Goal: Task Accomplishment & Management: Manage account settings

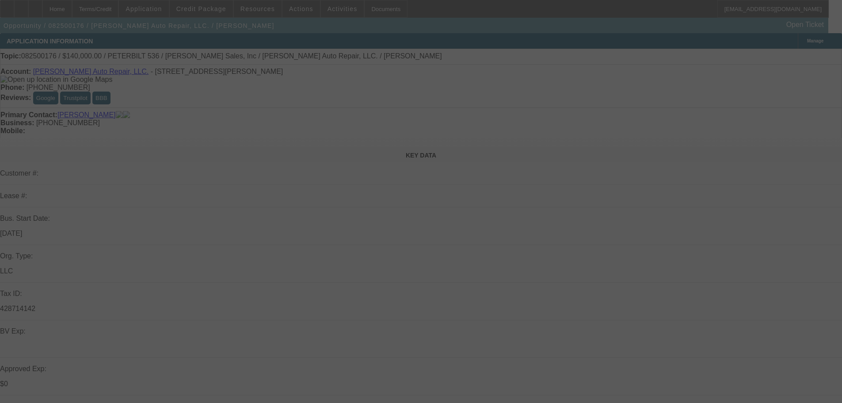
select select "0"
select select "2"
select select "0.1"
select select "4"
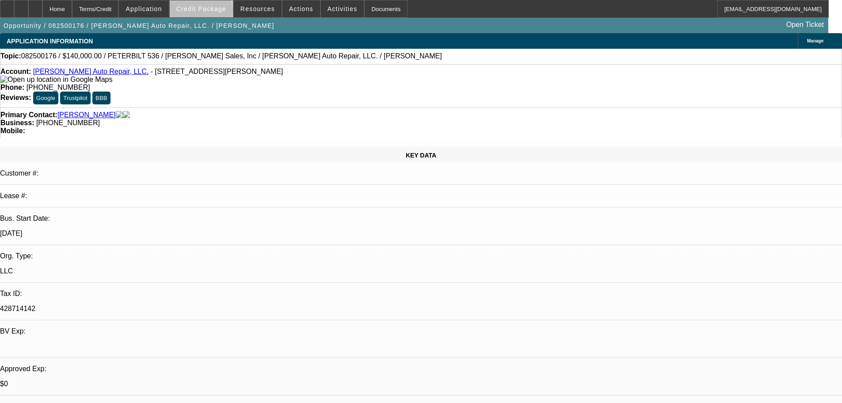
click at [214, 12] on button "Credit Package" at bounding box center [201, 8] width 63 height 17
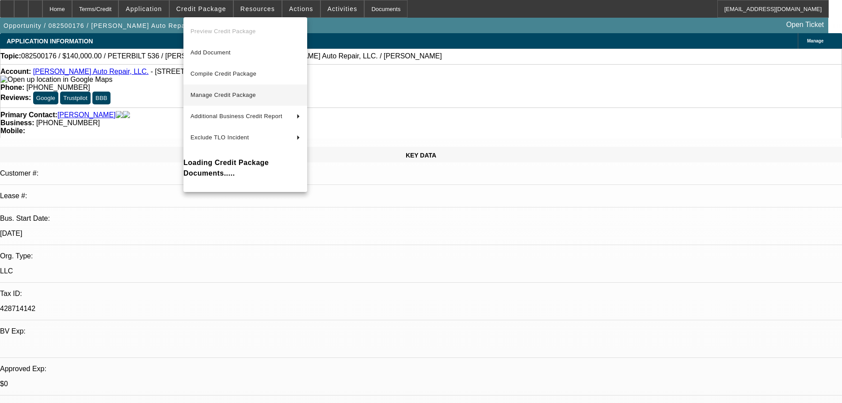
click at [214, 95] on span "Manage Credit Package" at bounding box center [222, 94] width 65 height 7
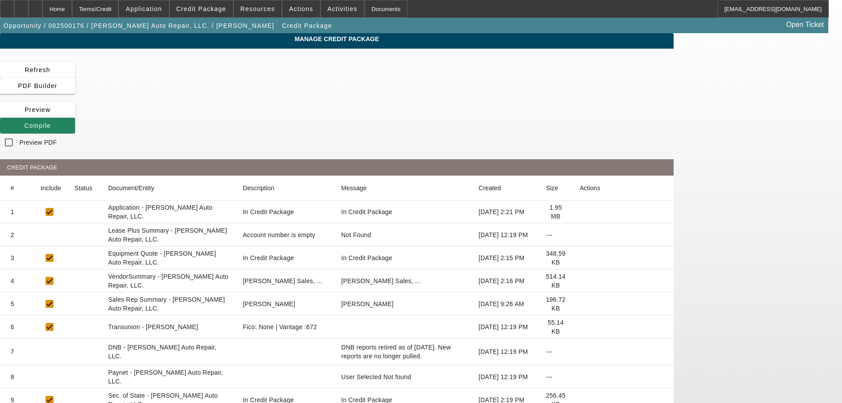
click at [579, 235] on icon at bounding box center [579, 235] width 0 height 0
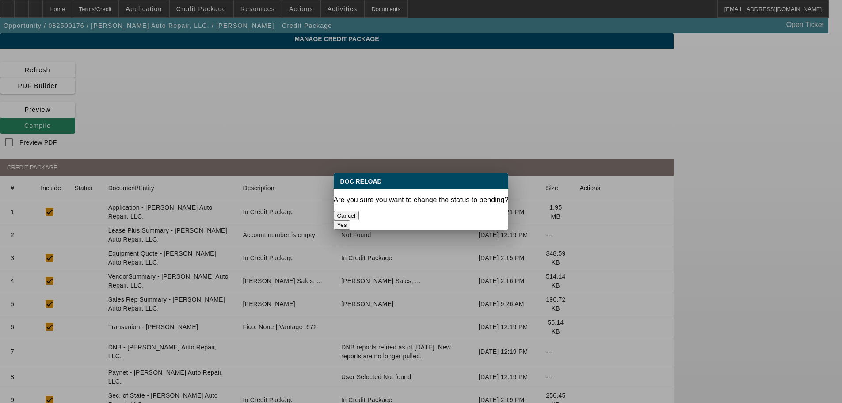
click at [350, 220] on button "Yes" at bounding box center [342, 224] width 17 height 9
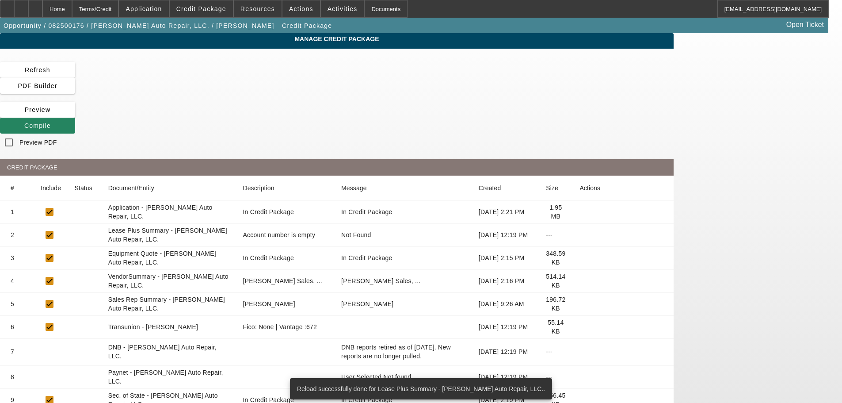
click at [579, 281] on icon at bounding box center [579, 281] width 0 height 0
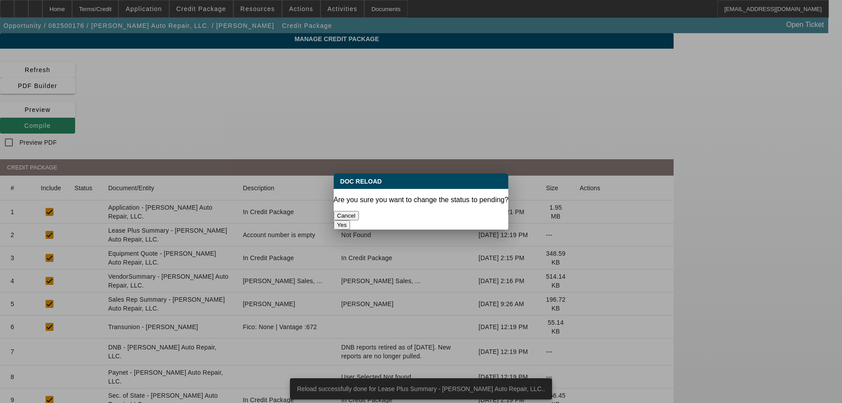
click at [350, 220] on button "Yes" at bounding box center [342, 224] width 17 height 9
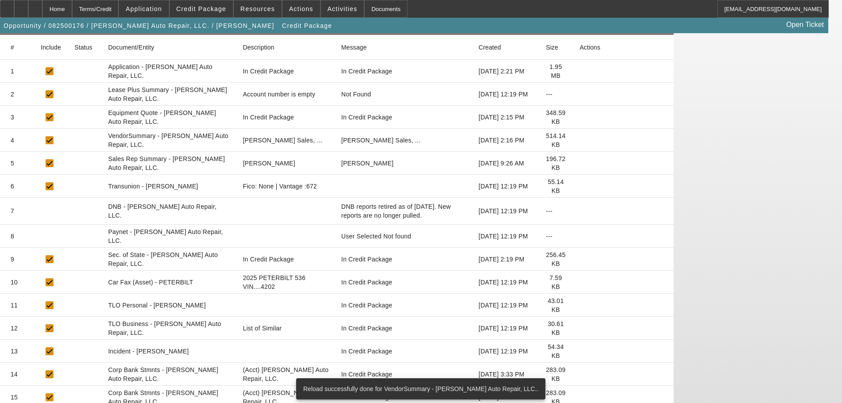
scroll to position [143, 0]
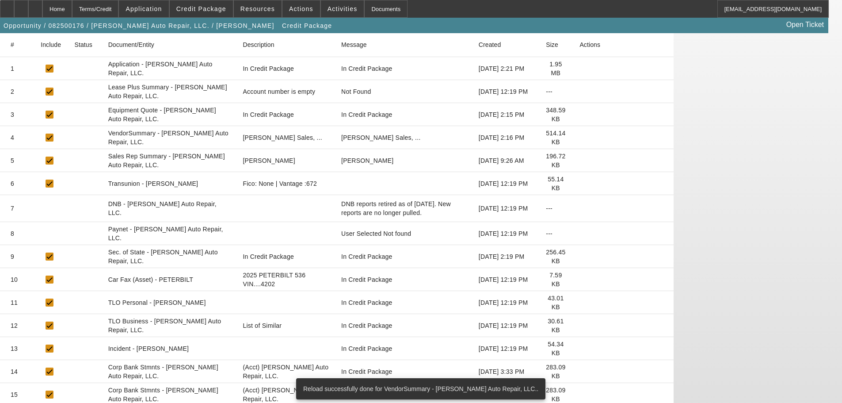
click at [579, 325] on icon at bounding box center [579, 325] width 0 height 0
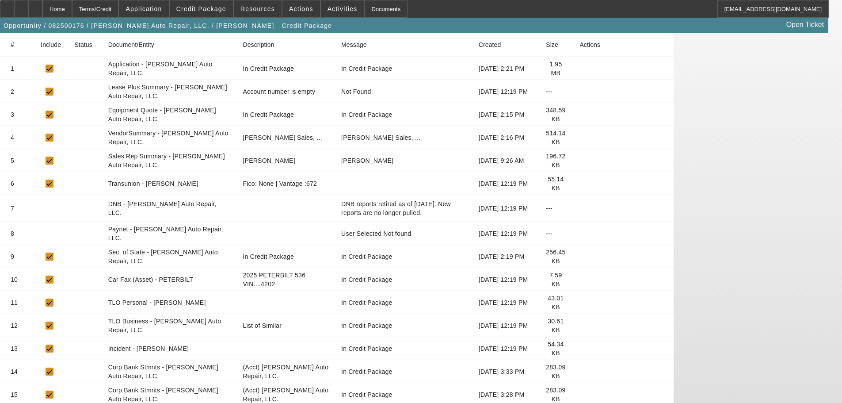
click at [579, 256] on icon at bounding box center [579, 256] width 0 height 0
click at [579, 325] on icon at bounding box center [579, 325] width 0 height 0
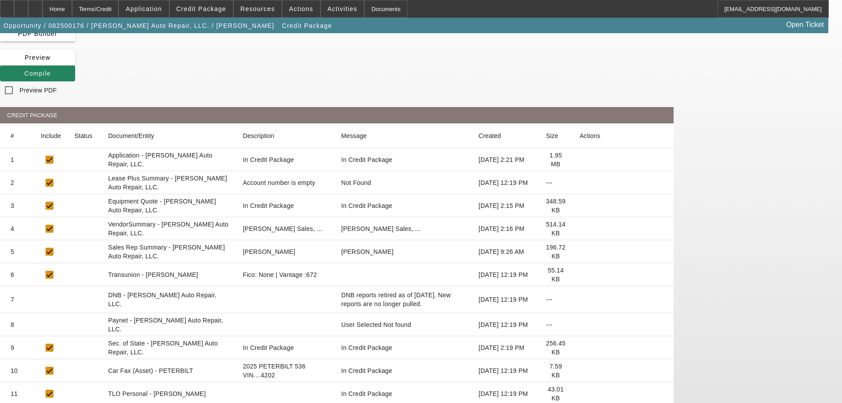
scroll to position [0, 0]
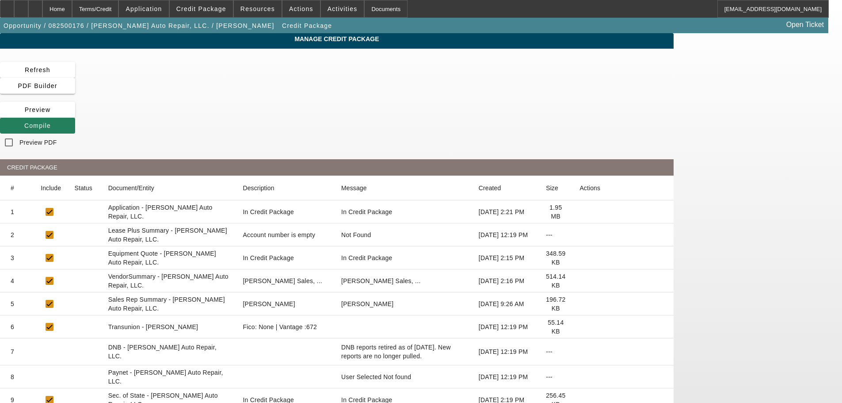
click at [24, 122] on icon at bounding box center [24, 125] width 0 height 7
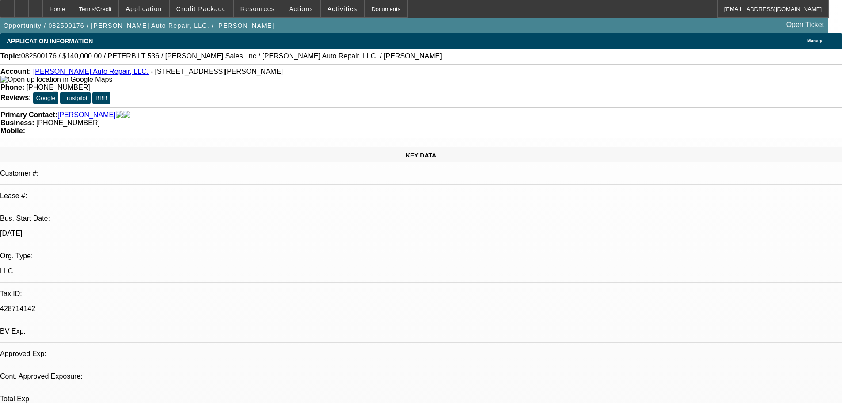
select select "0"
select select "2"
select select "0.1"
select select "4"
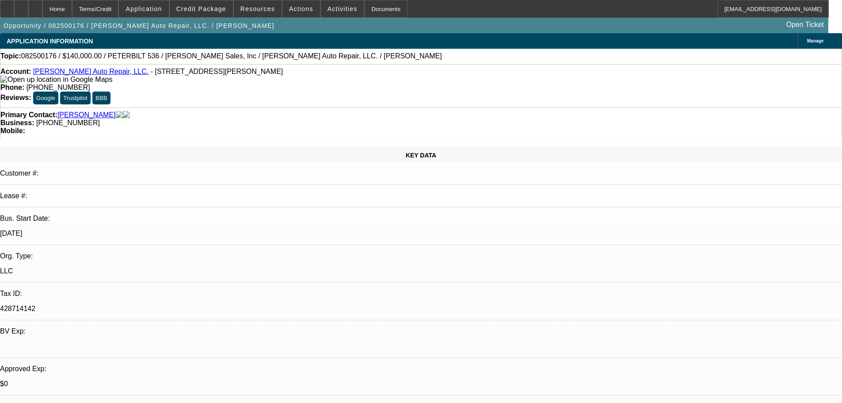
click at [66, 74] on link "Tinney Auto Repair, LLC." at bounding box center [90, 72] width 115 height 8
click at [42, 11] on div at bounding box center [35, 9] width 14 height 18
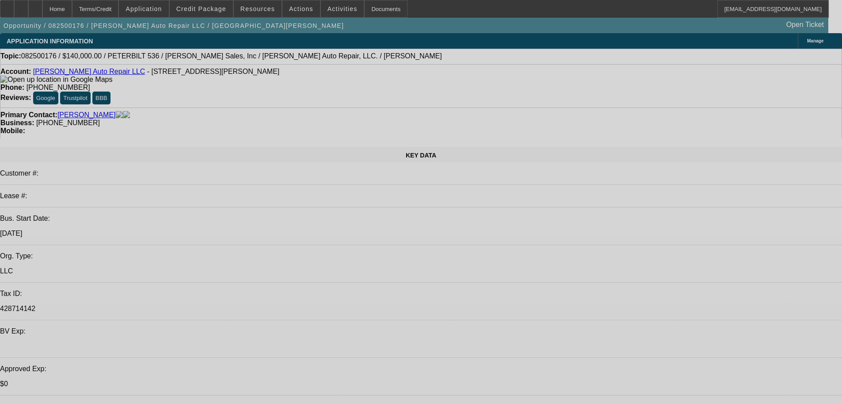
select select "0"
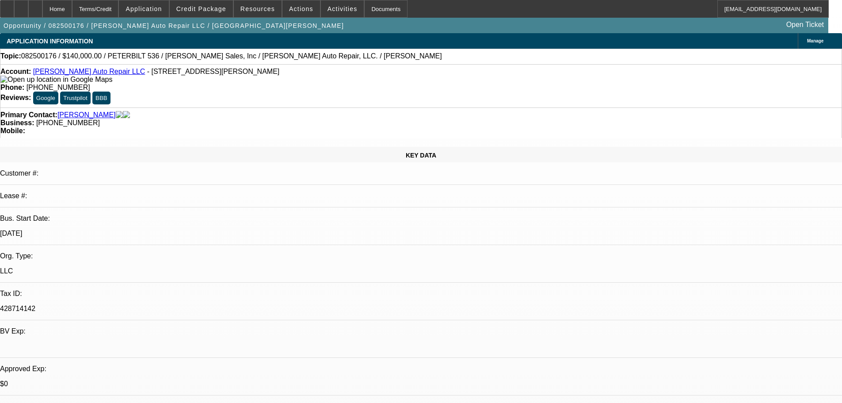
select select "2"
select select "0.1"
select select "4"
click at [209, 10] on span "Credit Package" at bounding box center [201, 8] width 50 height 7
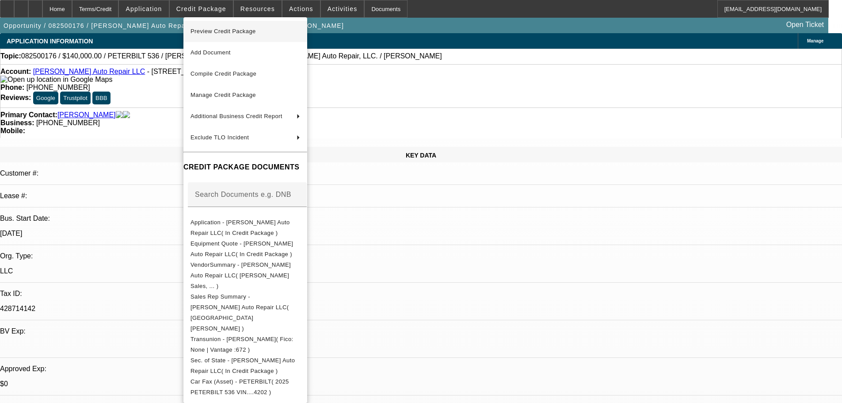
click at [225, 29] on span "Preview Credit Package" at bounding box center [222, 31] width 65 height 7
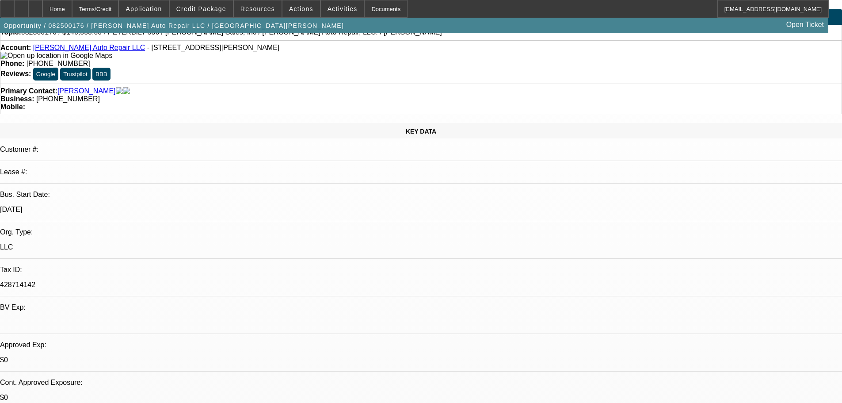
scroll to position [44, 0]
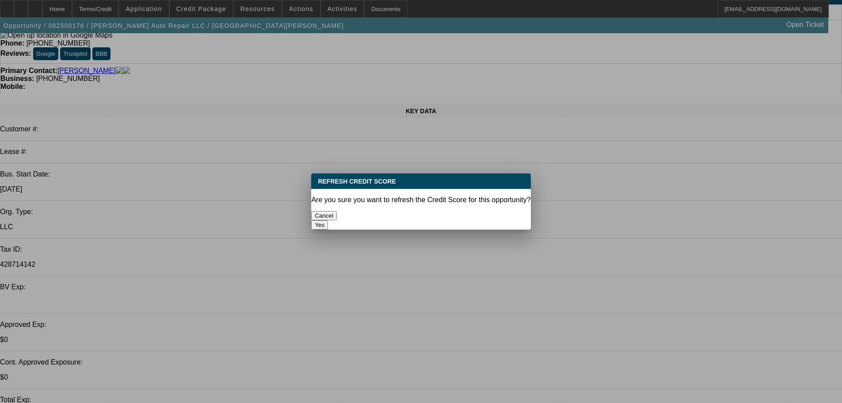
click at [328, 220] on button "Yes" at bounding box center [319, 224] width 17 height 9
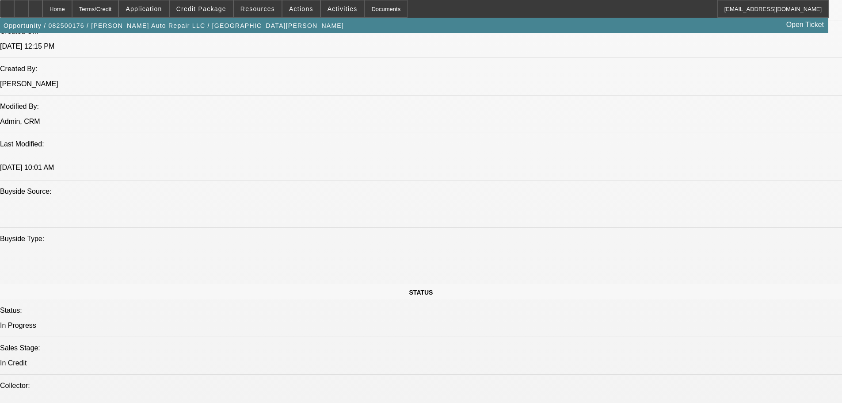
scroll to position [663, 0]
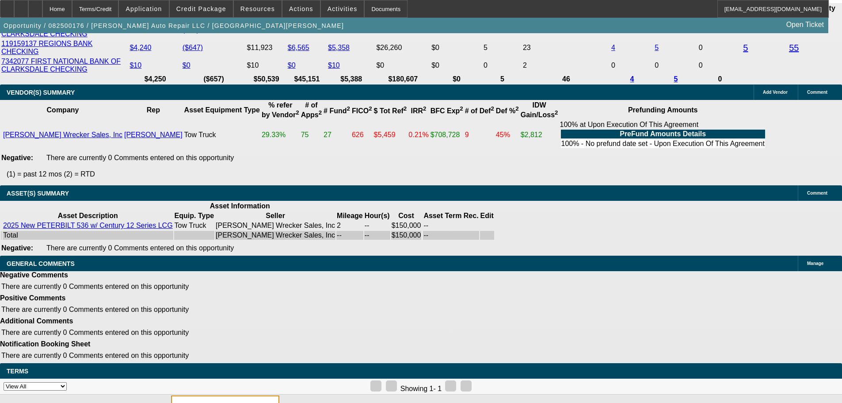
scroll to position [1682, 0]
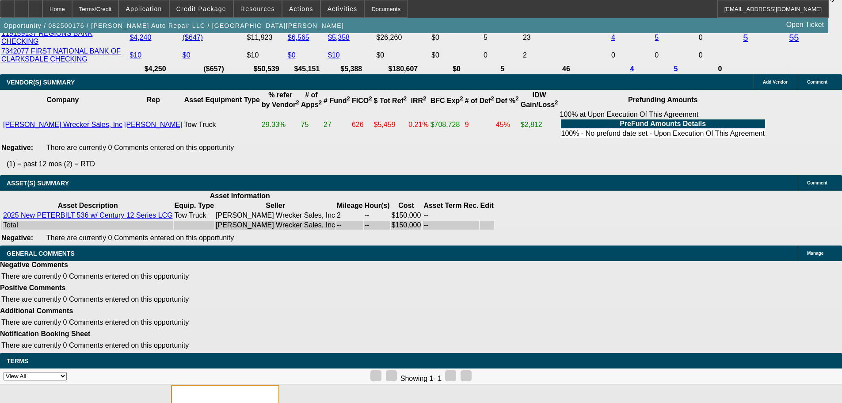
select select "5"
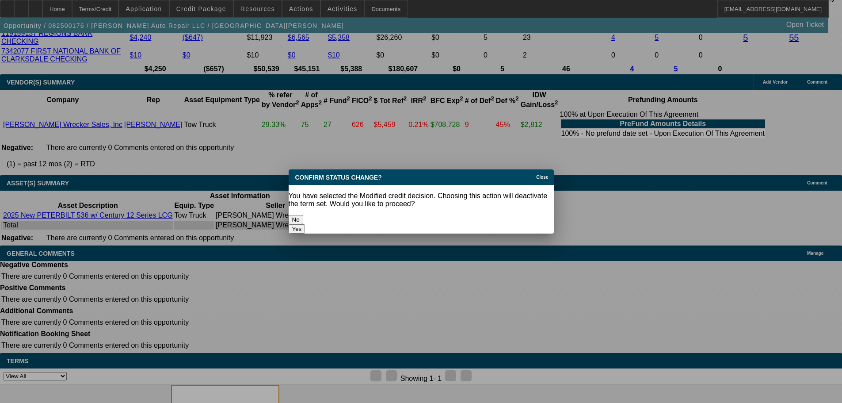
click at [305, 224] on button "Yes" at bounding box center [297, 228] width 17 height 9
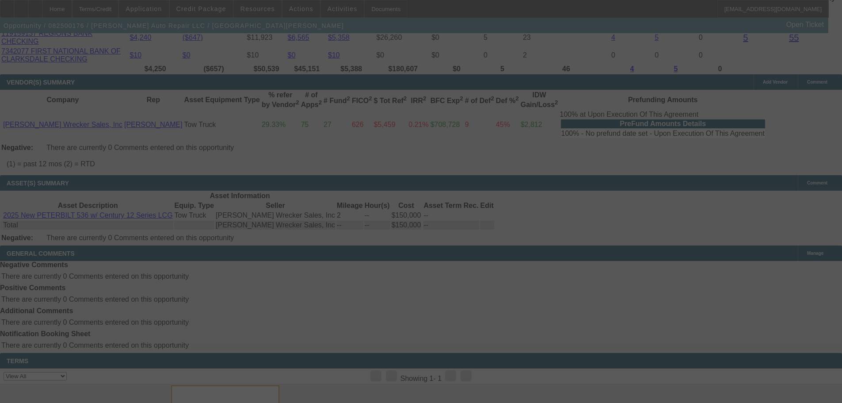
scroll to position [1675, 0]
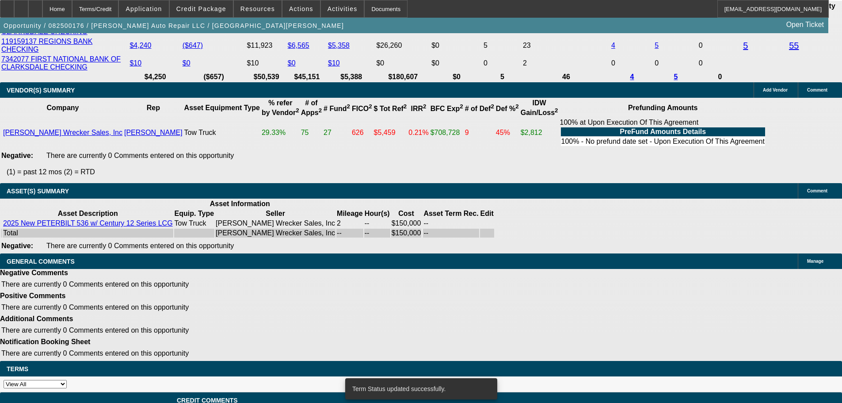
select select "0"
select select "2"
select select "0.1"
select select "4"
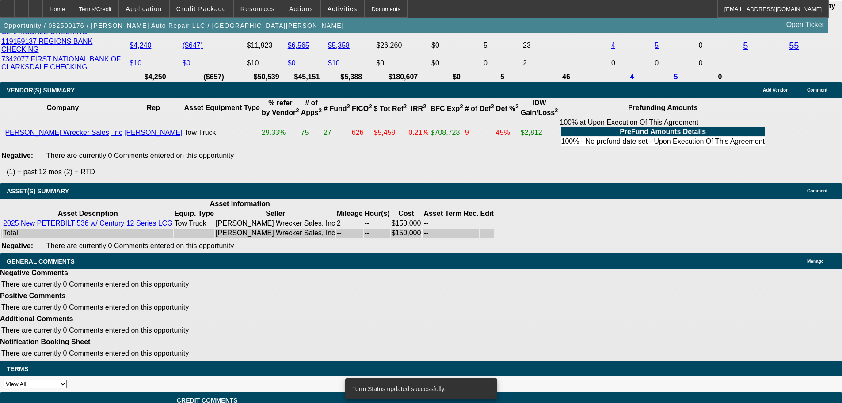
select select "0"
select select "2"
select select "0.1"
select select "4"
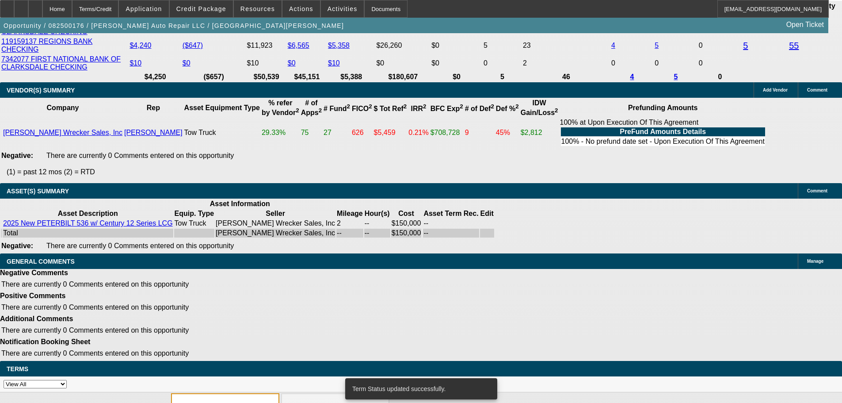
scroll to position [1682, 0]
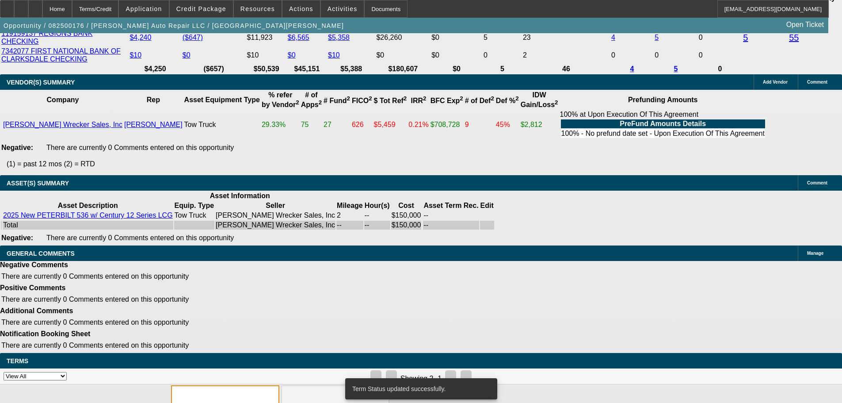
drag, startPoint x: 673, startPoint y: 48, endPoint x: 667, endPoint y: 47, distance: 6.2
paste textarea "MISSING BFC APP, HAVE GOOGLE MAP IMAGE IN ITS PLACE; VENDOR WARNING; SOLE FEMAL…"
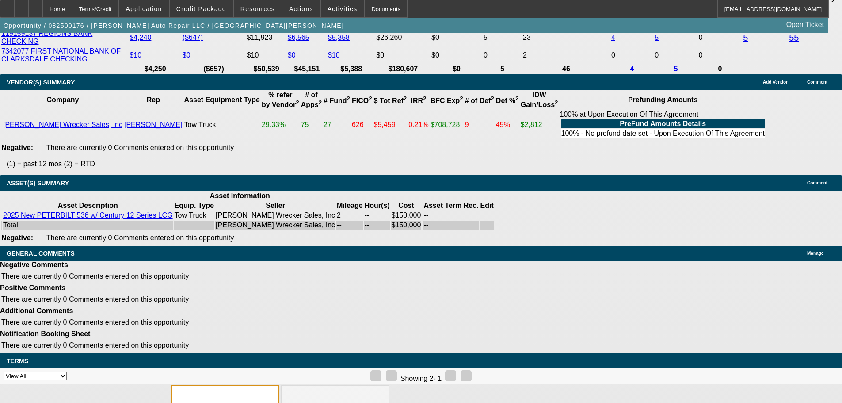
type textarea "MISSING BFC APP, HAVE GOOGLE MAP IMAGE IN ITS PLACE; VENDOR WARNING; SOLE FEMAL…"
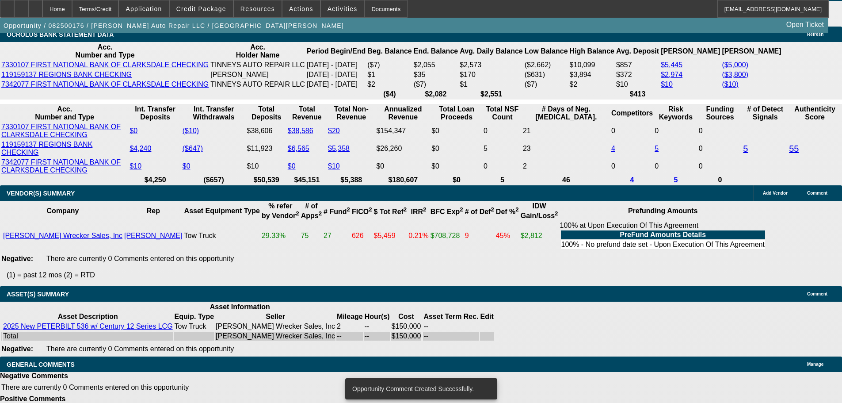
scroll to position [1454, 0]
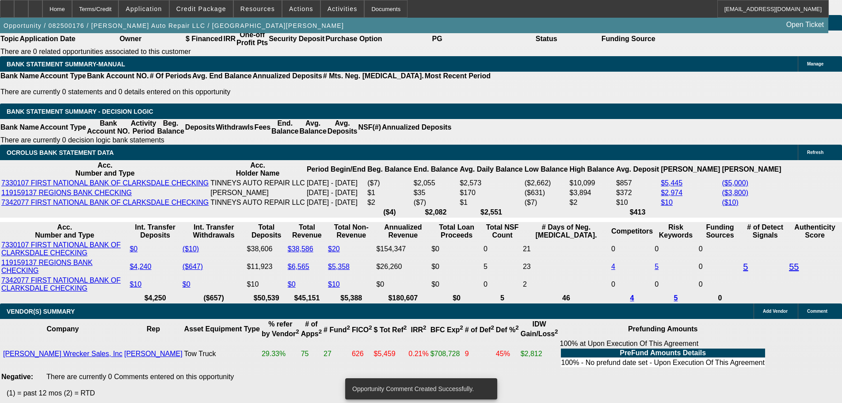
drag, startPoint x: 172, startPoint y: 198, endPoint x: 220, endPoint y: 196, distance: 48.2
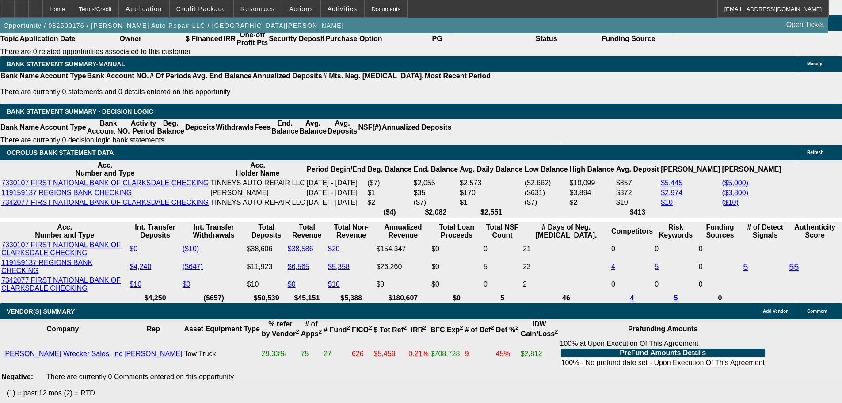
type input "UNKNOWN"
type input "60"
type input "$48,729.46"
type input "$24,364.73"
type input "60"
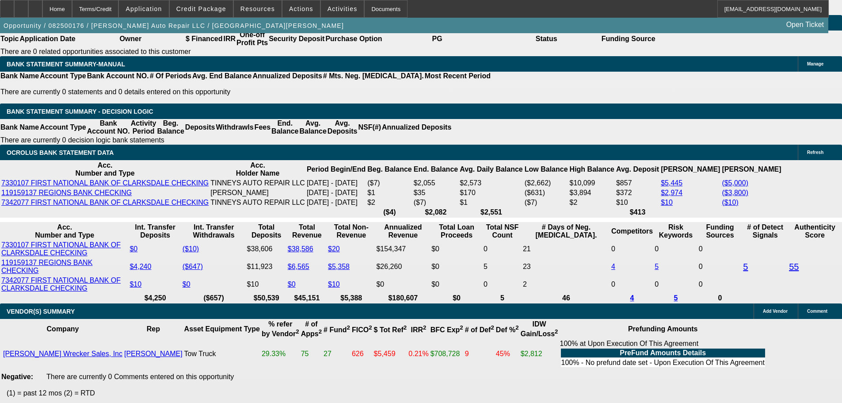
type input "$6,661.18"
type input "$3,330.59"
type input "25"
type input "$4,907.78"
type input "$2,453.89"
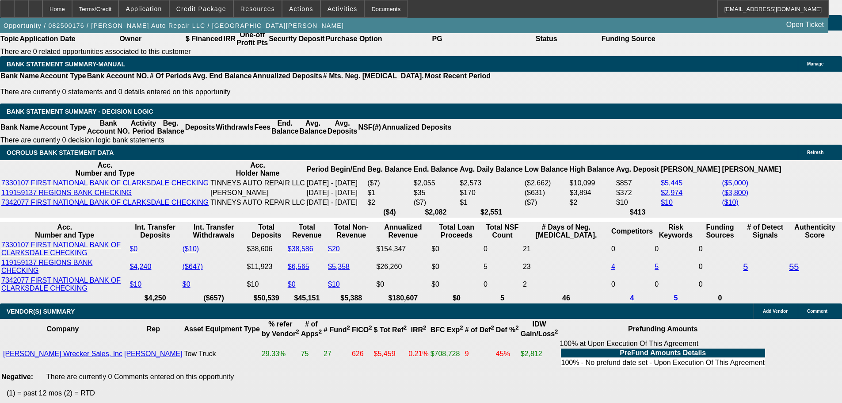
type input "25"
select select "0.2"
type input "$30,900.00"
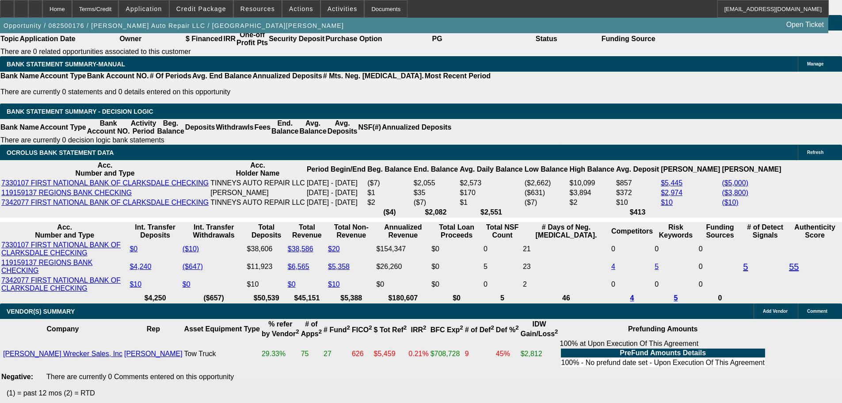
type input "$7,255.64"
type input "$3,627.82"
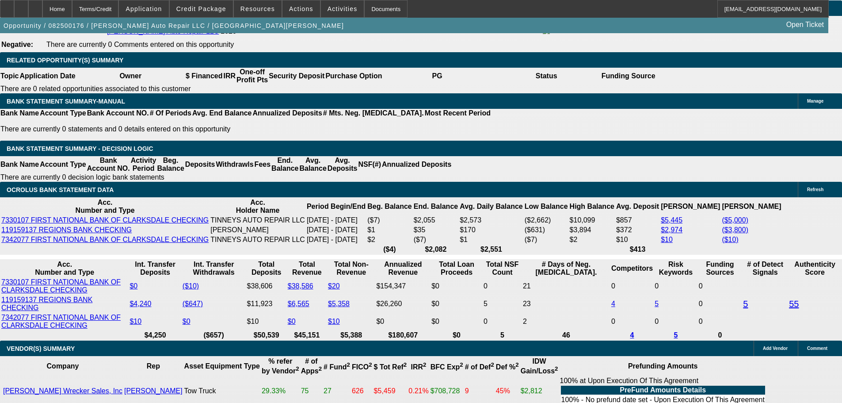
scroll to position [1365, 0]
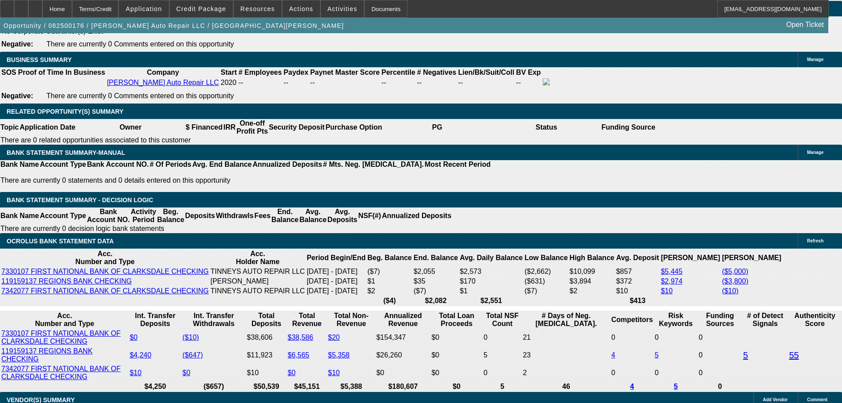
drag, startPoint x: 147, startPoint y: 216, endPoint x: 262, endPoint y: 203, distance: 115.2
type input "$31,500.00"
click at [377, 191] on body "Home Terms/Credit Application Credit Package Resources Actions Activities Docum…" at bounding box center [421, 254] width 842 height 3238
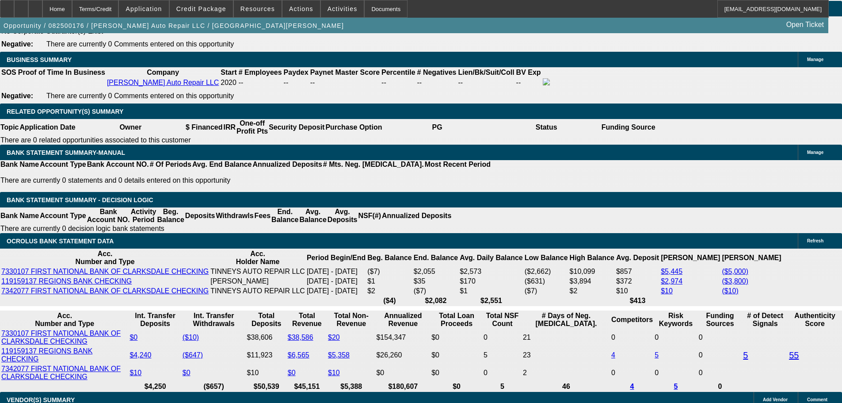
scroll to position [0, 0]
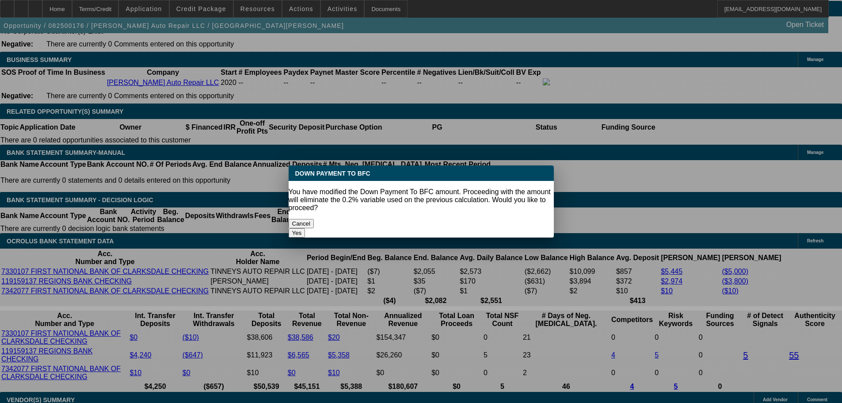
click at [305, 228] on button "Yes" at bounding box center [297, 232] width 17 height 9
select select "0"
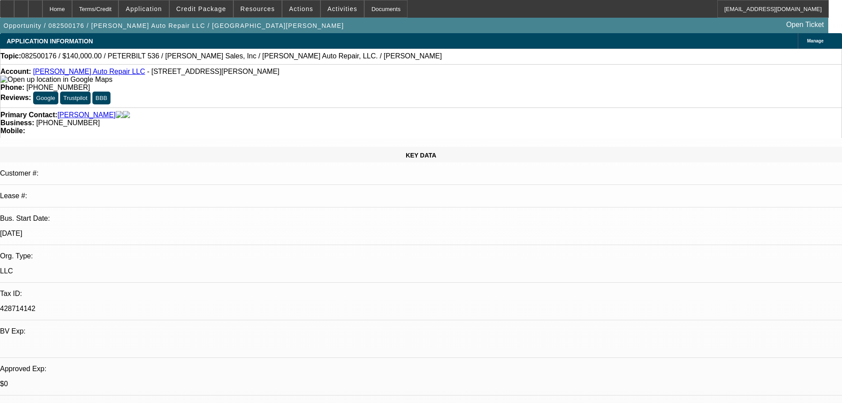
scroll to position [1365, 0]
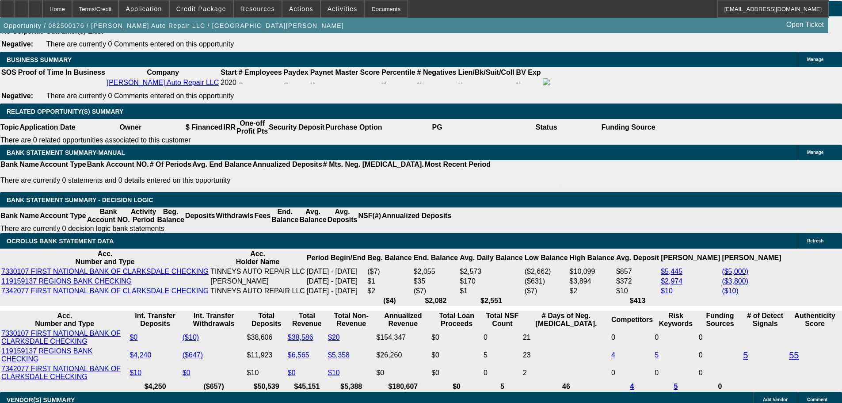
type input "$7,220.42"
drag, startPoint x: 132, startPoint y: 288, endPoint x: 279, endPoint y: 267, distance: 148.6
type input "3"
type input "$6.00"
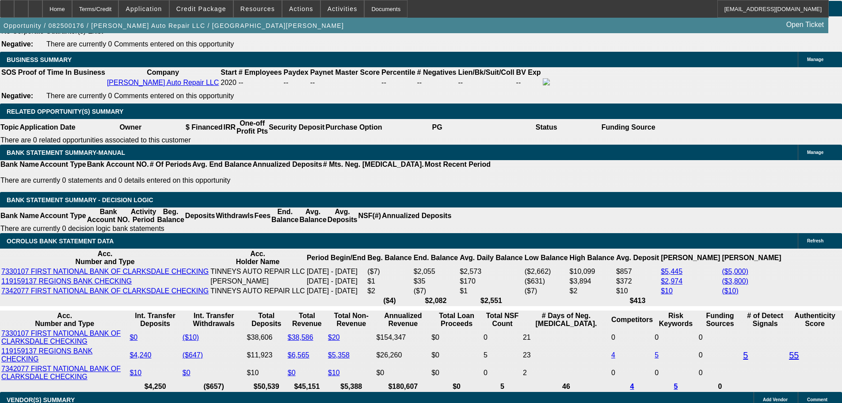
type input "3625"
type input "$7,250.00"
type input "25.2"
type input "$3,625.00"
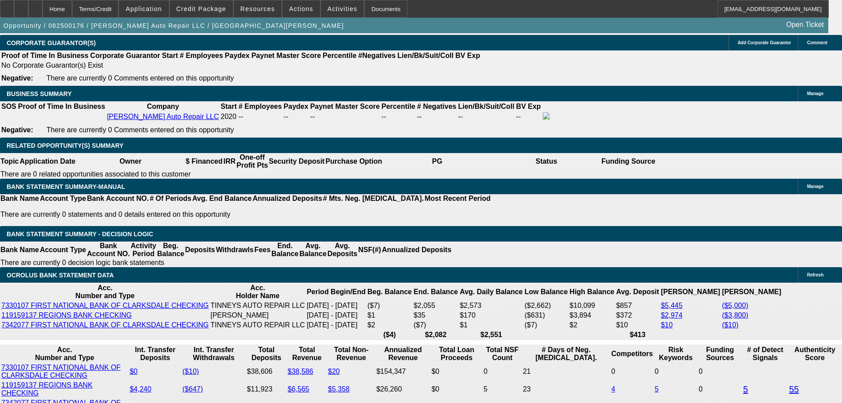
scroll to position [1321, 0]
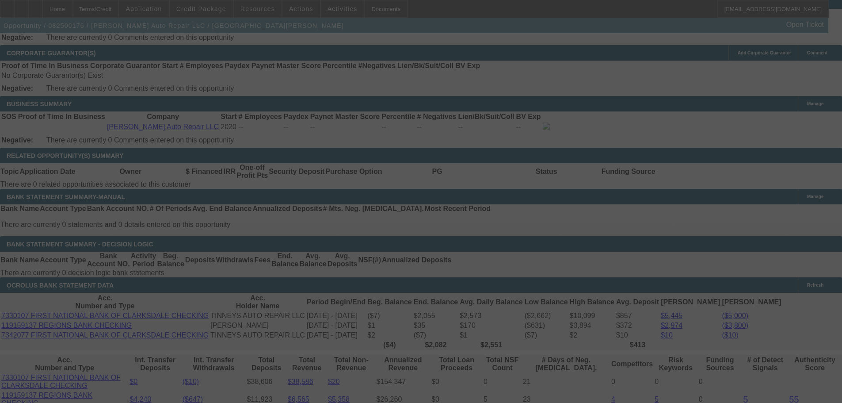
select select "0"
select select "2"
select select "0.1"
select select "4"
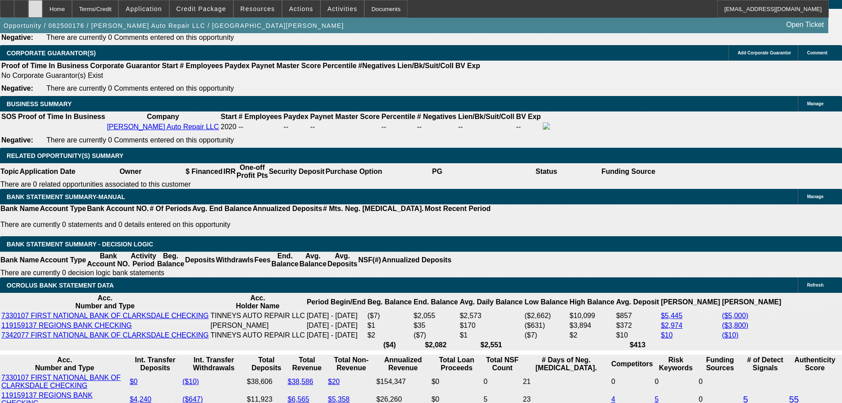
click at [35, 6] on icon at bounding box center [35, 6] width 0 height 0
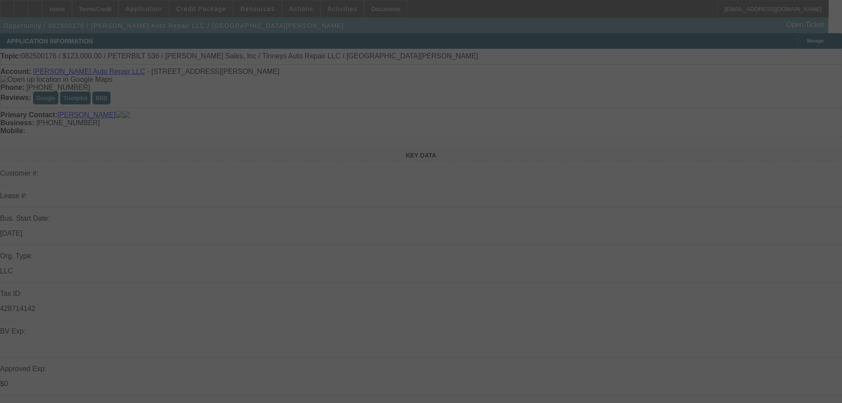
select select "0"
select select "2"
select select "0.1"
select select "4"
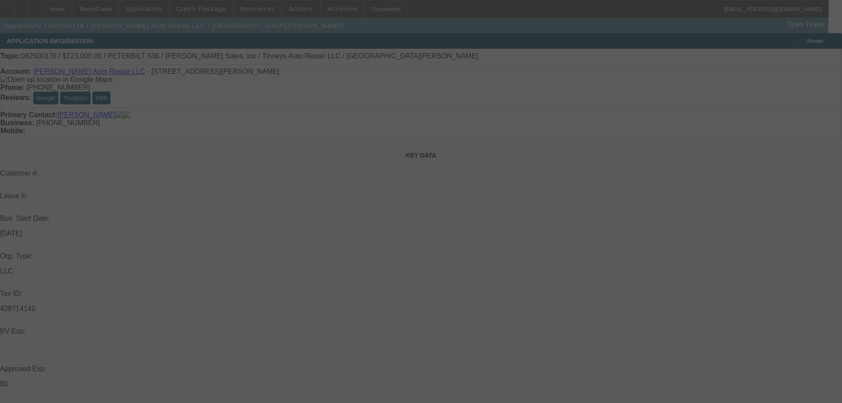
select select "0"
select select "2"
select select "0.1"
select select "4"
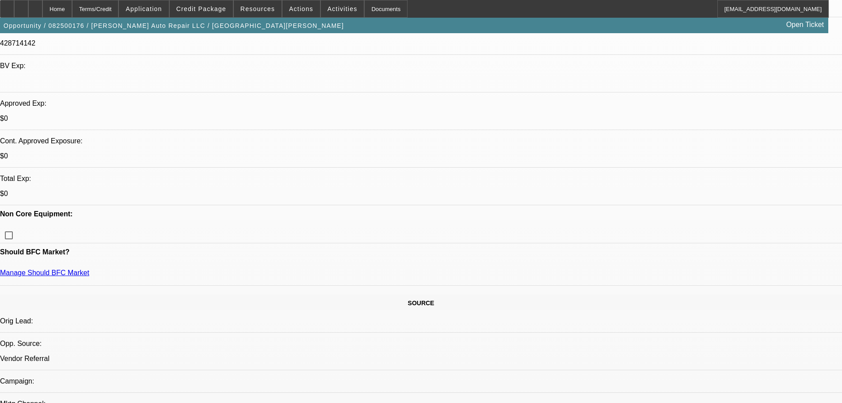
scroll to position [133, 0]
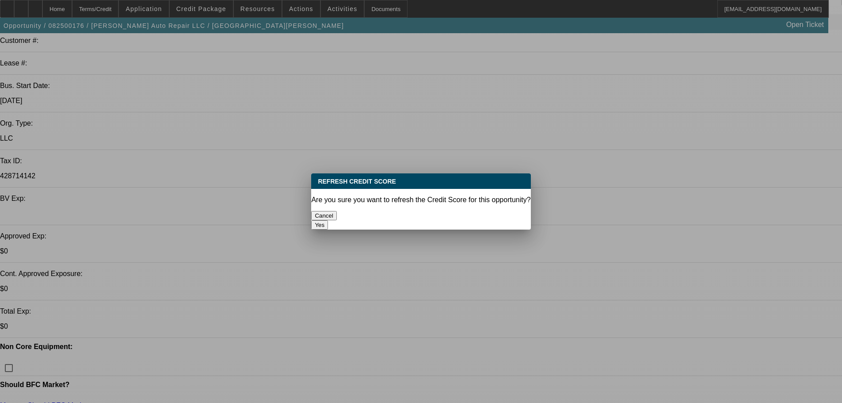
scroll to position [0, 0]
click at [328, 220] on button "Yes" at bounding box center [319, 224] width 17 height 9
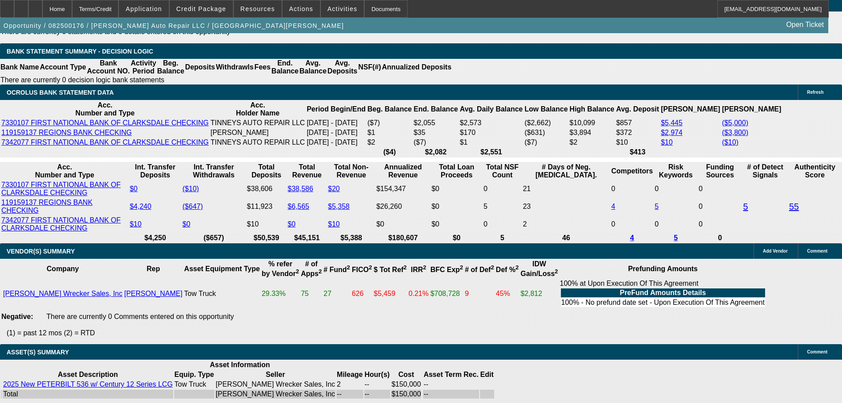
scroll to position [1635, 0]
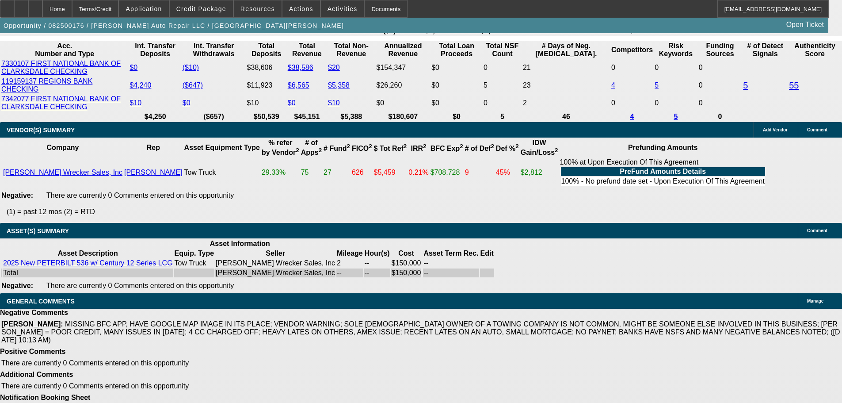
select select "4"
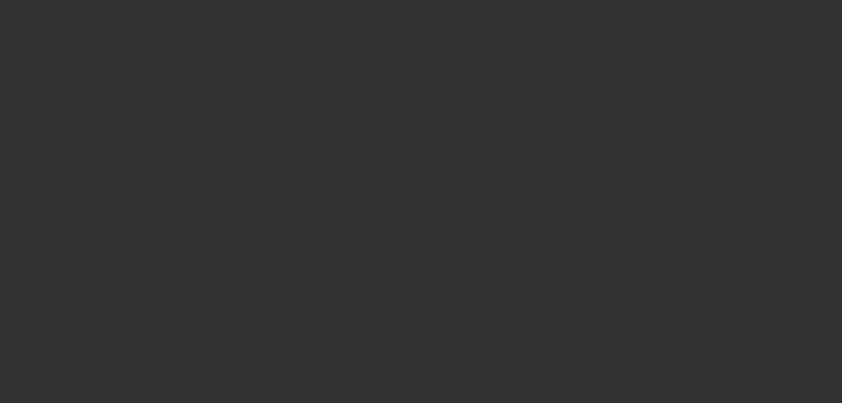
scroll to position [0, 0]
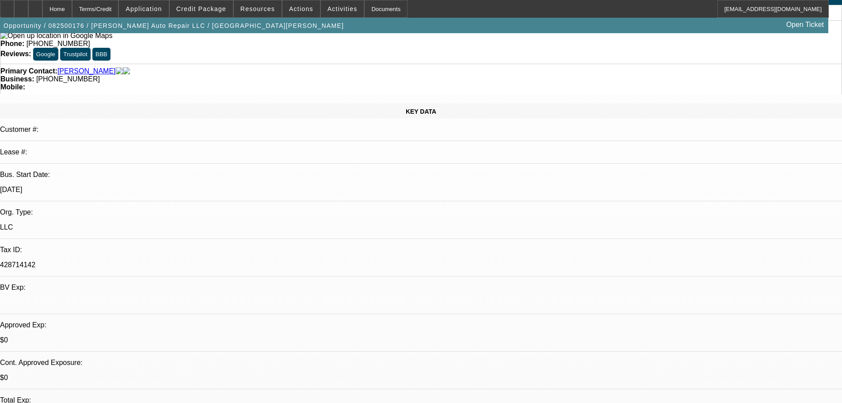
scroll to position [44, 0]
type textarea "PASS, TOO LIGHT AND WAY TOO MANY NEGATIVES."
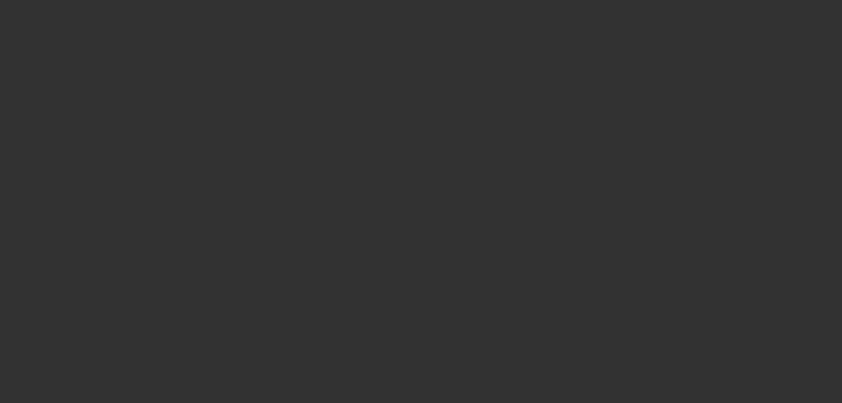
scroll to position [0, 0]
select select "0"
select select "2"
select select "0.1"
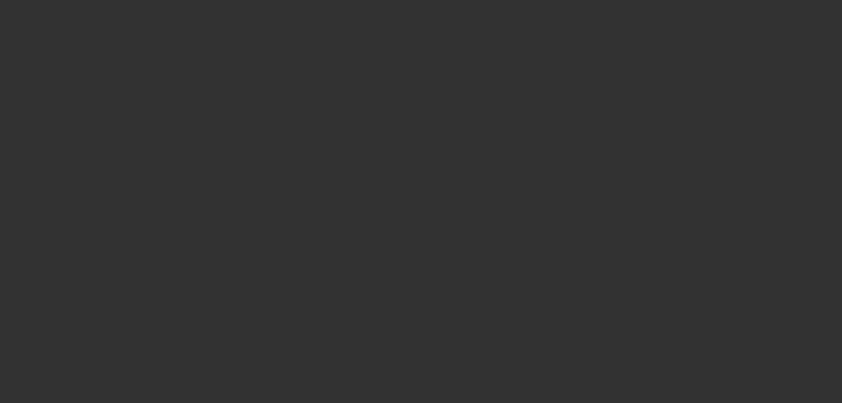
select select "4"
select select "0"
select select "2"
select select "0.1"
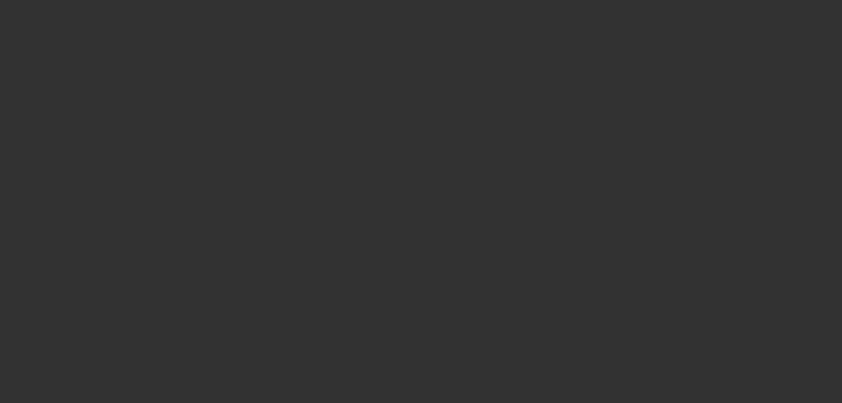
select select "4"
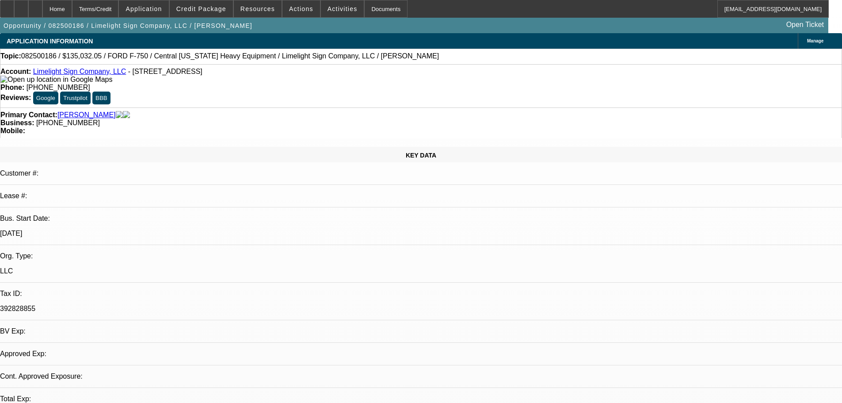
select select "0.15"
select select "2"
select select "0"
select select "6"
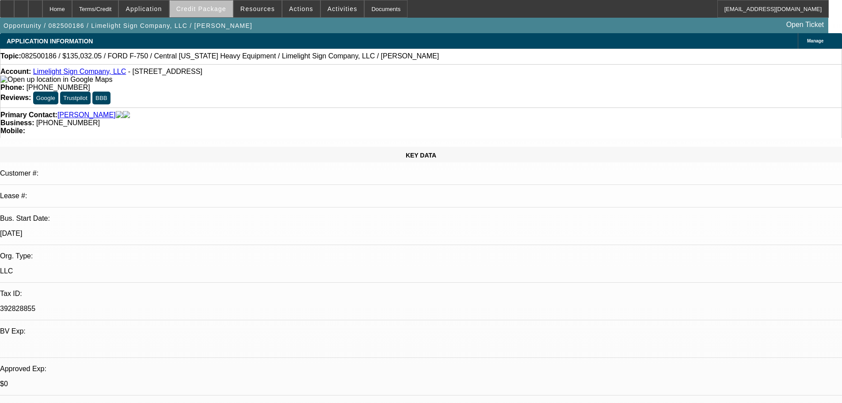
click at [223, 8] on span "Credit Package" at bounding box center [201, 8] width 50 height 7
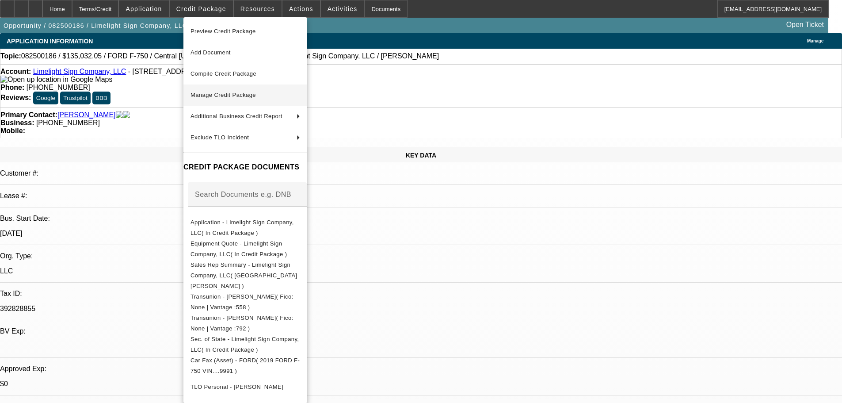
click at [230, 96] on span "Manage Credit Package" at bounding box center [222, 94] width 65 height 7
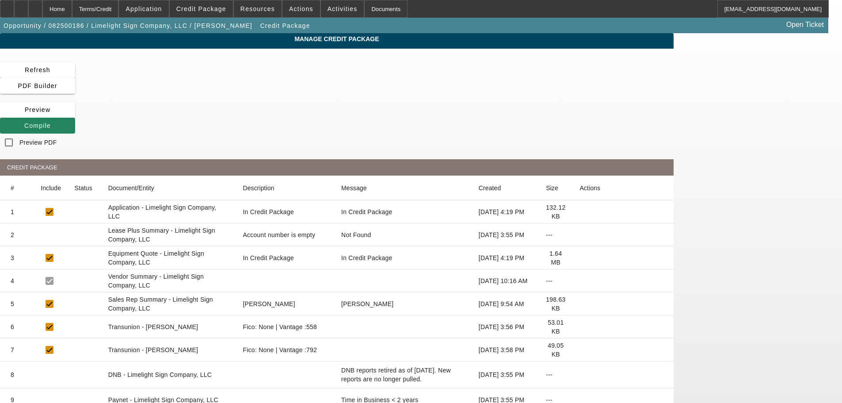
click at [579, 235] on icon at bounding box center [579, 235] width 0 height 0
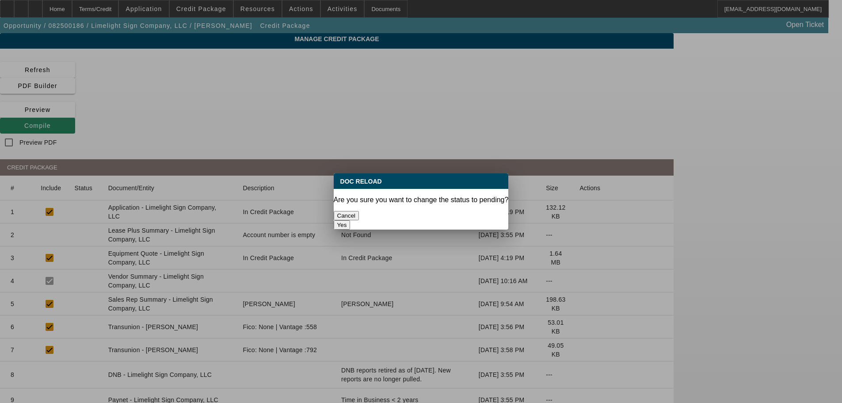
drag, startPoint x: 474, startPoint y: 209, endPoint x: 451, endPoint y: 209, distance: 22.5
click at [350, 220] on button "Yes" at bounding box center [342, 224] width 17 height 9
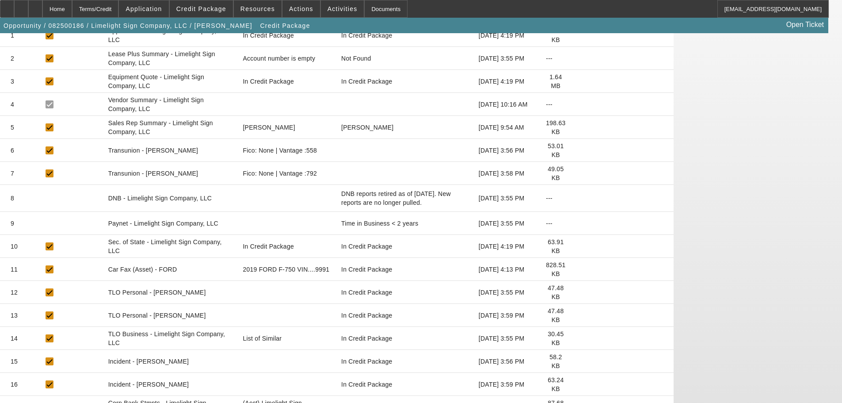
scroll to position [177, 0]
click at [579, 338] on icon at bounding box center [579, 338] width 0 height 0
click at [579, 246] on icon at bounding box center [579, 246] width 0 height 0
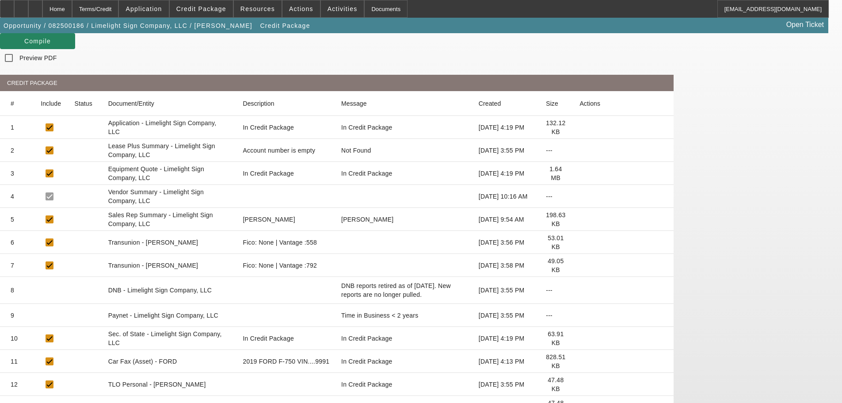
scroll to position [0, 0]
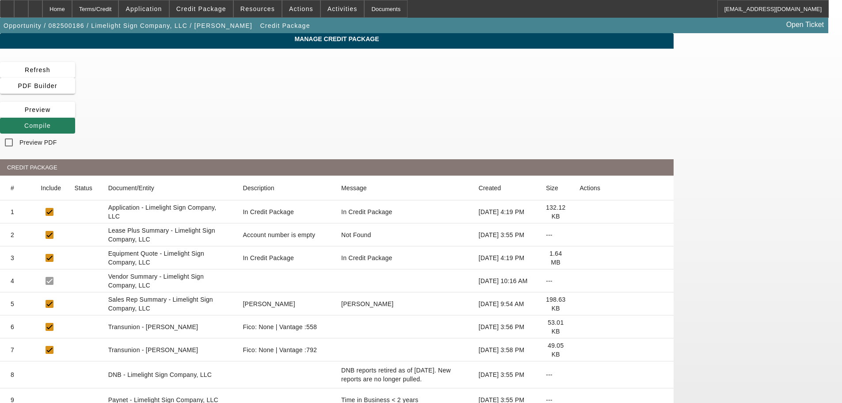
click at [24, 122] on icon at bounding box center [24, 125] width 0 height 7
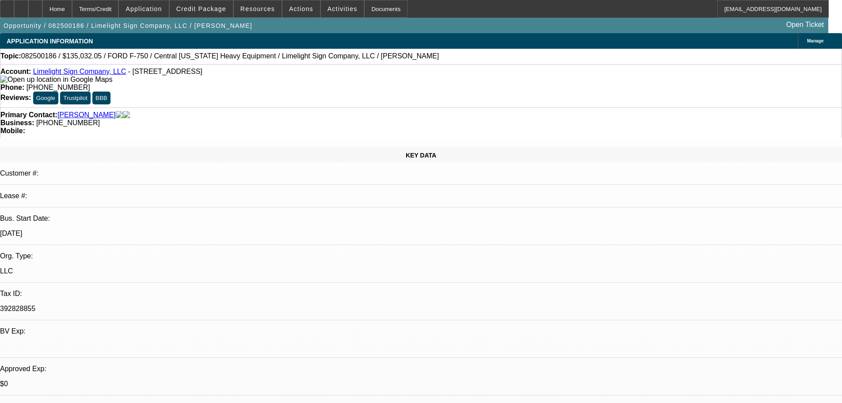
select select "0.15"
select select "2"
select select "0"
select select "6"
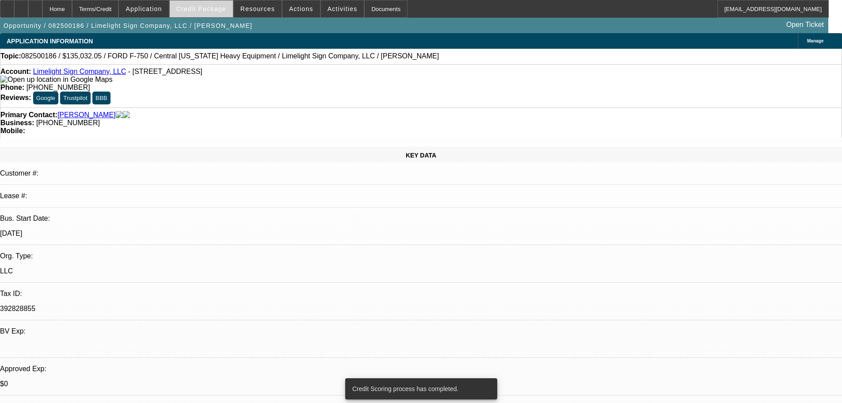
click at [212, 11] on span "Credit Package" at bounding box center [201, 8] width 50 height 7
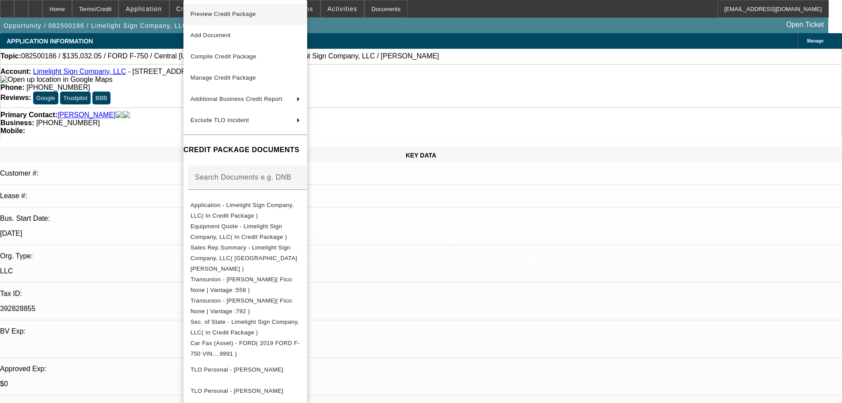
click at [222, 19] on span "Preview Credit Package" at bounding box center [245, 14] width 110 height 11
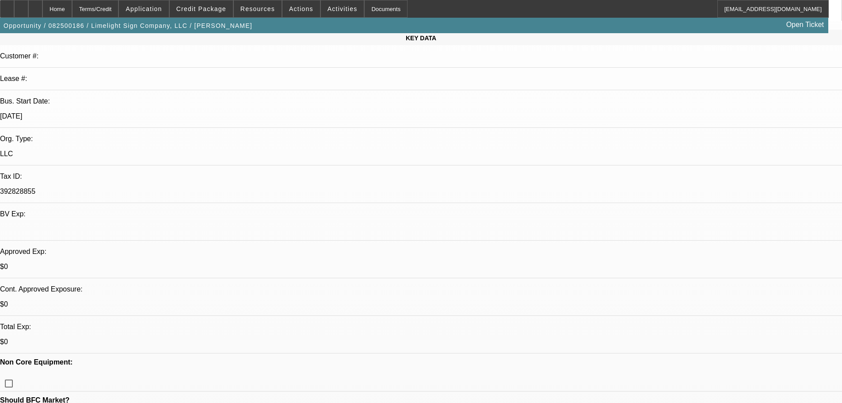
scroll to position [133, 0]
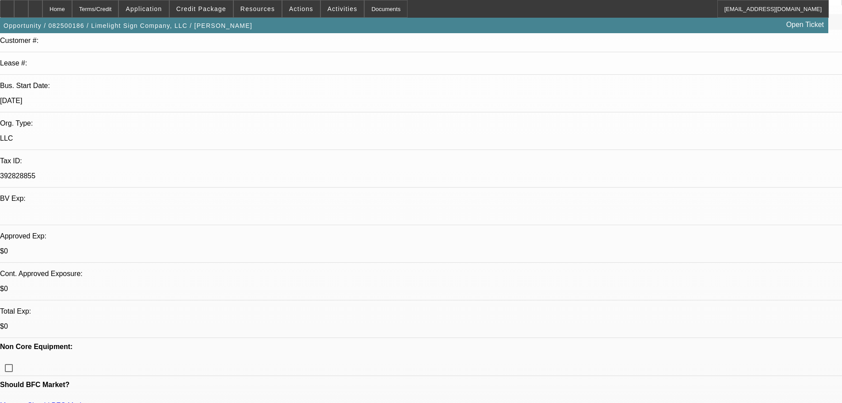
click at [89, 401] on link "Manage Should BFC Market" at bounding box center [44, 405] width 89 height 8
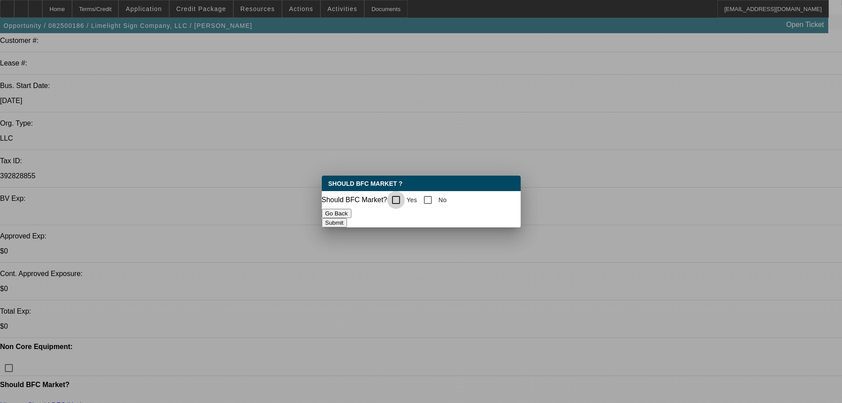
click at [402, 199] on input "Yes" at bounding box center [396, 200] width 18 height 18
checkbox input "true"
click at [347, 220] on button "Submit" at bounding box center [334, 222] width 25 height 9
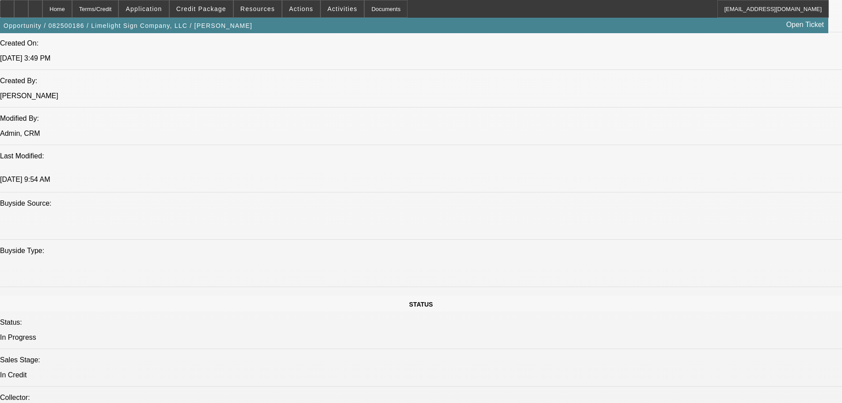
scroll to position [44, 7]
drag, startPoint x: 725, startPoint y: 249, endPoint x: 731, endPoint y: 247, distance: 6.8
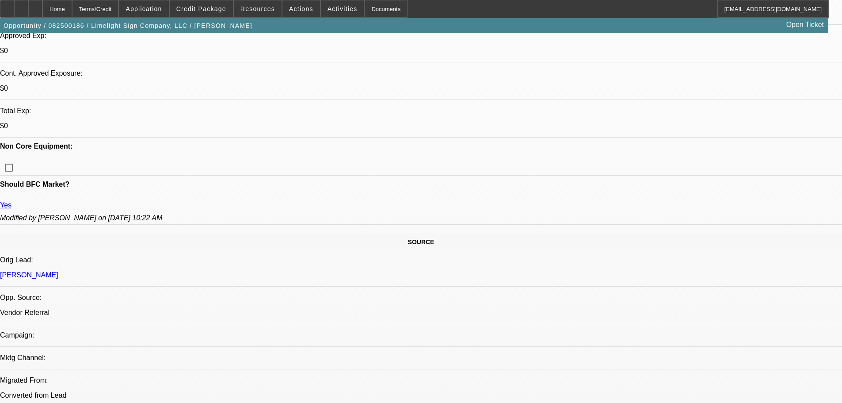
scroll to position [353, 0]
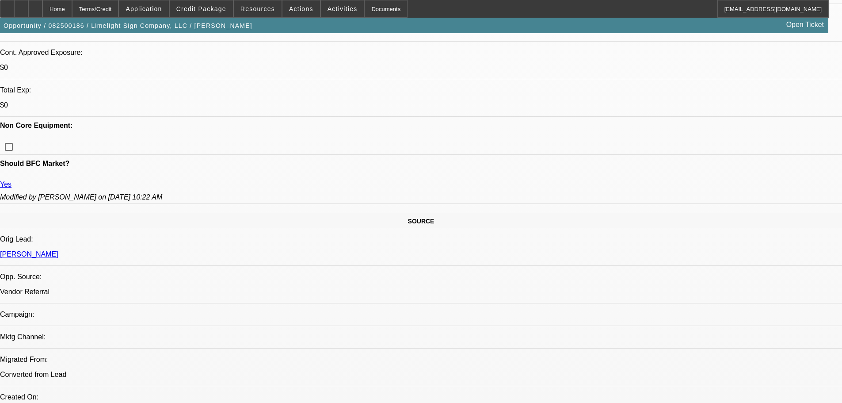
drag, startPoint x: 627, startPoint y: 243, endPoint x: 799, endPoint y: 244, distance: 172.3
drag, startPoint x: 670, startPoint y: 251, endPoint x: 802, endPoint y: 249, distance: 132.6
drag, startPoint x: 664, startPoint y: 257, endPoint x: 760, endPoint y: 258, distance: 95.9
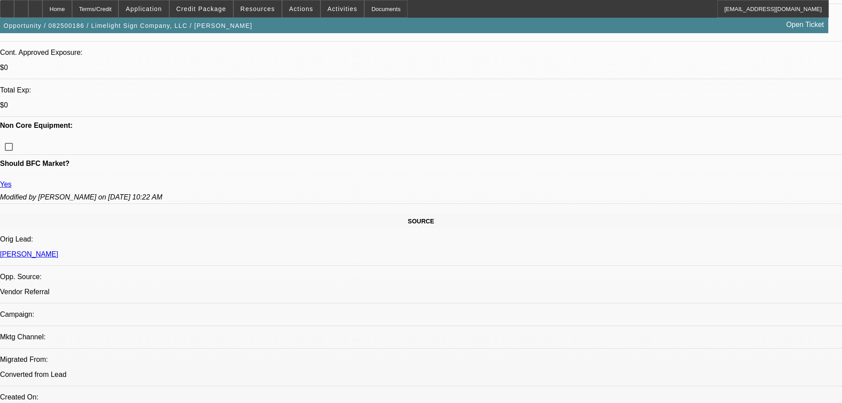
drag, startPoint x: 638, startPoint y: 262, endPoint x: 755, endPoint y: 284, distance: 119.1
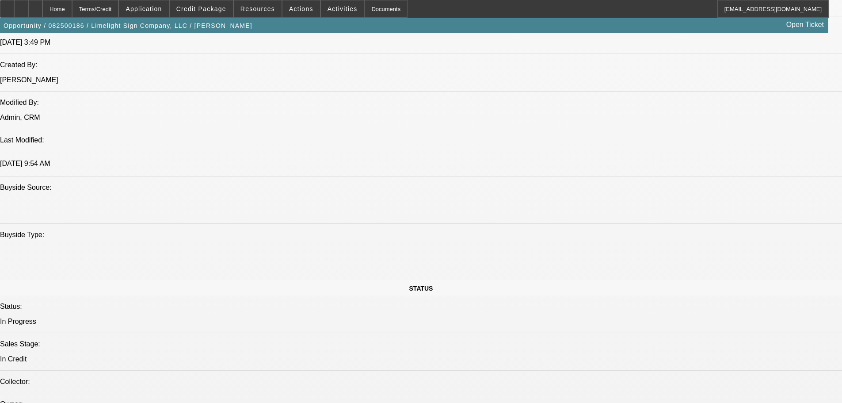
scroll to position [707, 0]
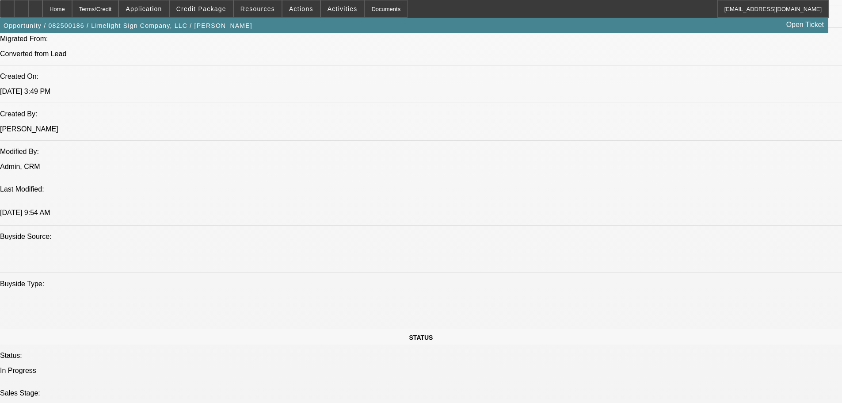
scroll to position [619, 0]
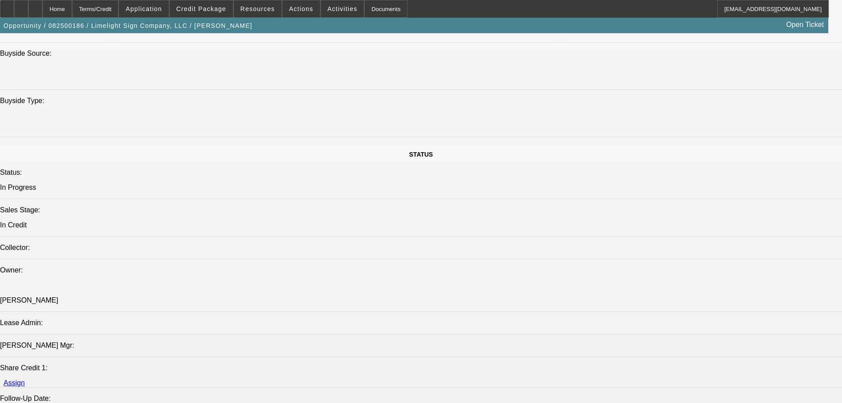
scroll to position [839, 0]
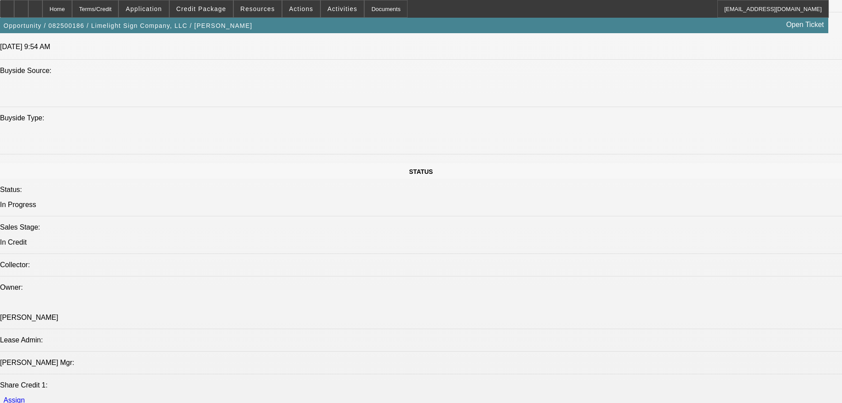
paste textarea "STARTUP; HIGH PRICED FORD TRUCK, 6 YEARS OLD; CODY = NO ACTIVE REVOLVING CREDIT…"
type textarea "STARTUP; HIGH PRICED FORD TRUCK, 6 YEARS OLD; CODY = NO ACTIVE REVOLVING CREDIT…"
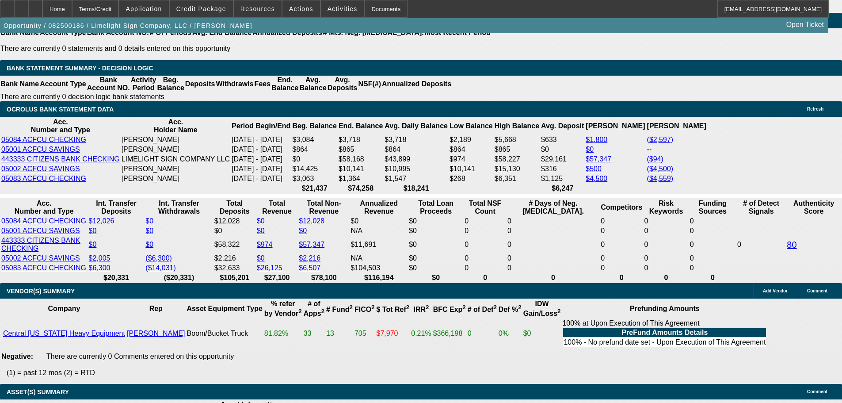
scroll to position [1697, 0]
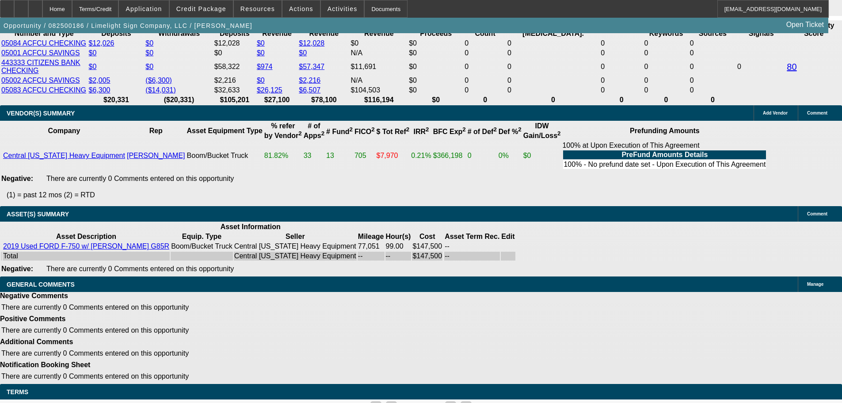
select select "5"
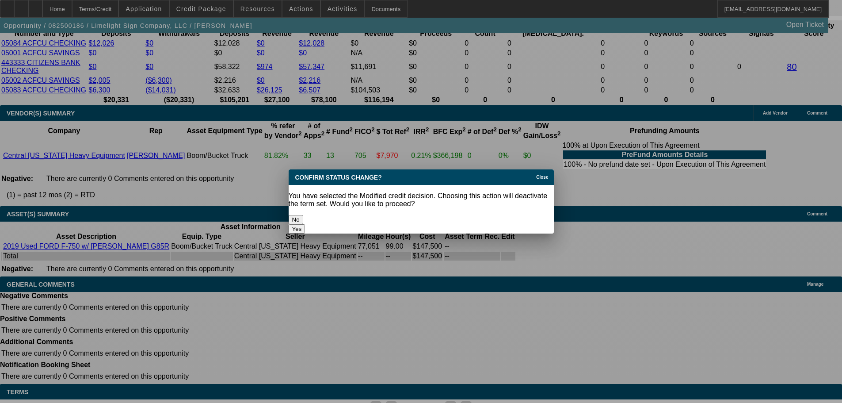
click at [305, 224] on button "Yes" at bounding box center [297, 228] width 17 height 9
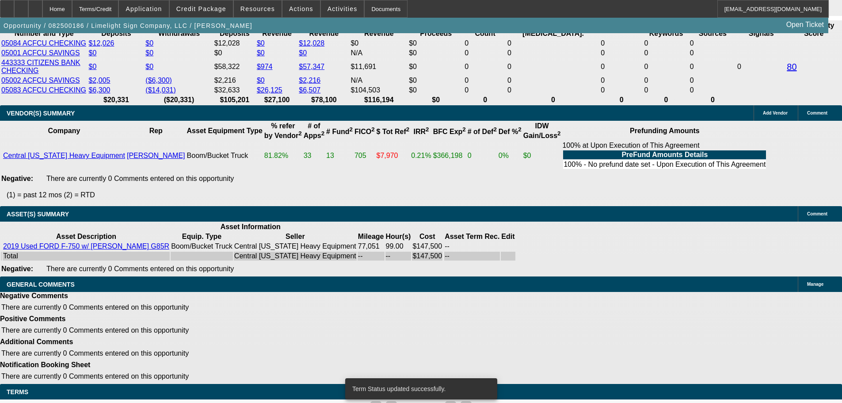
scroll to position [1678, 0]
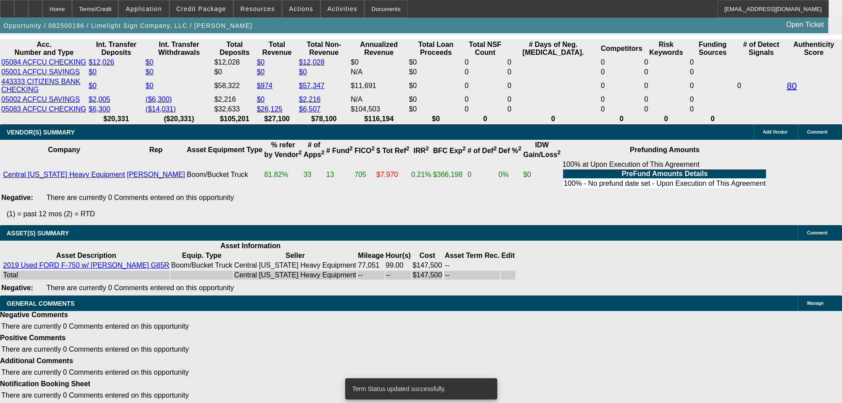
select select "0.15"
select select "2"
select select "0"
select select "6"
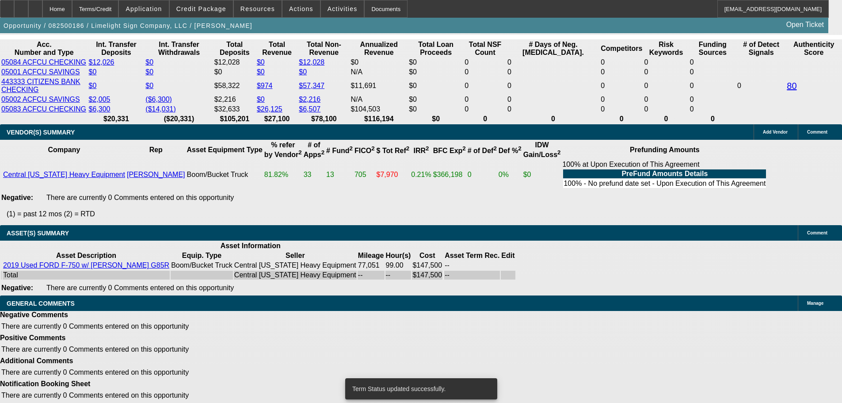
select select "0.15"
select select "2"
select select "0"
select select "6"
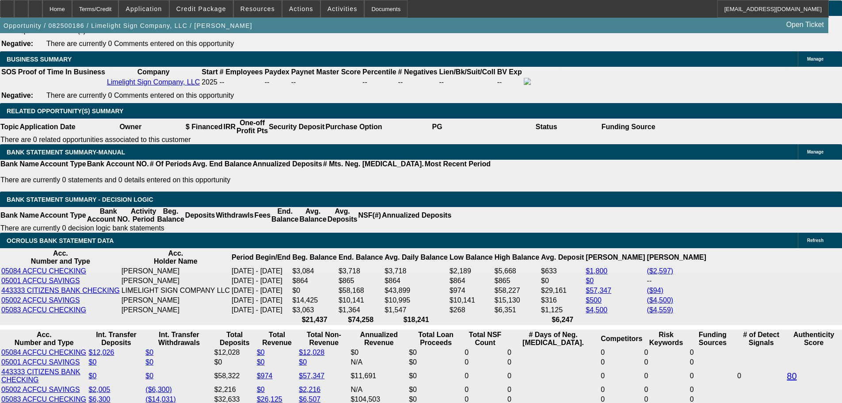
scroll to position [1388, 0]
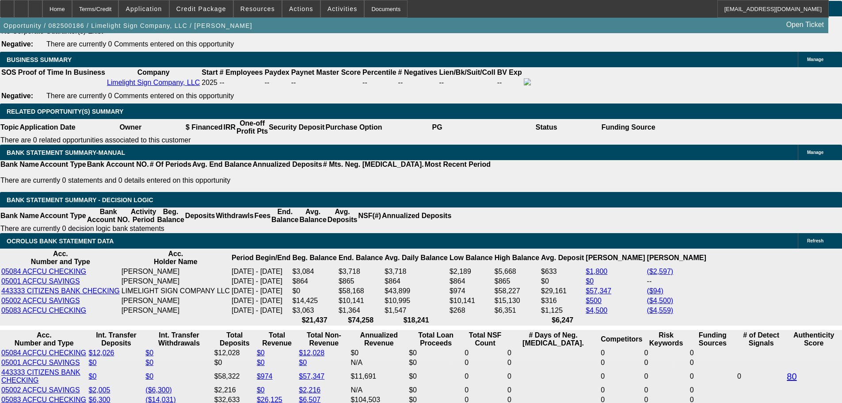
select select "0.2"
type input "$31,772.25"
type input "UNKNOWN"
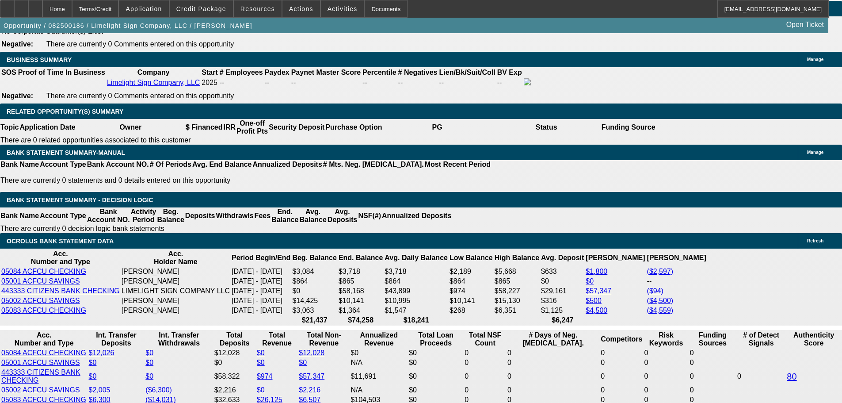
type input "$5,914.28"
type input "$2,957.14"
drag, startPoint x: 147, startPoint y: 201, endPoint x: 235, endPoint y: 201, distance: 88.8
type input "$28,861.23"
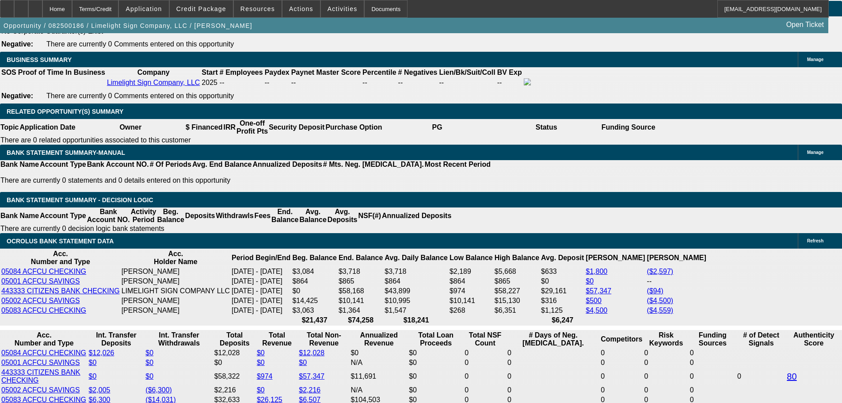
scroll to position [0, 0]
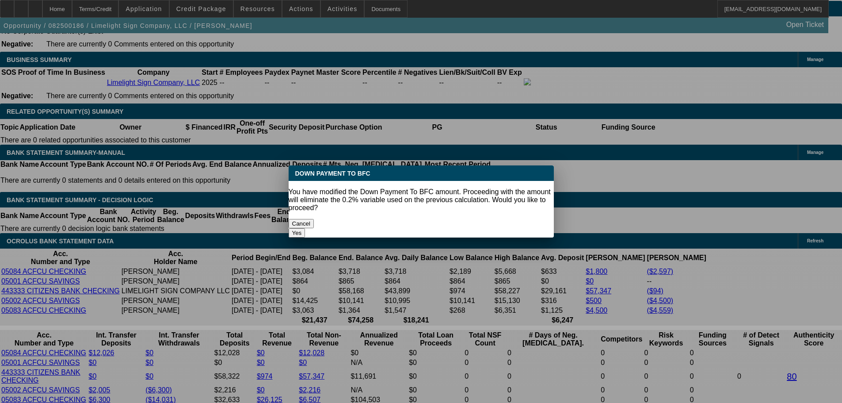
click at [305, 228] on button "Yes" at bounding box center [297, 232] width 17 height 9
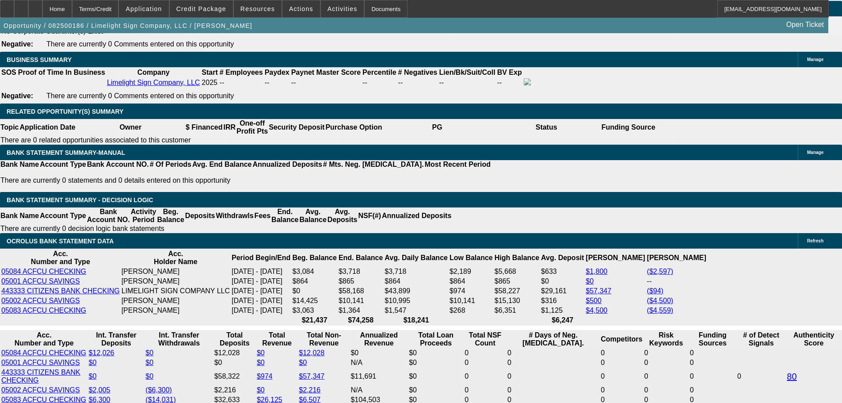
select select "0"
type input "$6,049.74"
drag, startPoint x: 129, startPoint y: 268, endPoint x: 244, endPoint y: 268, distance: 114.9
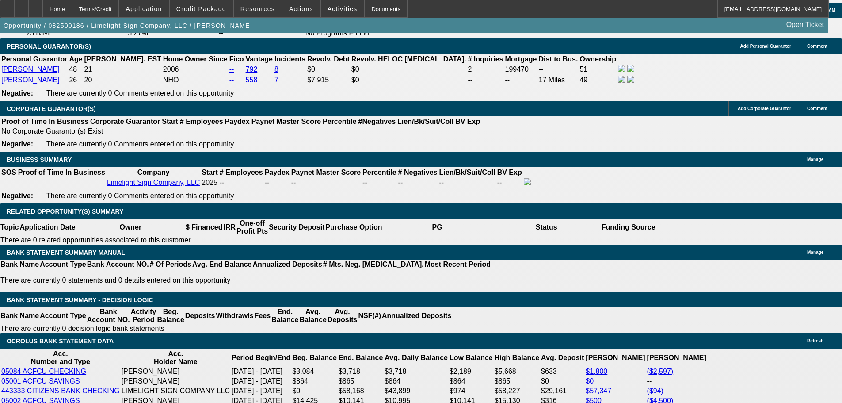
scroll to position [1432, 0]
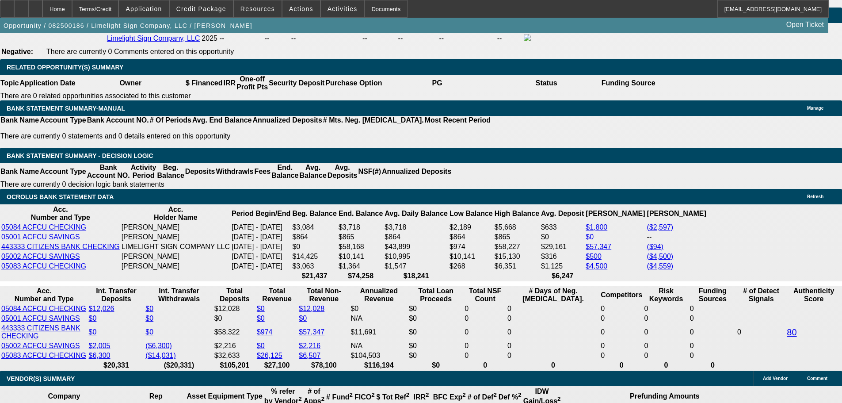
type input "$3,024.87"
drag, startPoint x: 194, startPoint y: 222, endPoint x: 296, endPoint y: 212, distance: 103.0
type input "2"
type input "$4,557.22"
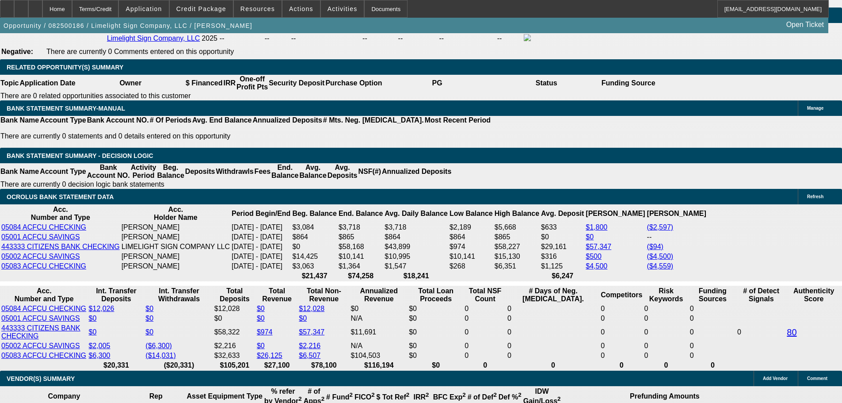
type input "$2,278.61"
type input "23"
type input "$7,329.52"
type input "$3,664.76"
type input "23"
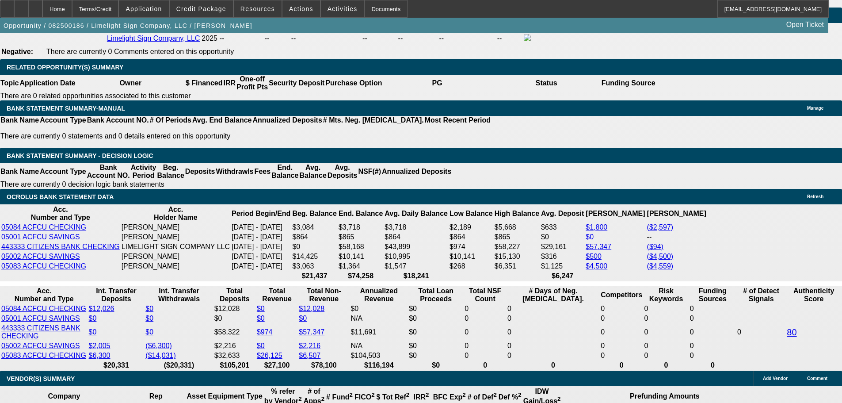
drag, startPoint x: 132, startPoint y: 223, endPoint x: 314, endPoint y: 212, distance: 182.8
type input "3"
type input "$72.00"
type input "36"
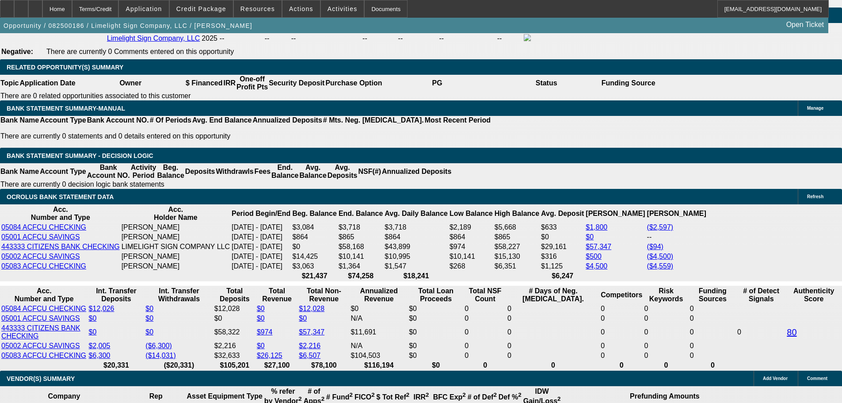
type input "3665"
type input "$7,330.00"
type input "23"
type input "$3,665.00"
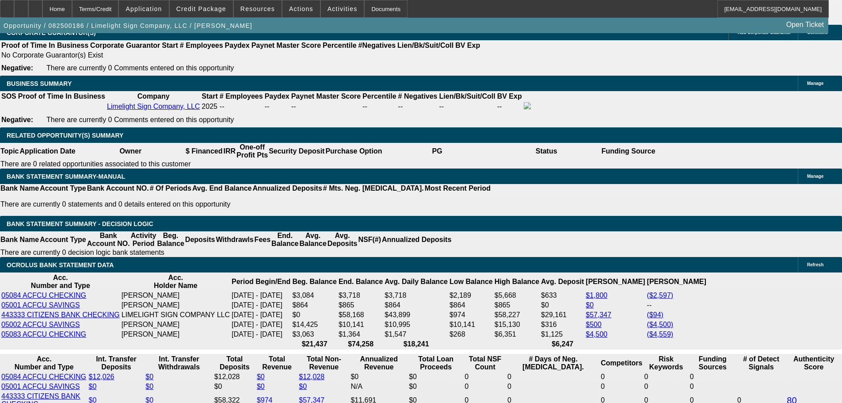
scroll to position [1255, 0]
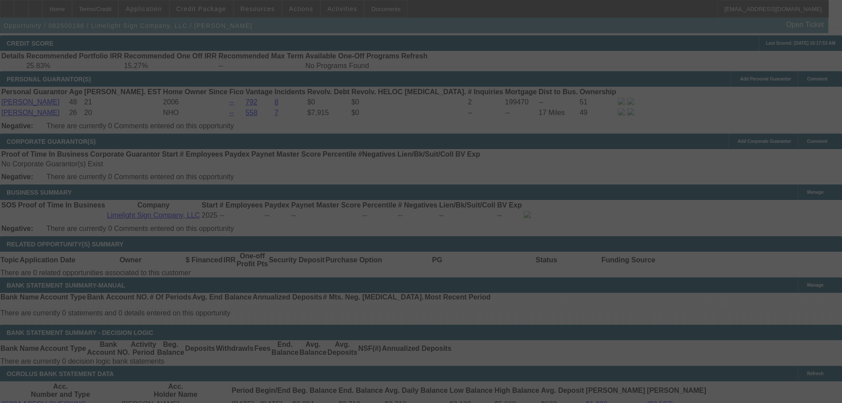
select select "0"
select select "2"
select select "0"
select select "6"
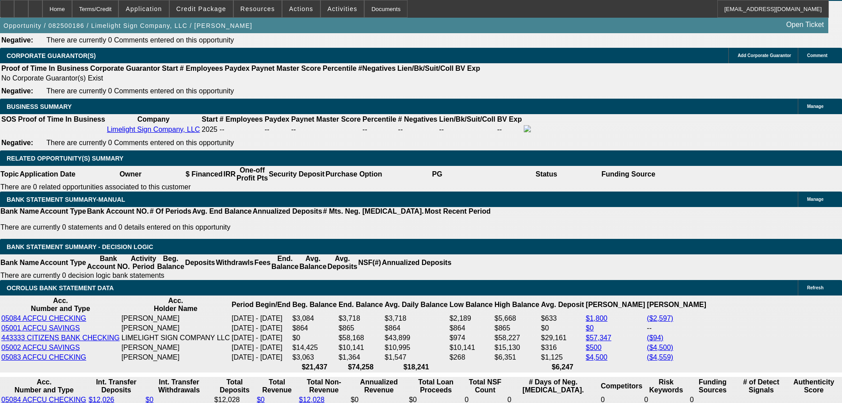
scroll to position [1432, 0]
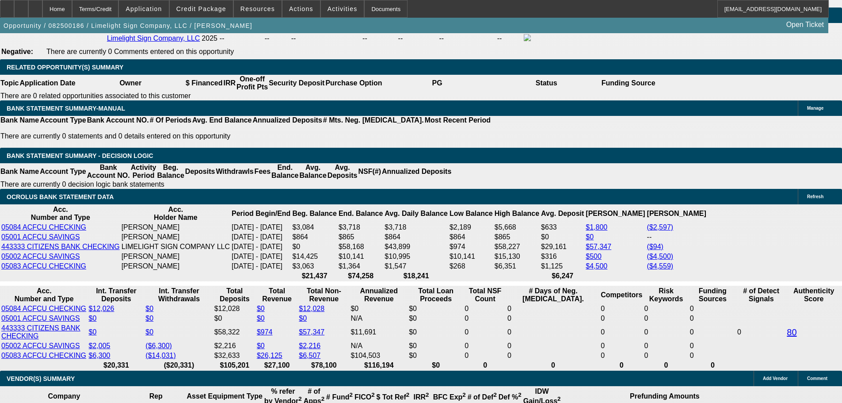
drag, startPoint x: 132, startPoint y: 221, endPoint x: 265, endPoint y: 226, distance: 132.6
type input "35"
type input "$70.00"
type input "UNKNOWN"
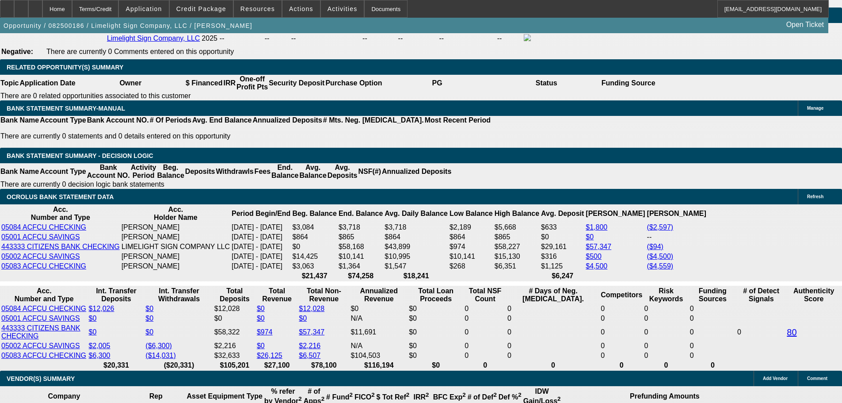
type input "3595"
type input "$7,190.00"
type input "22.1"
type input "$3,595.00"
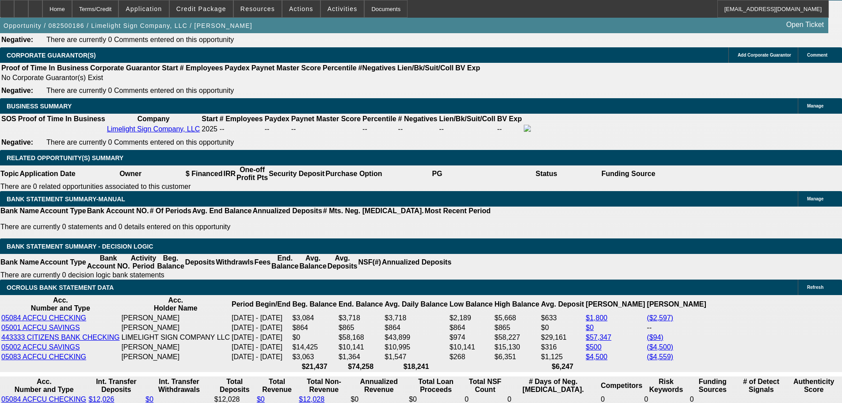
scroll to position [1388, 0]
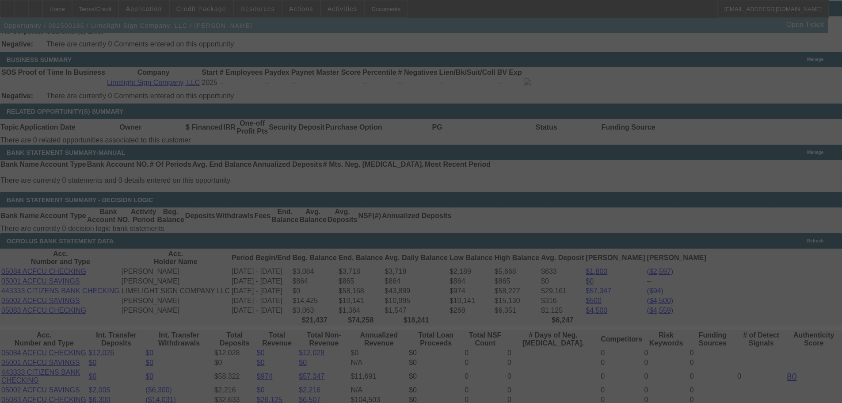
select select "0"
select select "2"
select select "0"
select select "6"
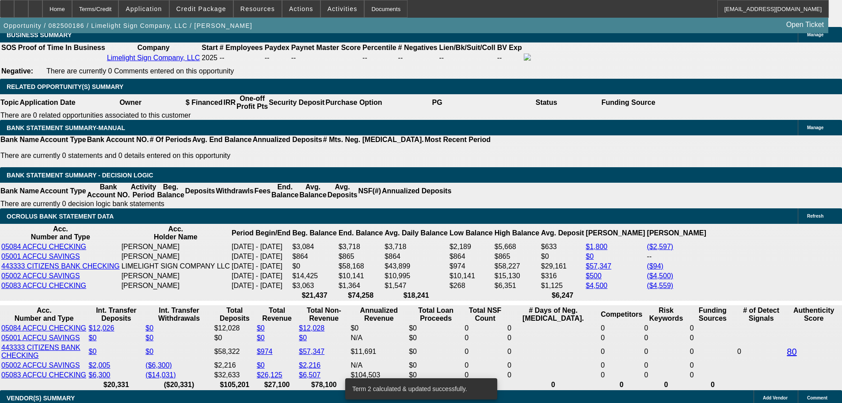
scroll to position [1432, 0]
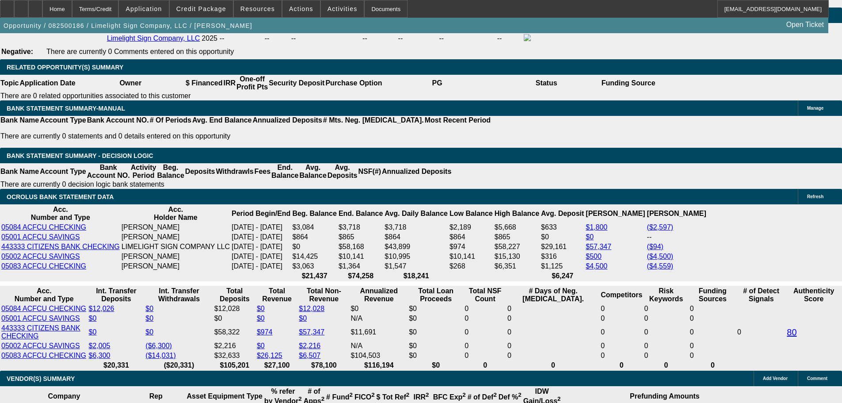
select select "0.2"
type input "$31,772.25"
type input "UNKNOWN"
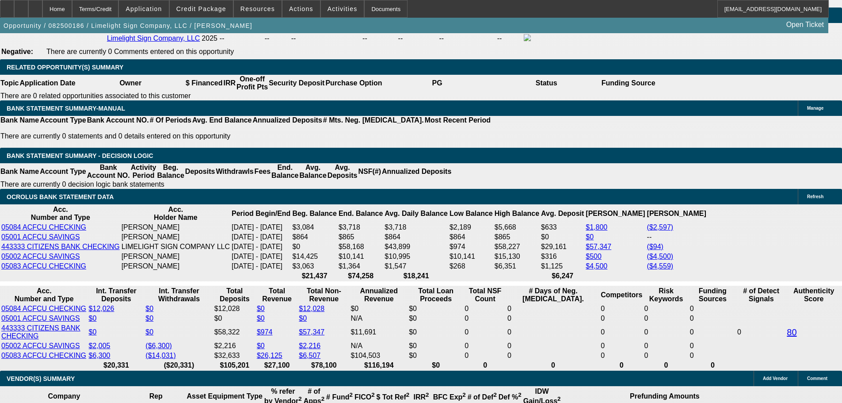
type input "$7,028.94"
type input "$3,514.47"
drag, startPoint x: 148, startPoint y: 155, endPoint x: 207, endPoint y: 154, distance: 58.8
type input "$32,861.23"
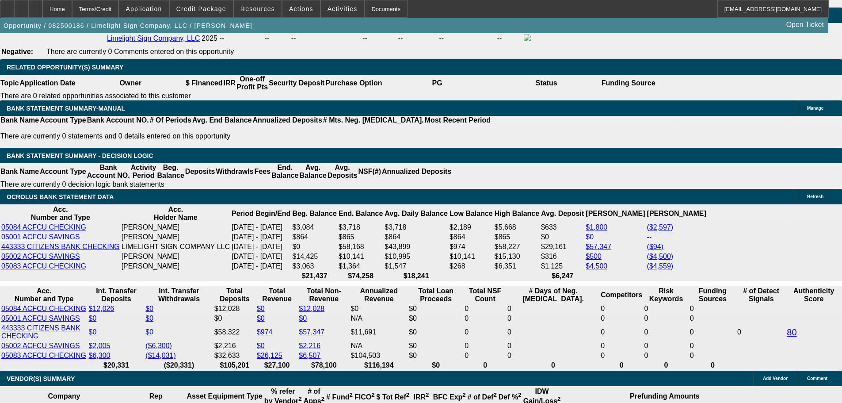
click at [447, 232] on body "Home Terms/Credit Application Credit Package Resources Actions Activities Docum…" at bounding box center [421, 219] width 842 height 3302
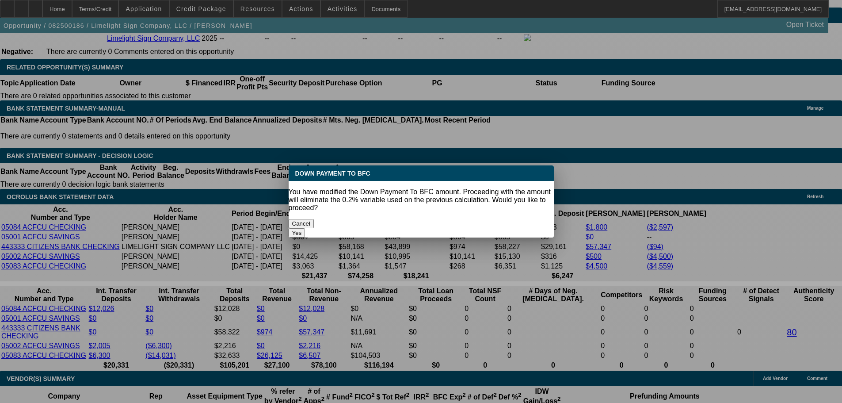
click at [305, 228] on button "Yes" at bounding box center [297, 232] width 17 height 9
select select "0"
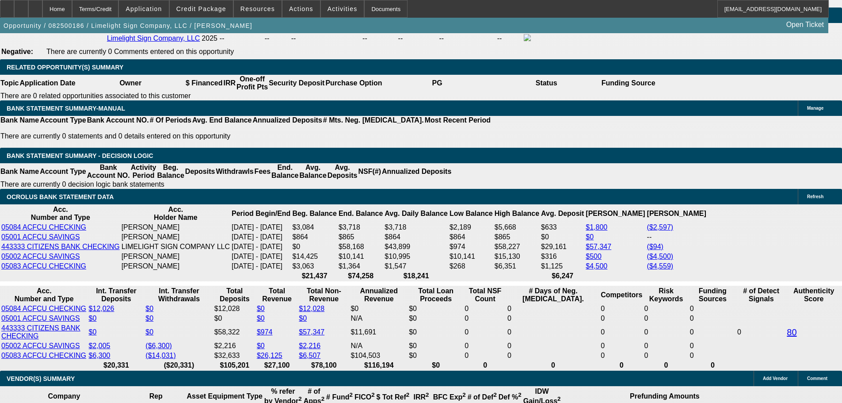
type input "$6,968.70"
drag, startPoint x: 132, startPoint y: 226, endPoint x: 243, endPoint y: 225, distance: 110.5
type input "3"
type input "$6.00"
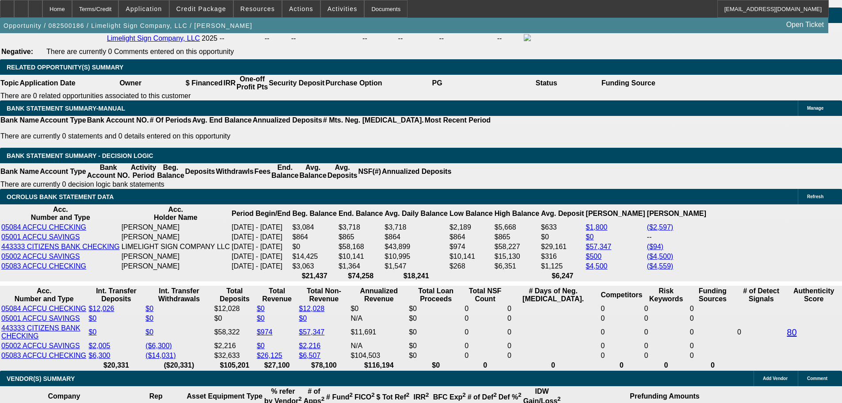
type input "3495"
type input "$6,990.00"
type input "22.2"
type input "$3,495.00"
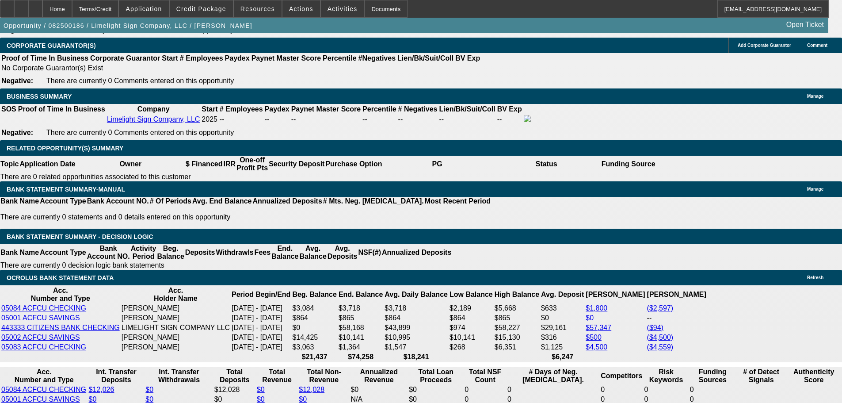
scroll to position [1344, 0]
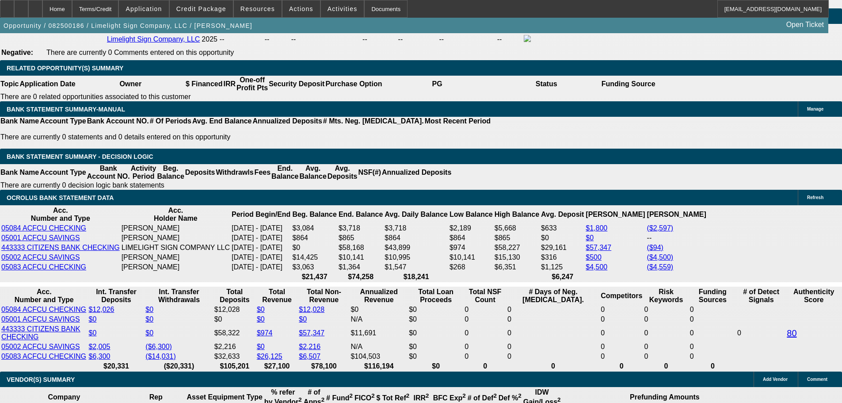
scroll to position [1432, 0]
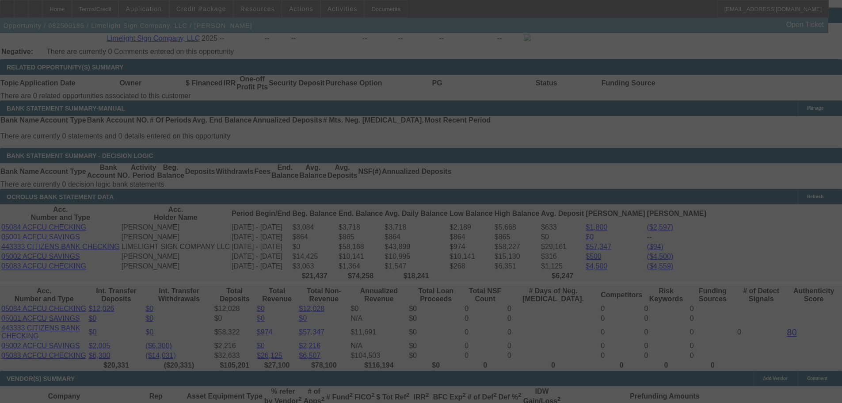
select select "0"
select select "2"
select select "0"
select select "6"
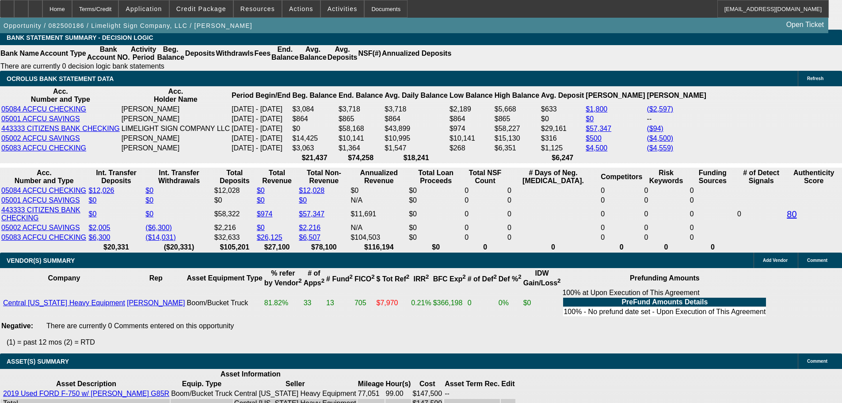
scroll to position [1697, 0]
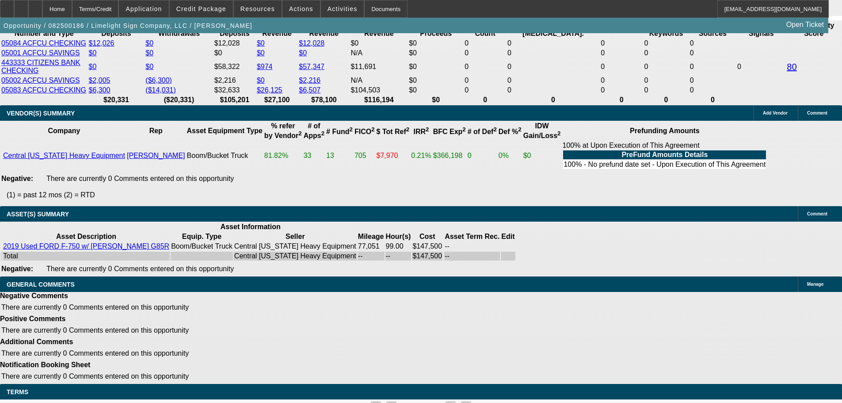
select select "6"
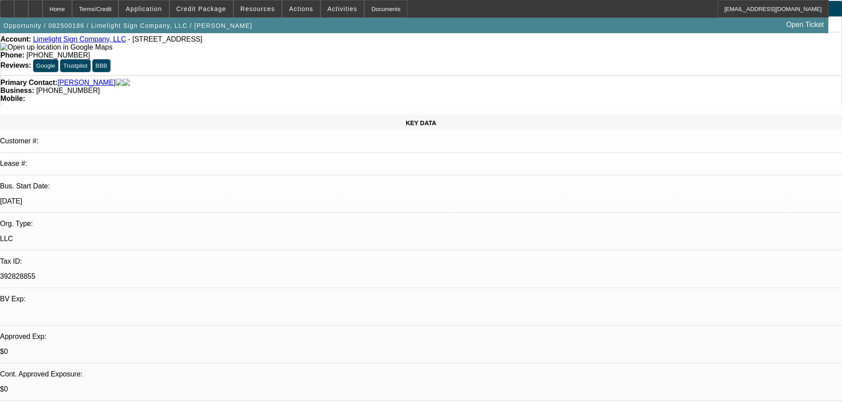
scroll to position [0, 0]
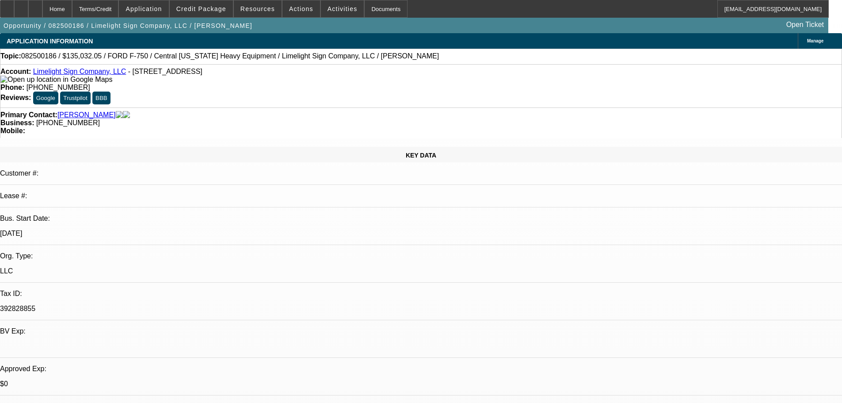
type textarea "CAN WE FOLLOW FOR PERSONAL BANKS FROM CODY?"
drag, startPoint x: 708, startPoint y: 122, endPoint x: 464, endPoint y: 110, distance: 244.2
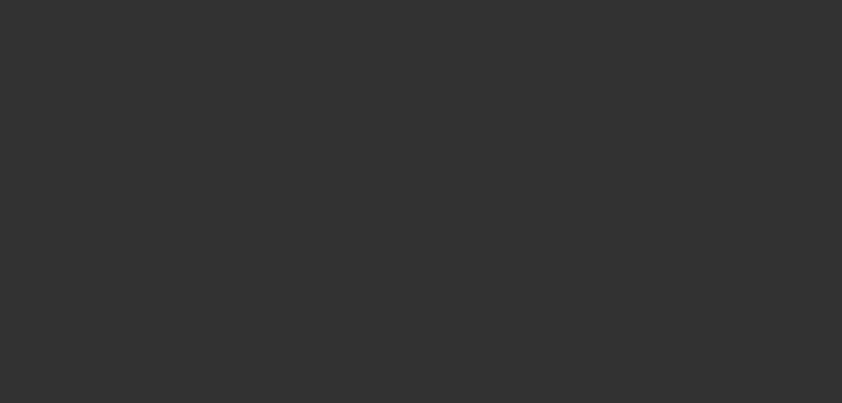
select select "0"
select select "2"
select select "0"
select select "6"
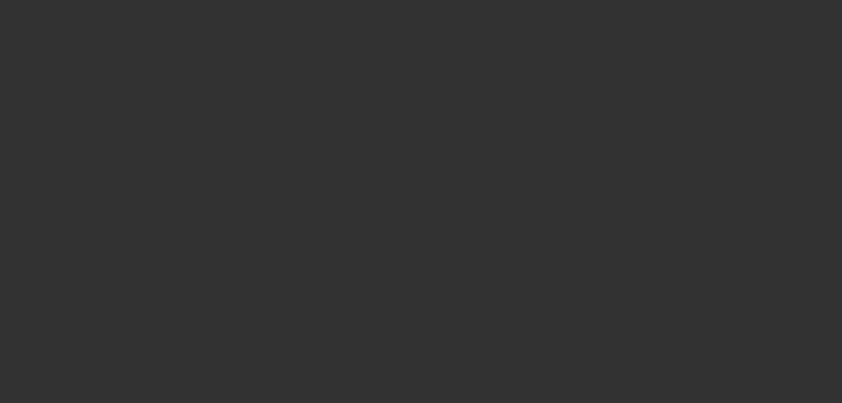
select select "0.15"
select select "2"
select select "0"
select select "6"
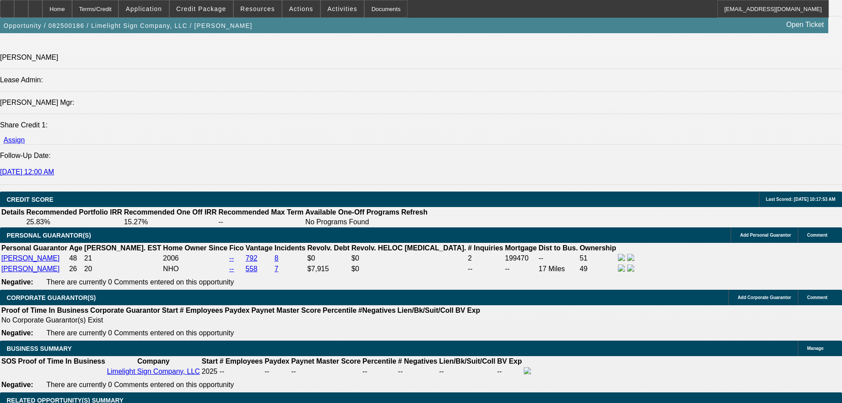
scroll to position [1281, 0]
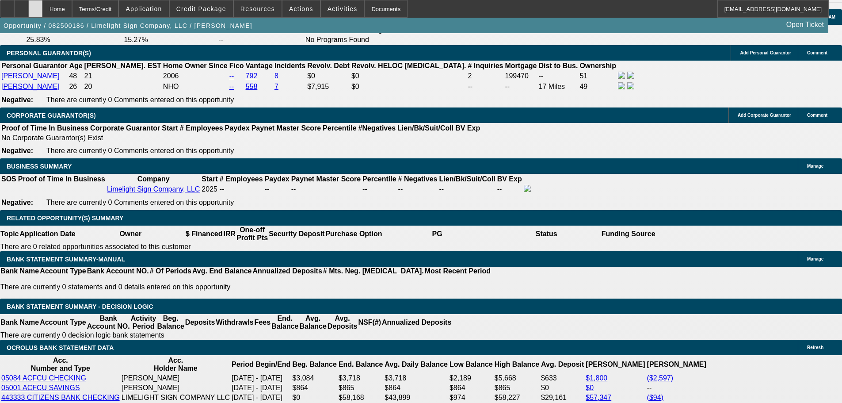
click at [35, 6] on icon at bounding box center [35, 6] width 0 height 0
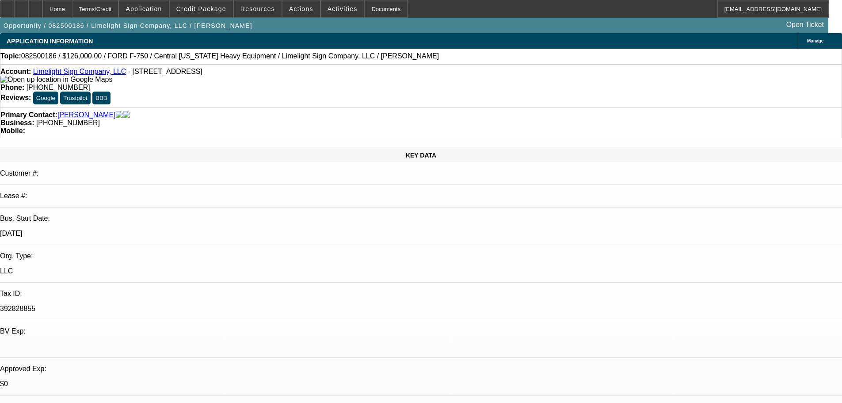
select select "0"
select select "2"
select select "0"
select select "6"
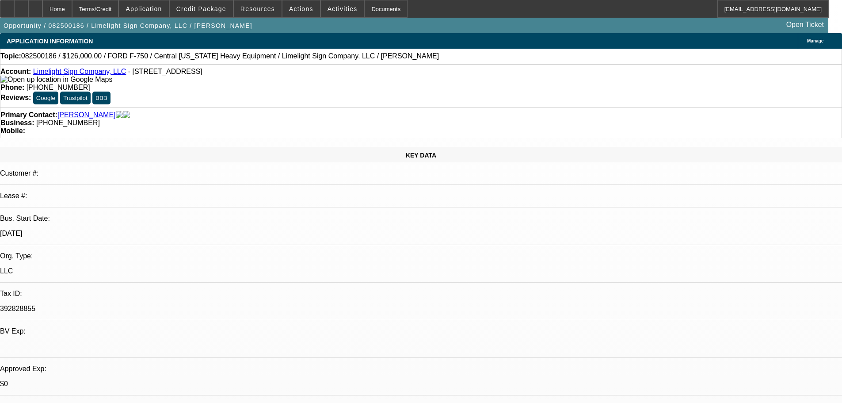
select select "0.15"
select select "2"
select select "0"
select select "6"
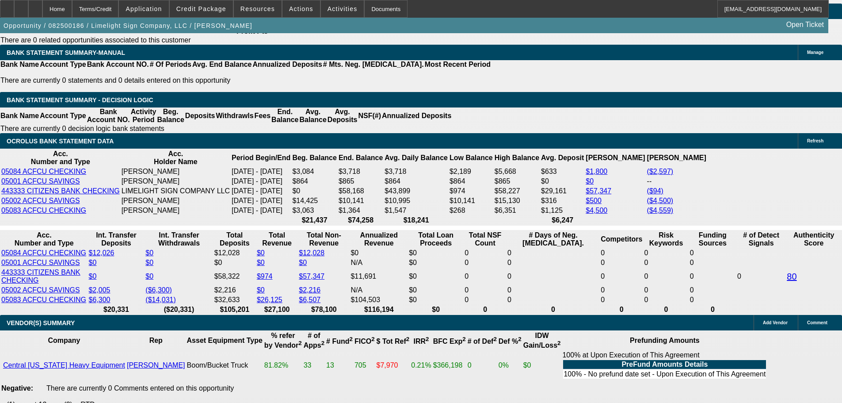
scroll to position [1723, 0]
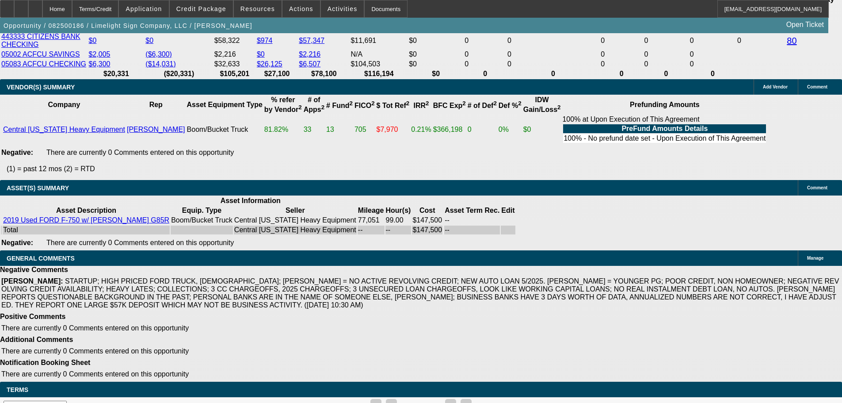
select select "3"
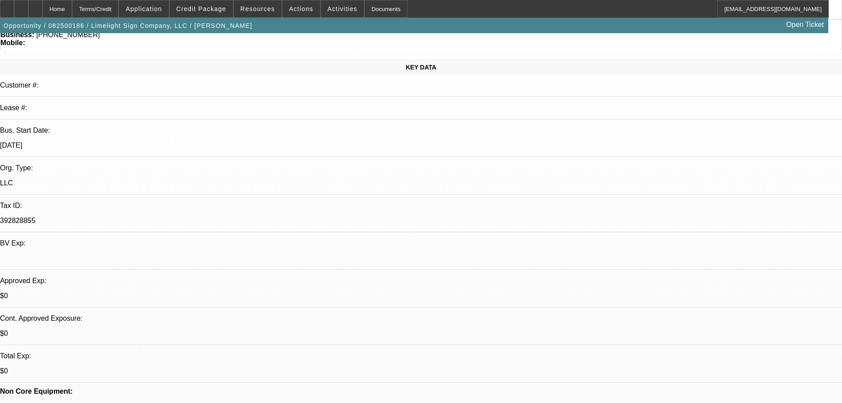
scroll to position [88, 0]
drag, startPoint x: 629, startPoint y: 363, endPoint x: 554, endPoint y: 326, distance: 83.6
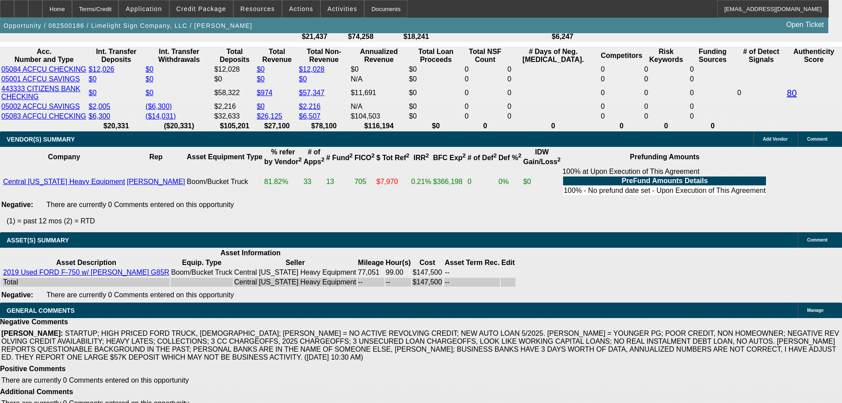
scroll to position [1685, 0]
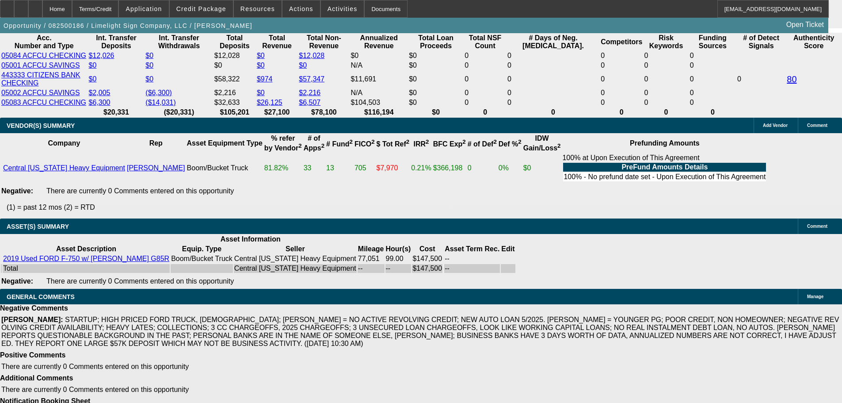
type textarea "APPROVED WITH A STRONG STRUCTURE DUE TO THE NEGATIVES AND HOW LIGHT THE DEAL IS…"
select select "9"
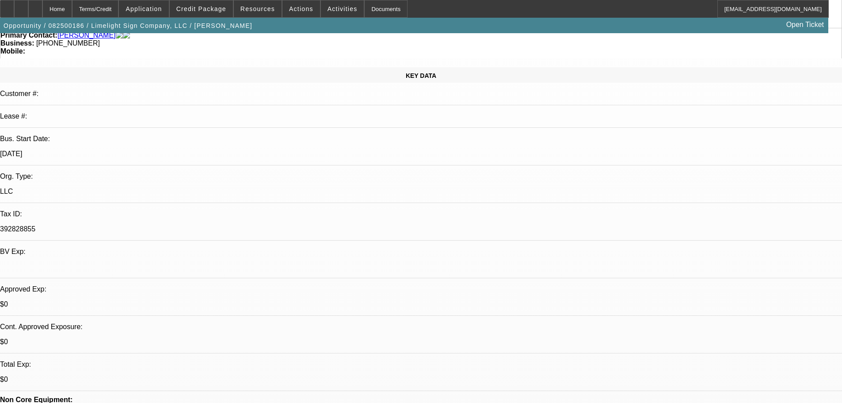
scroll to position [177, 0]
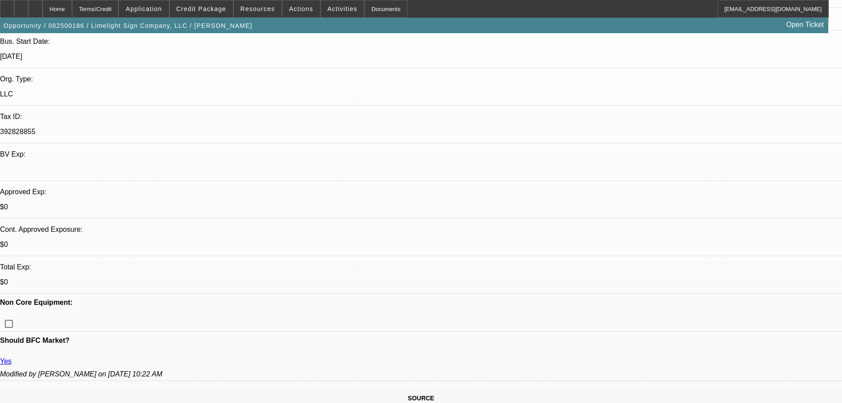
type textarea "CONTINGENT ON UPDATED BOOM CERTIFICATION PAPERWORK."
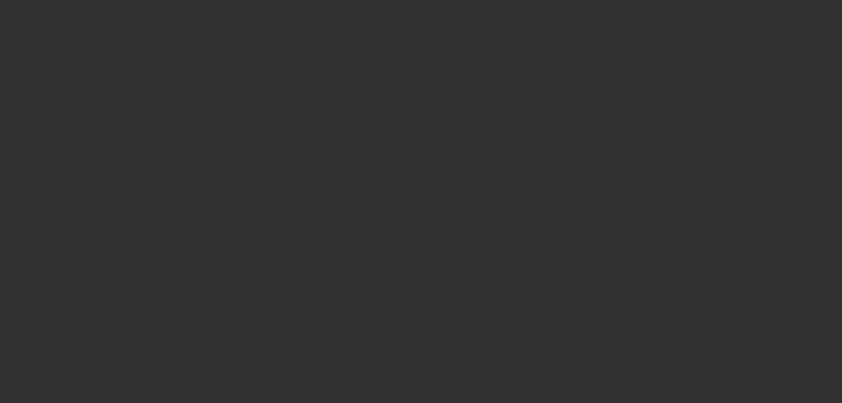
scroll to position [0, 0]
select select "0"
select select "2"
select select "0"
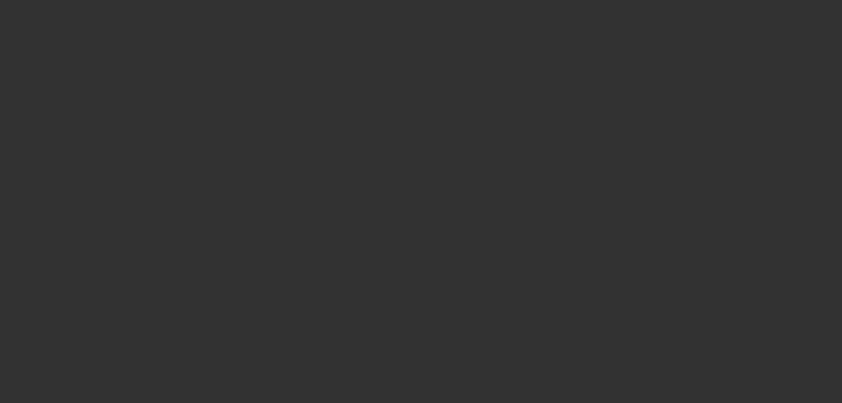
select select "6"
select select "0"
select select "2"
select select "0"
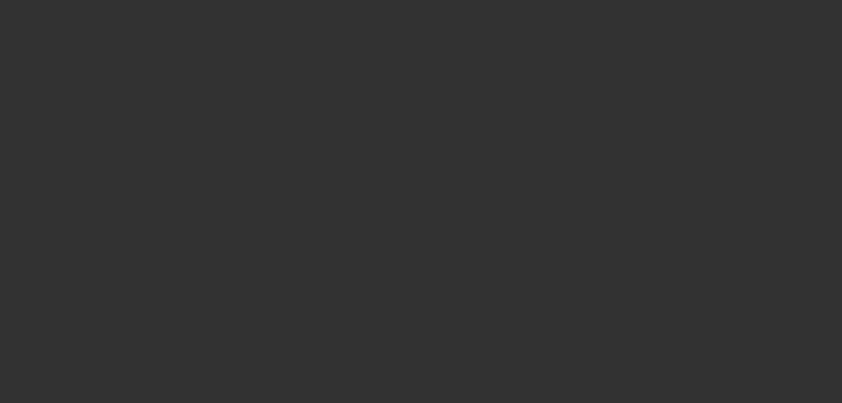
select select "6"
select select "0.15"
select select "2"
select select "0"
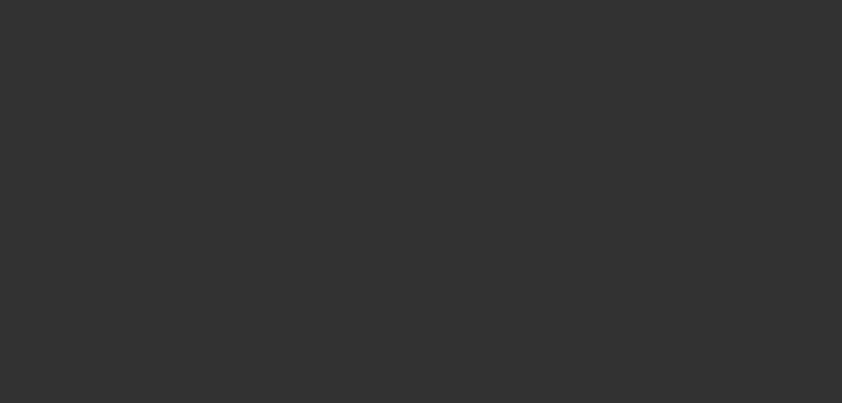
select select "6"
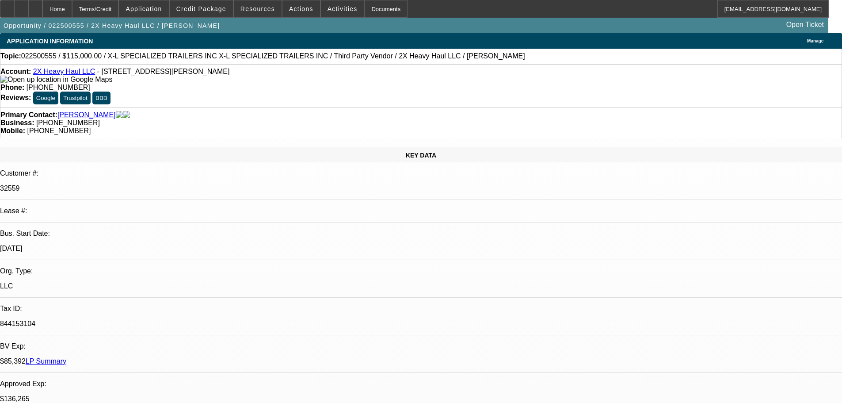
select select "0"
select select "2"
select select "0"
select select "6"
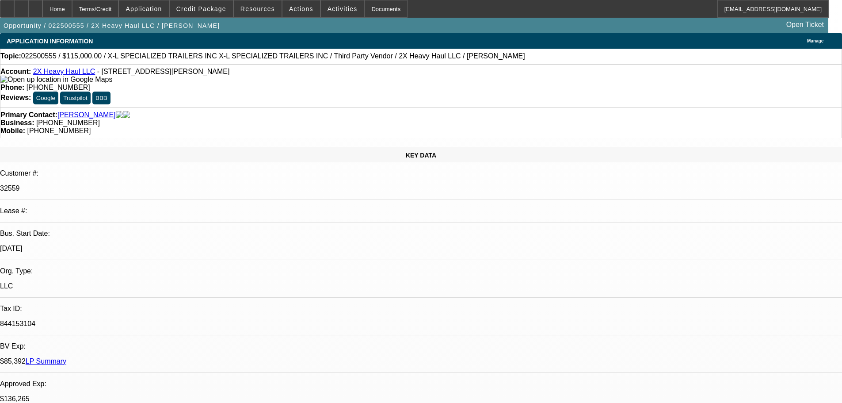
select select "0"
select select "2"
select select "0"
select select "6"
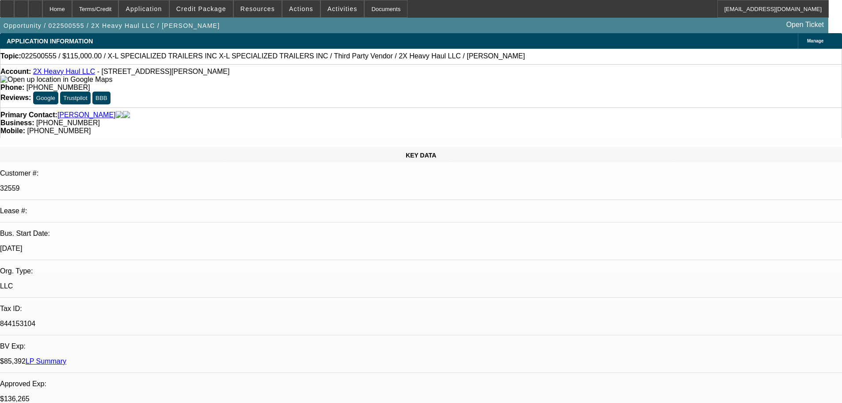
select select "0"
select select "2"
select select "0"
select select "6"
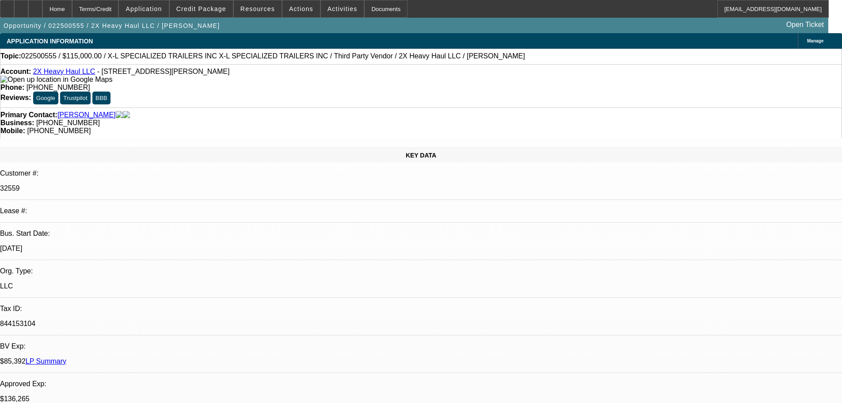
select select "0"
select select "2"
select select "0"
select select "6"
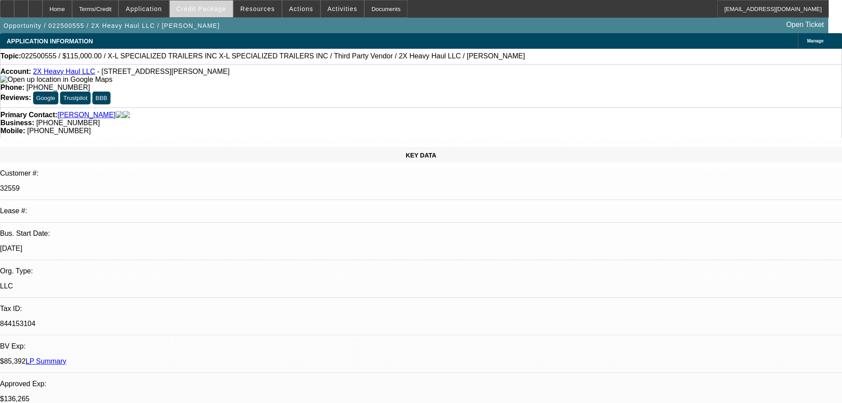
click at [212, 9] on span "Credit Package" at bounding box center [201, 8] width 50 height 7
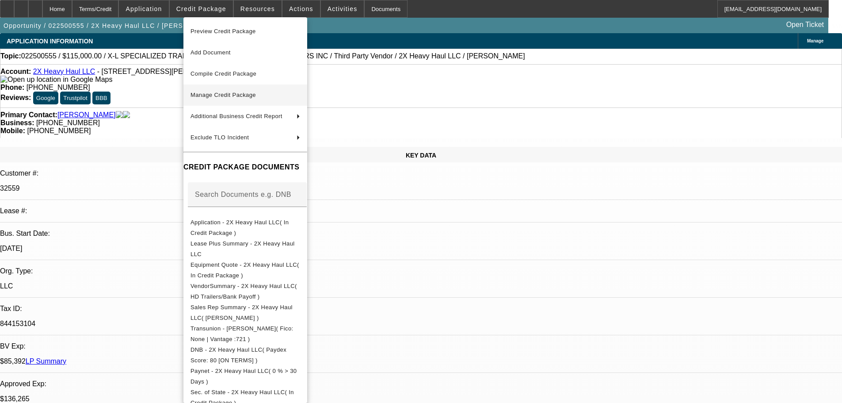
click at [231, 91] on span "Manage Credit Package" at bounding box center [222, 94] width 65 height 7
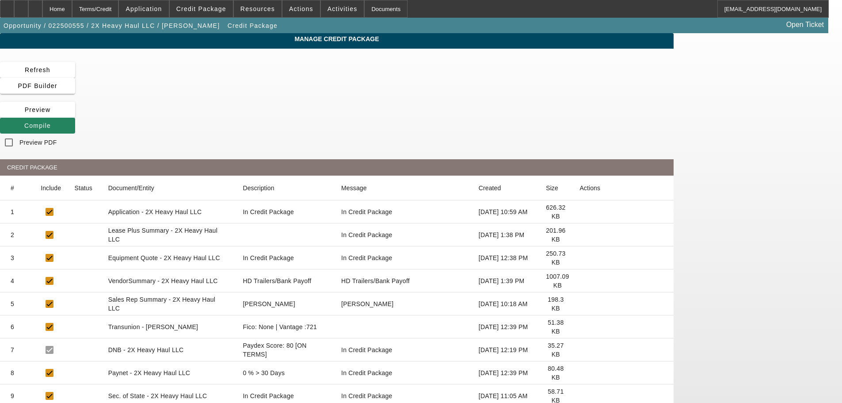
click at [579, 235] on icon at bounding box center [579, 235] width 0 height 0
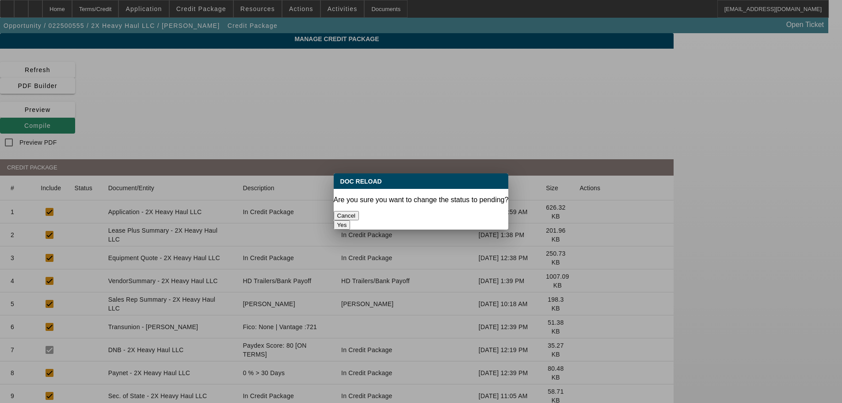
click at [350, 220] on button "Yes" at bounding box center [342, 224] width 17 height 9
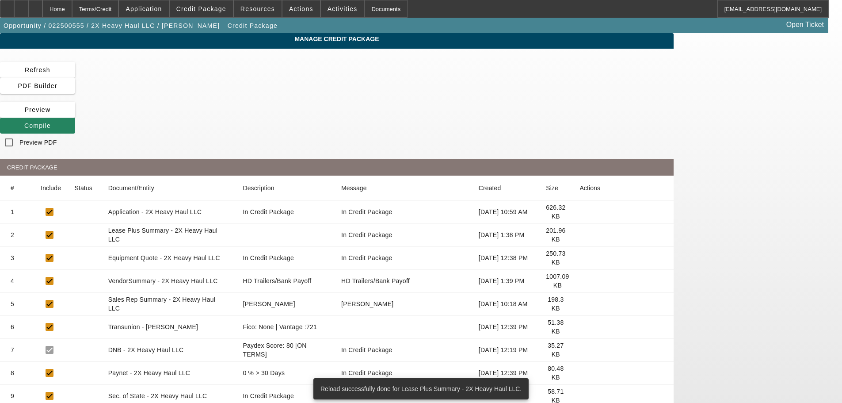
click at [579, 281] on icon at bounding box center [579, 281] width 0 height 0
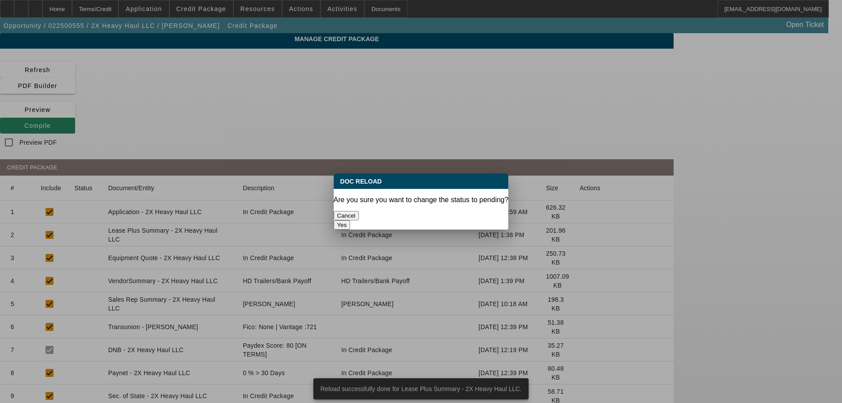
click at [350, 220] on button "Yes" at bounding box center [342, 224] width 17 height 9
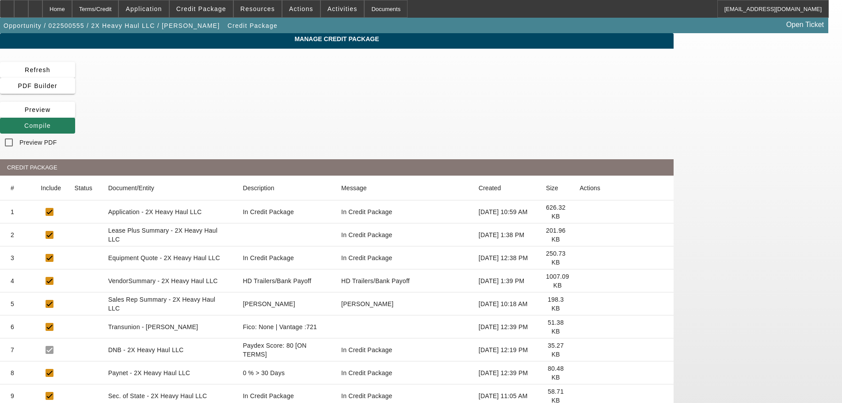
click at [51, 122] on span "Compile" at bounding box center [37, 125] width 27 height 7
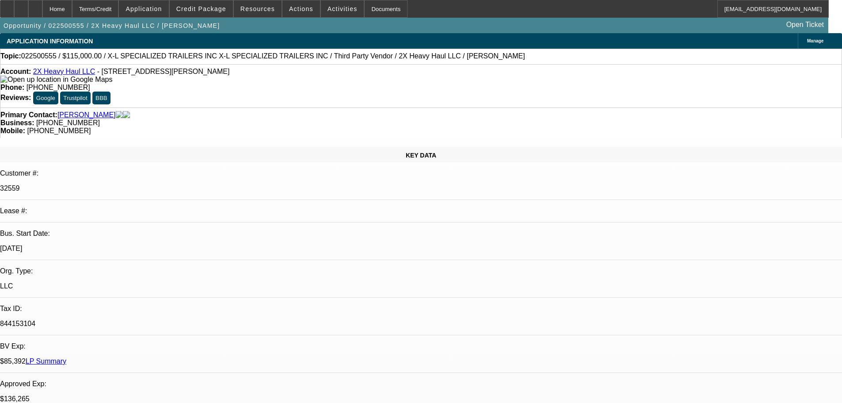
select select "0"
select select "2"
select select "0"
select select "6"
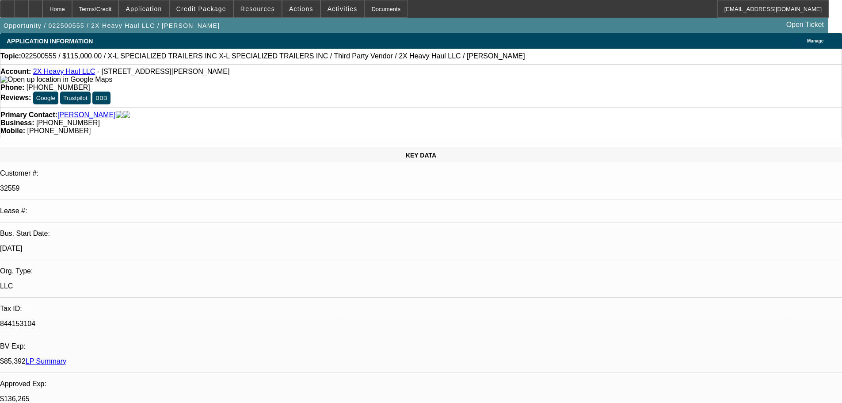
select select "0"
select select "2"
select select "0"
select select "6"
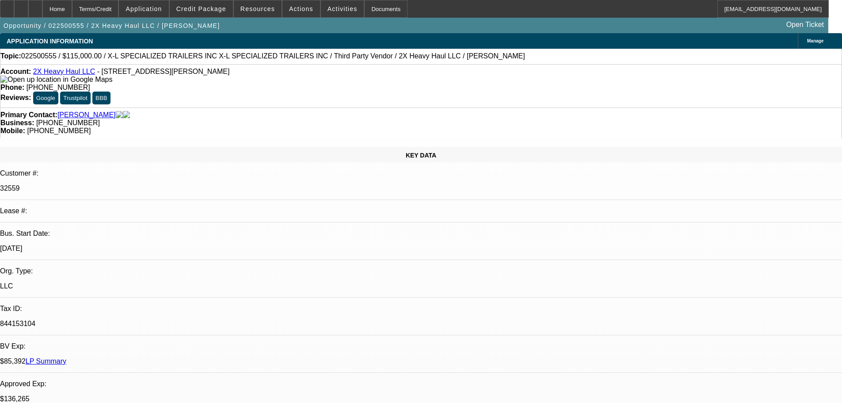
select select "0"
select select "2"
select select "0"
select select "6"
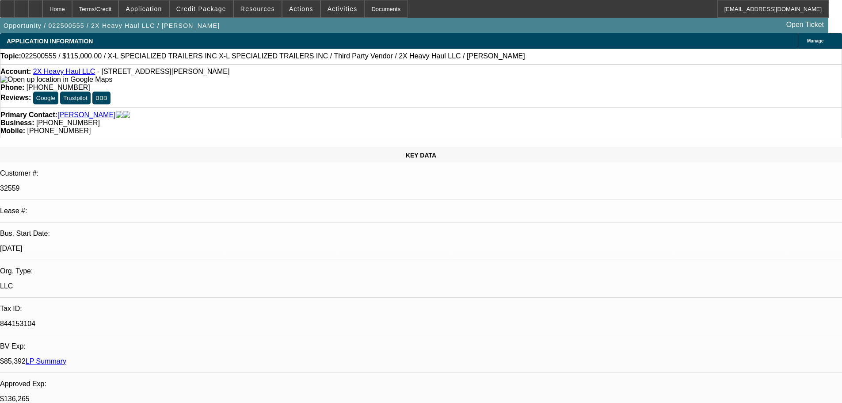
select select "0"
select select "2"
select select "0"
select select "6"
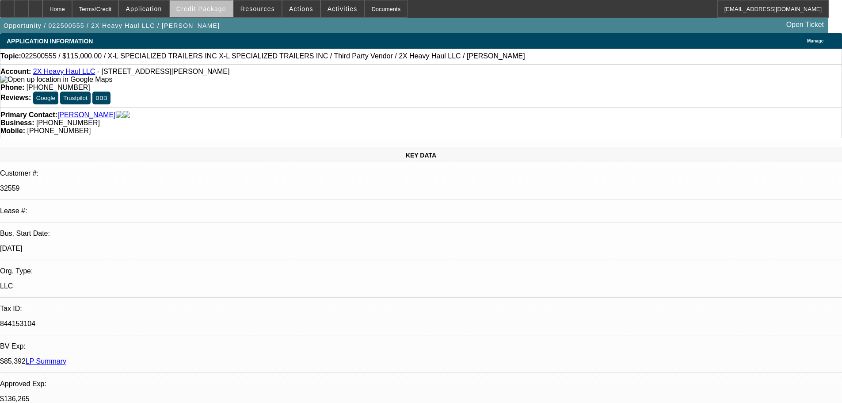
click at [218, 4] on span at bounding box center [201, 8] width 63 height 21
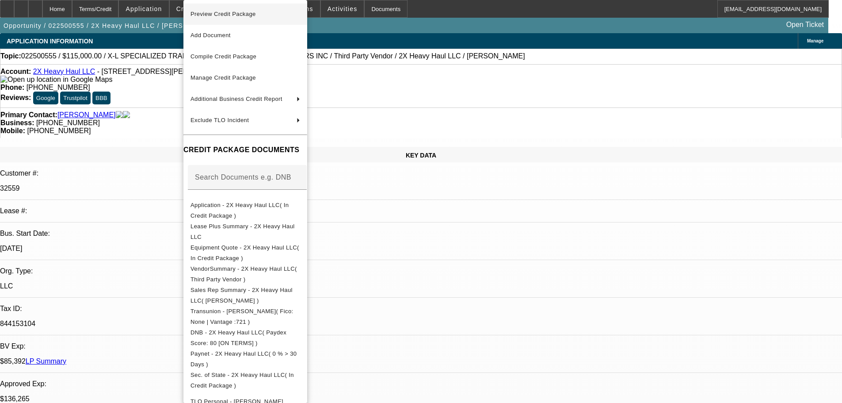
click at [239, 13] on span "Preview Credit Package" at bounding box center [222, 14] width 65 height 7
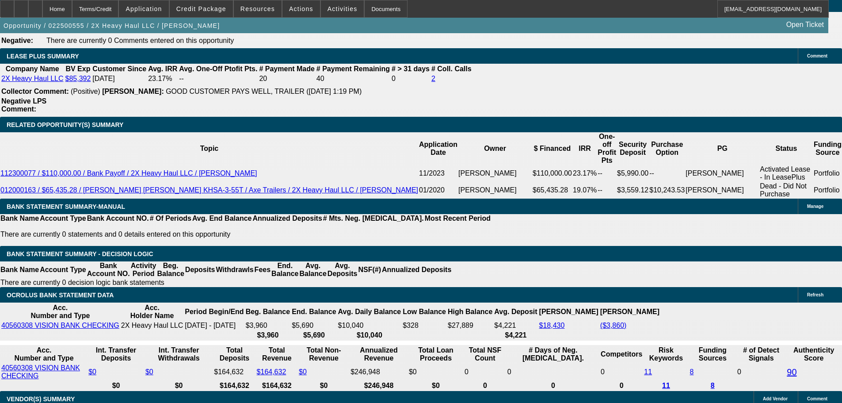
scroll to position [1458, 0]
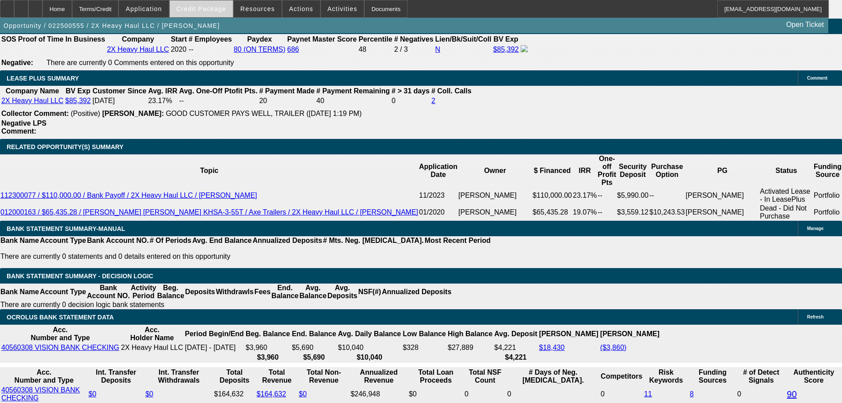
click at [207, 11] on span "Credit Package" at bounding box center [201, 8] width 50 height 7
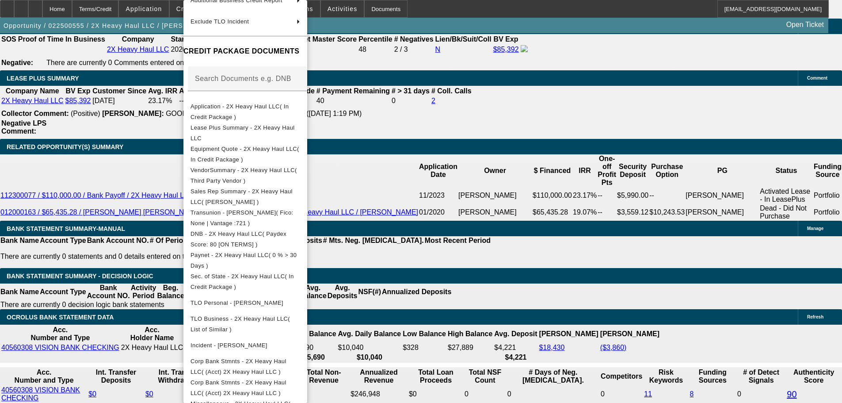
scroll to position [165, 0]
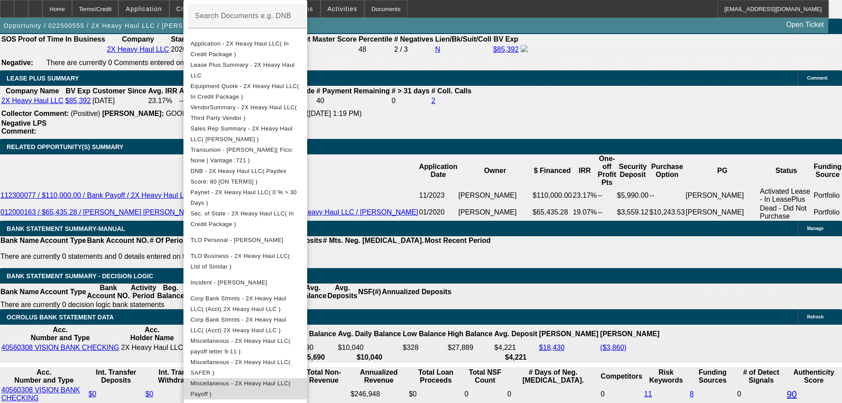
click at [300, 378] on span "Miscellaneous - 2X Heavy Haul LLC( Payoff )" at bounding box center [245, 388] width 110 height 21
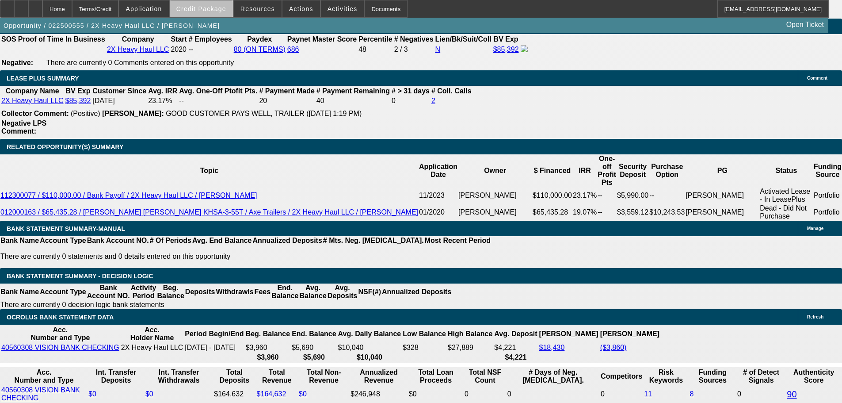
click at [223, 10] on span "Credit Package" at bounding box center [201, 8] width 50 height 7
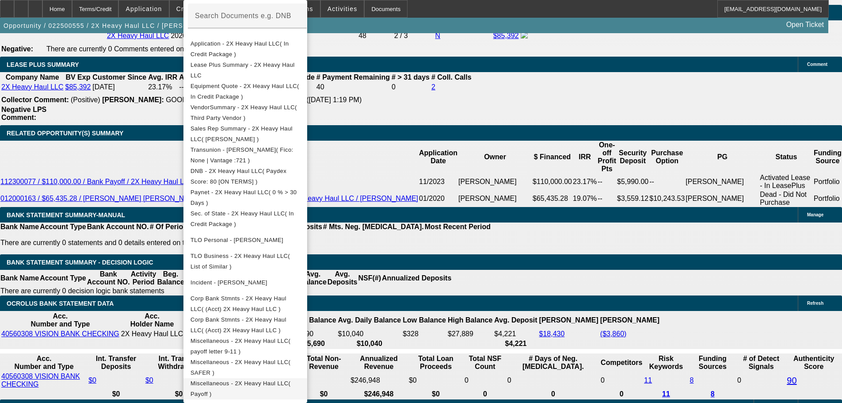
scroll to position [1546, 0]
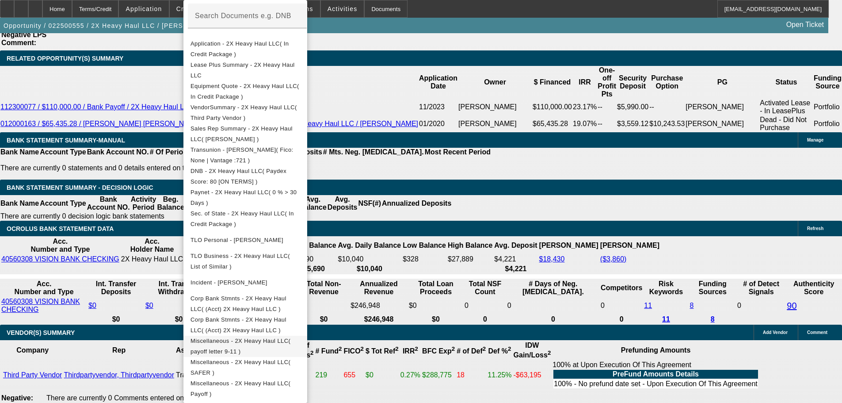
click at [290, 338] on span "Miscellaneous - 2X Heavy Haul LLC( payoff letter 9-11 )" at bounding box center [240, 345] width 100 height 17
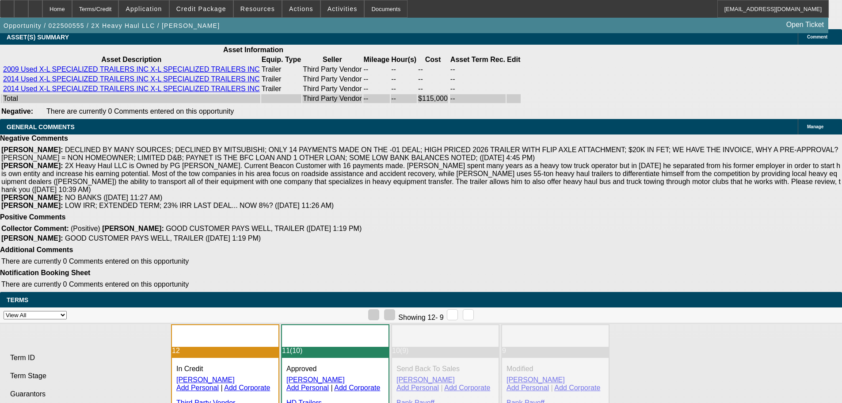
scroll to position [1766, 0]
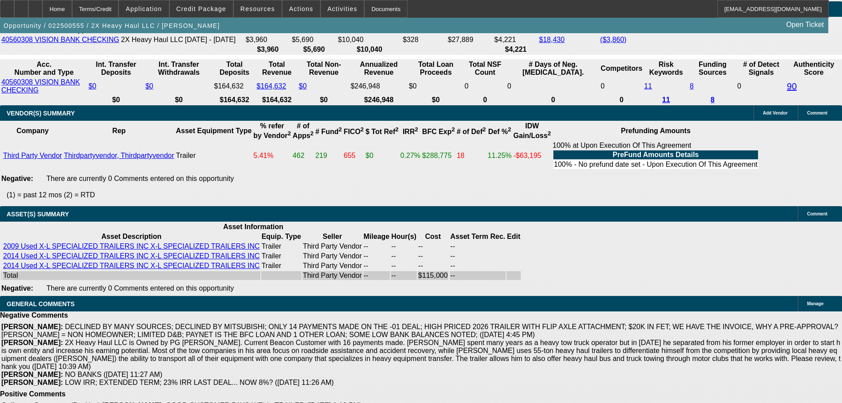
select select "6"
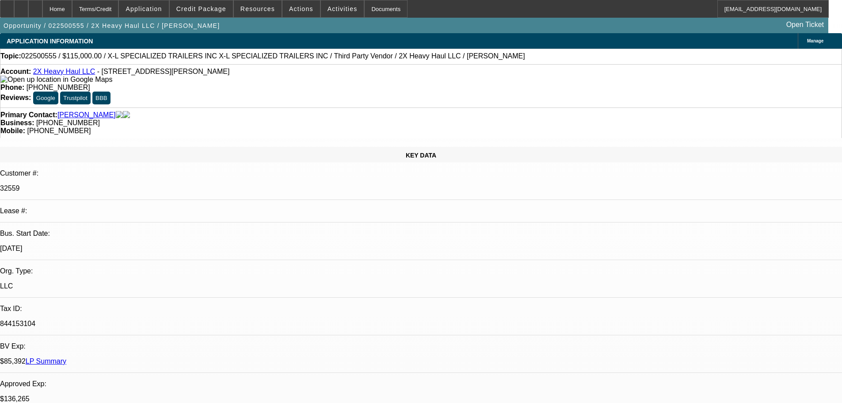
paste textarea "CAN YOU GET FULL PICTURES AND INVOICES FOR THE TRAILERS HE IS NOW CONSIDERING, …"
type textarea "CAN YOU GET FULL PICTURES AND INVOICES FOR THE TRAILERS HE IS NOW CONSIDERING, …"
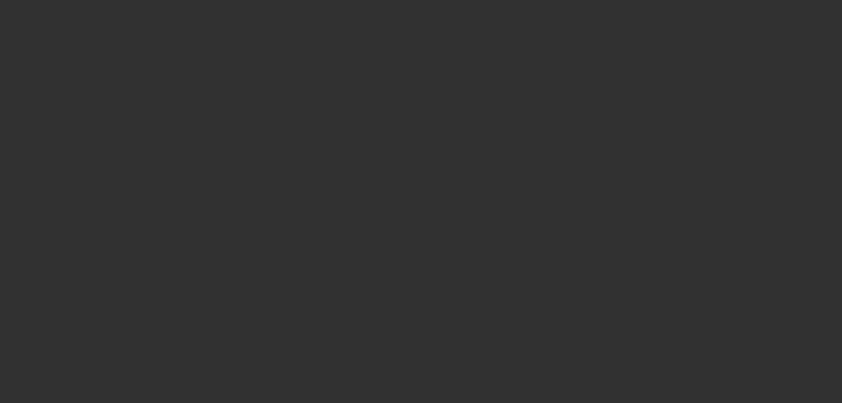
select select "0"
select select "2"
select select "0"
select select "6"
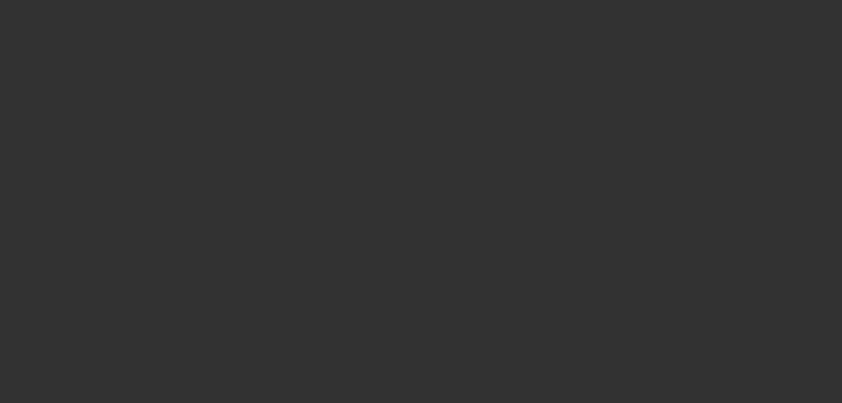
select select "0"
select select "2"
select select "0"
select select "6"
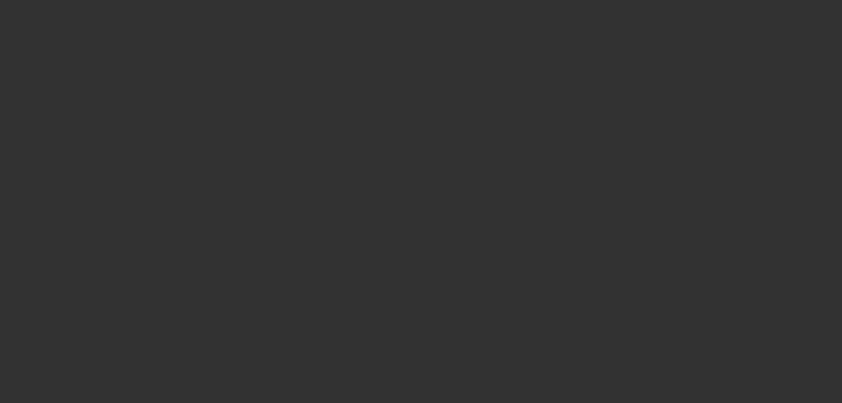
select select "0"
select select "2"
select select "0"
select select "6"
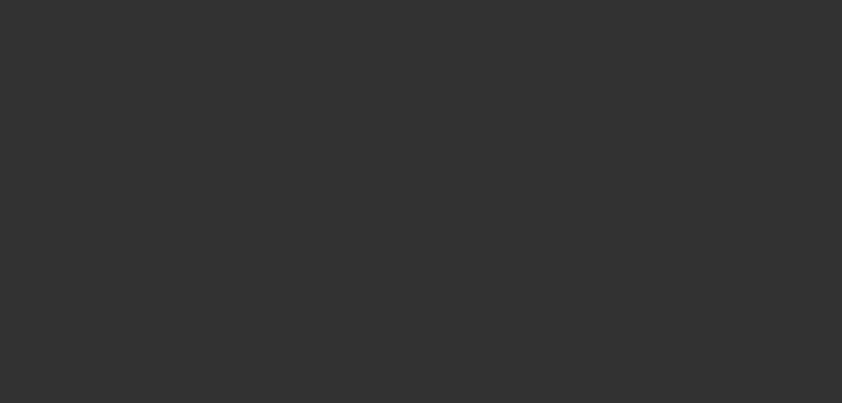
select select "0"
select select "2"
select select "0"
select select "6"
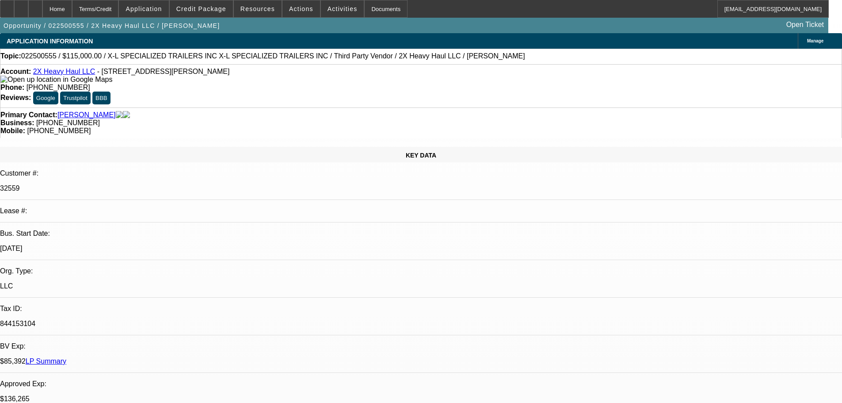
select select "0"
select select "2"
select select "0"
select select "6"
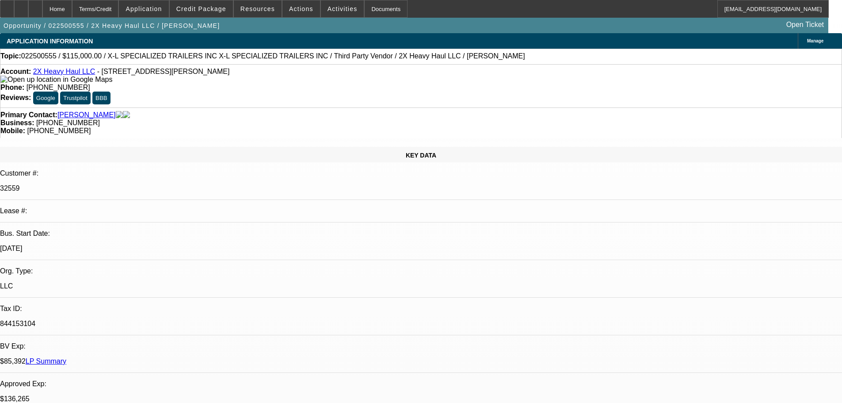
select select "0"
select select "2"
select select "0"
select select "6"
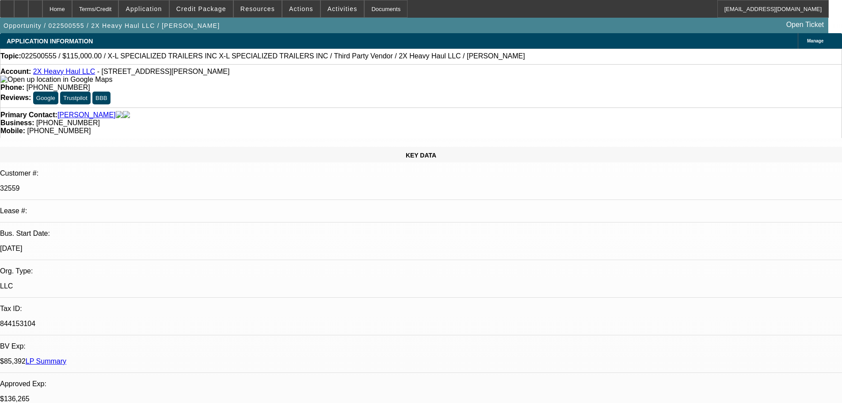
select select "0"
select select "2"
select select "0"
select select "6"
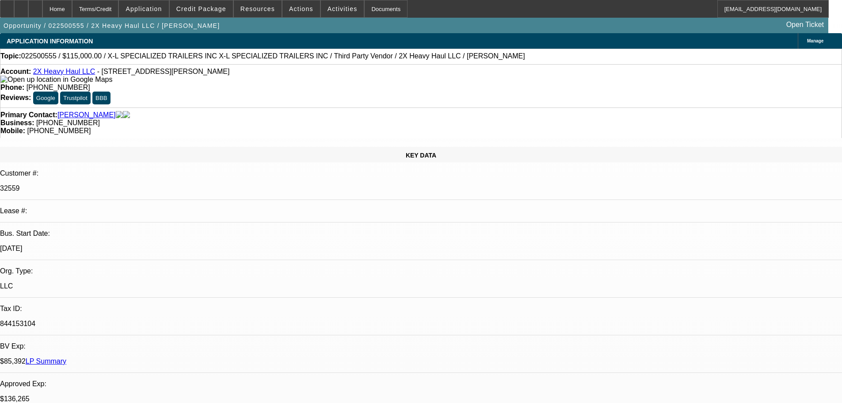
select select "0"
select select "2"
select select "0"
select select "6"
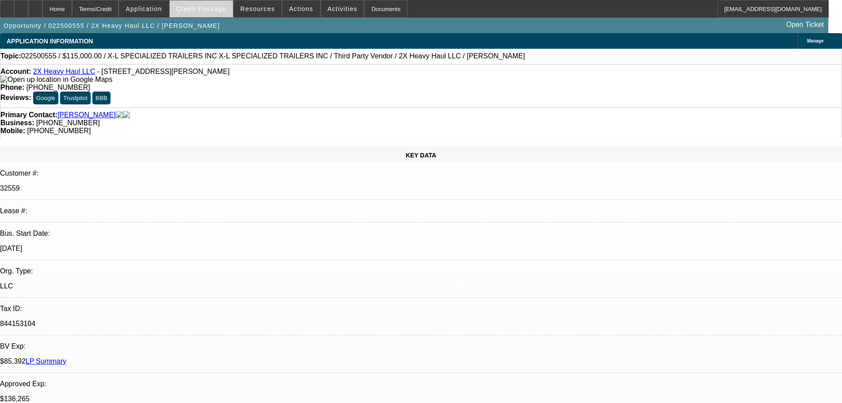
click at [216, 8] on span "Credit Package" at bounding box center [201, 8] width 50 height 7
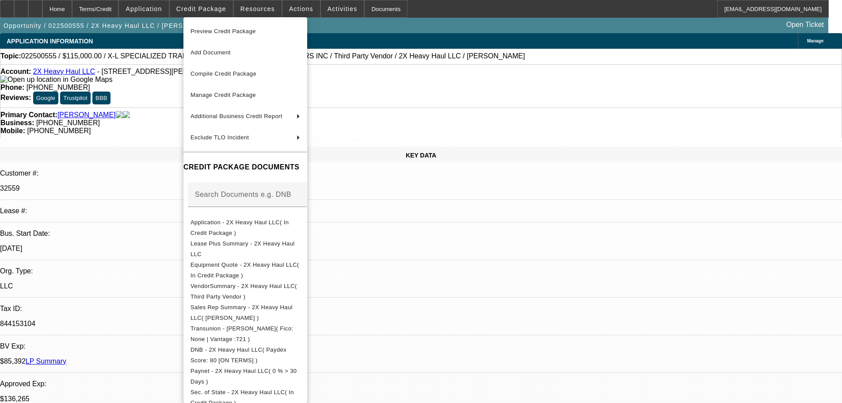
click at [219, 34] on span "Preview Credit Package" at bounding box center [245, 31] width 110 height 11
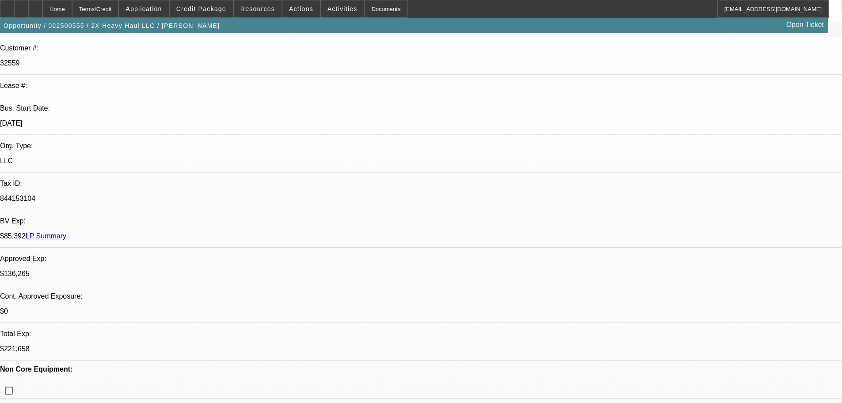
scroll to position [133, 0]
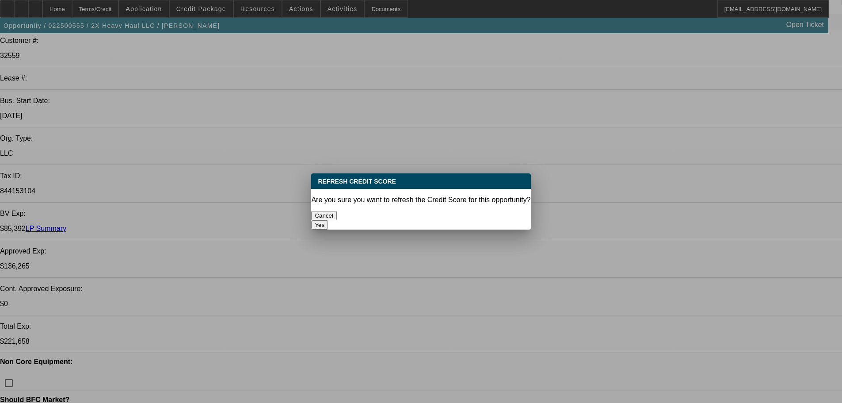
scroll to position [0, 0]
click at [328, 220] on button "Yes" at bounding box center [319, 224] width 17 height 9
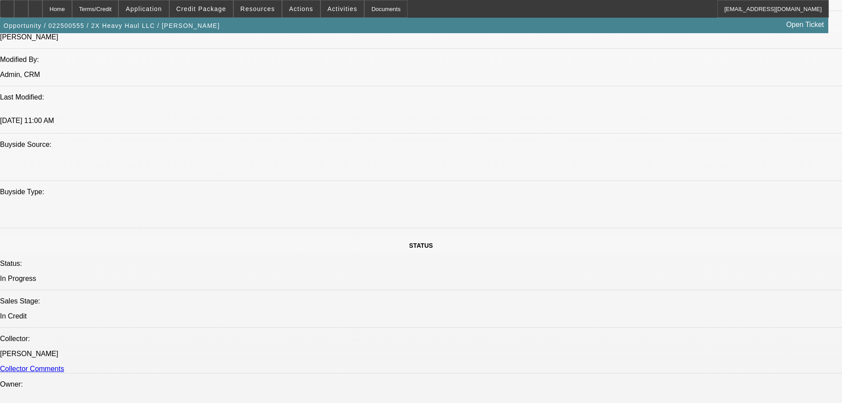
scroll to position [751, 0]
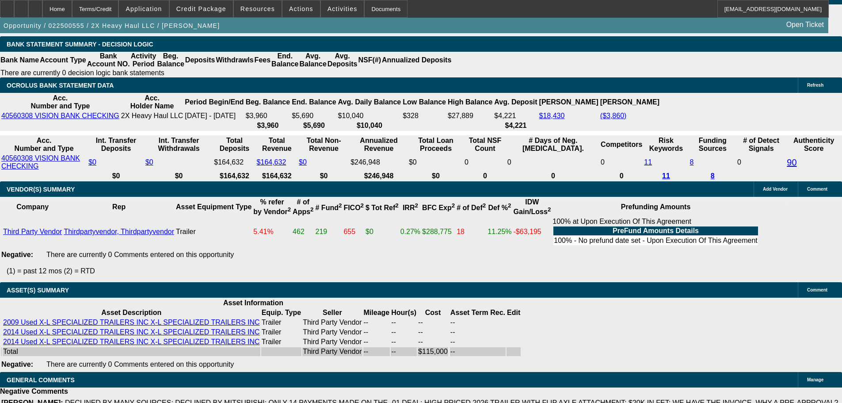
scroll to position [1958, 0]
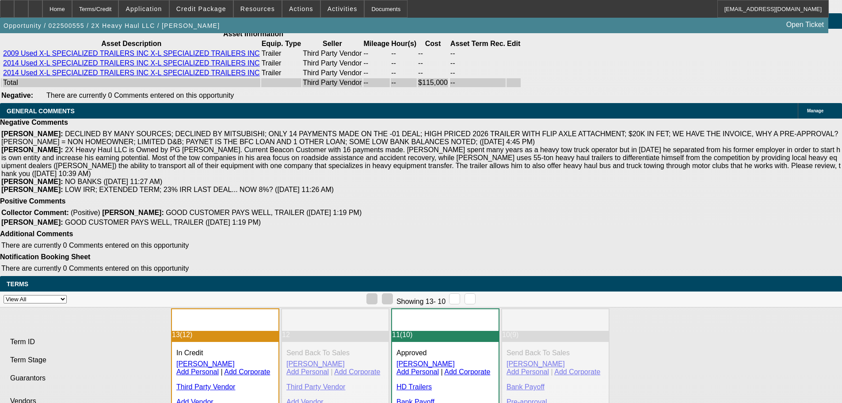
drag, startPoint x: 215, startPoint y: 206, endPoint x: 500, endPoint y: 206, distance: 284.5
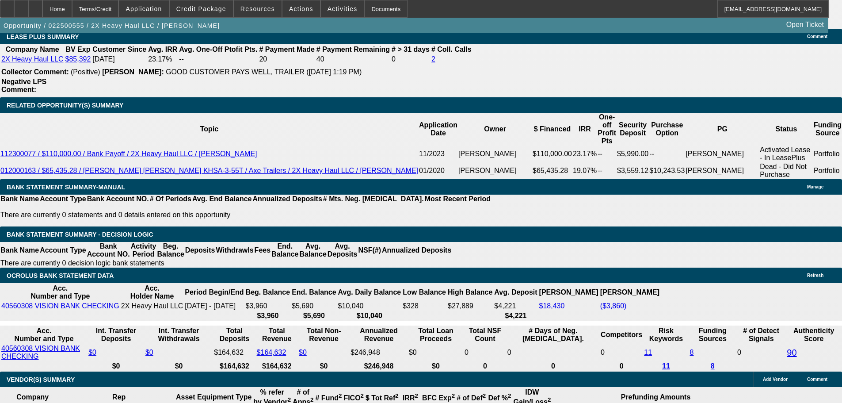
scroll to position [1428, 0]
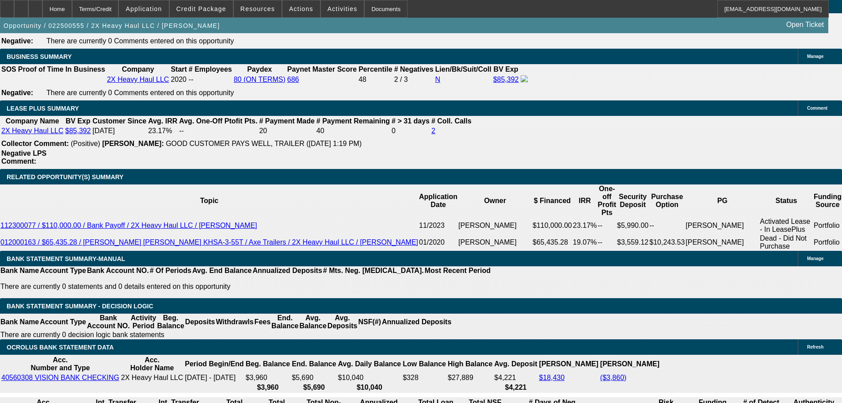
drag, startPoint x: 210, startPoint y: 235, endPoint x: 209, endPoint y: 240, distance: 5.0
select select "0.2"
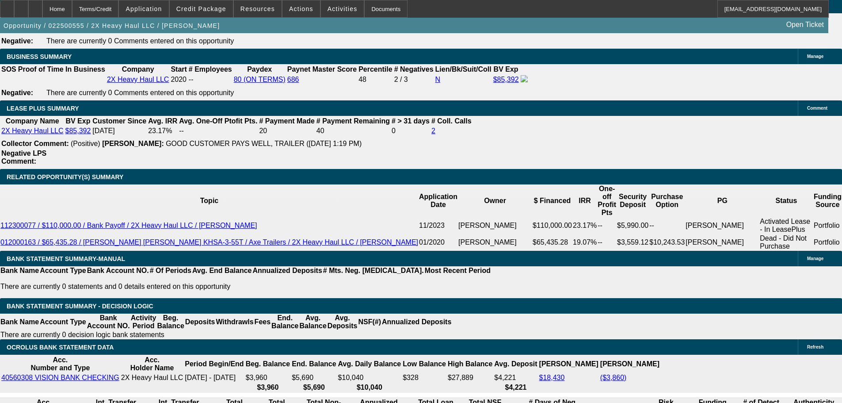
type input "$23,000.00"
type input "UNKNOWN"
type input "$4,719.36"
type input "$2,359.68"
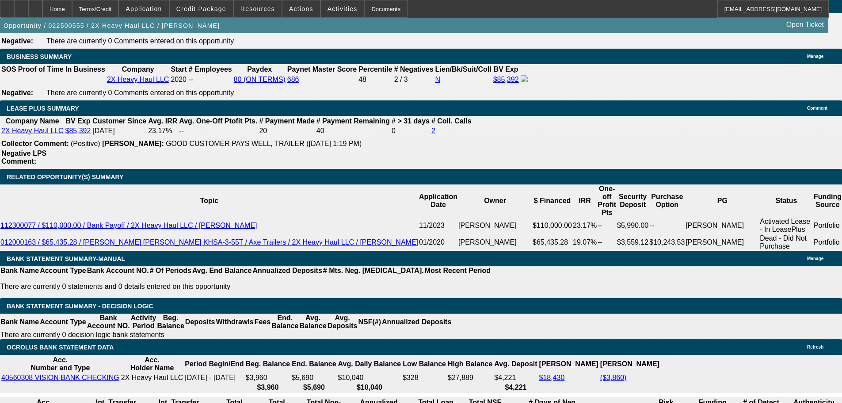
drag, startPoint x: 175, startPoint y: 303, endPoint x: 243, endPoint y: 289, distance: 69.4
type input "4"
type input "$47,783.36"
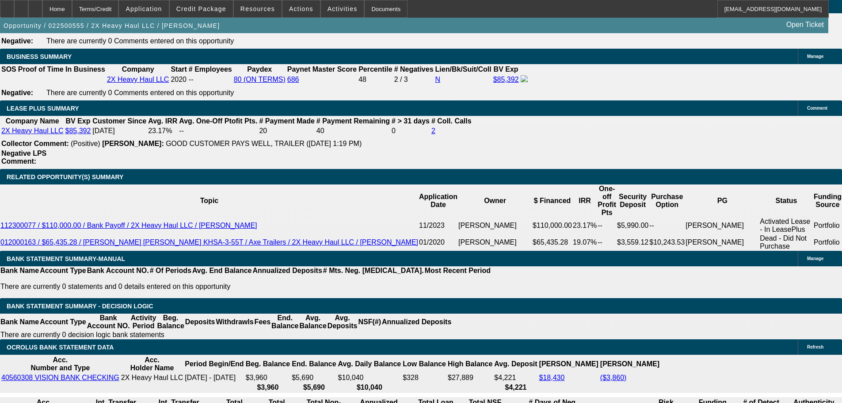
type input "$23,891.68"
type input "48"
type input "$5,450.10"
type input "$2,725.05"
type input "48"
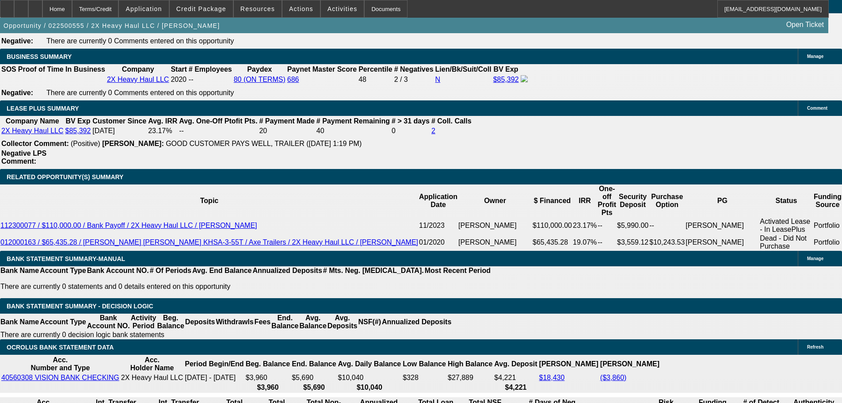
drag, startPoint x: 132, startPoint y: 306, endPoint x: 209, endPoint y: 304, distance: 76.9
type input "2"
type input "$4.00"
type input "2795"
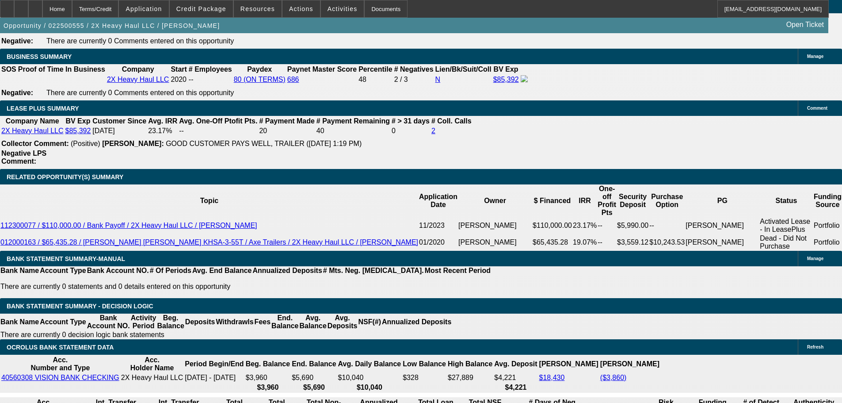
type input "$5,590.00"
type input "19.9"
type input "$2,795.00"
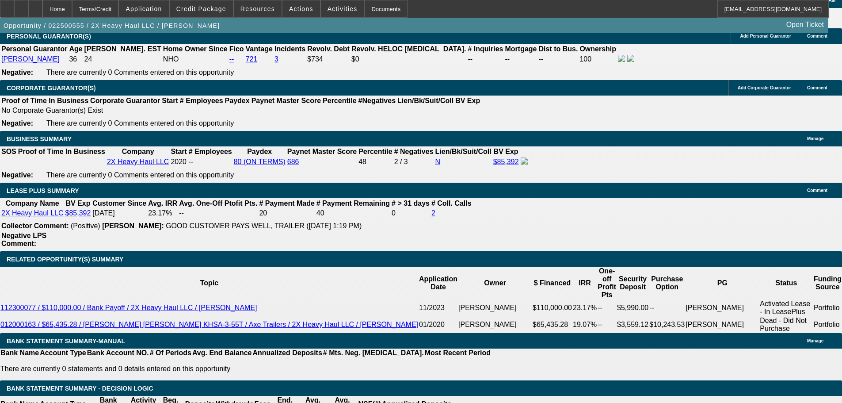
scroll to position [1340, 0]
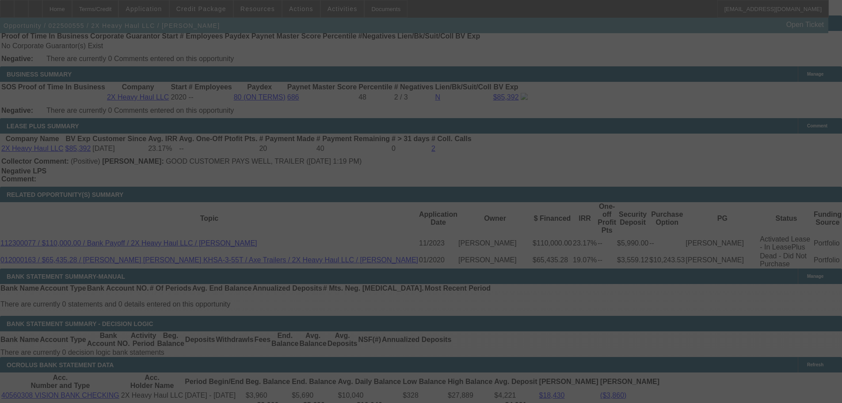
scroll to position [1428, 0]
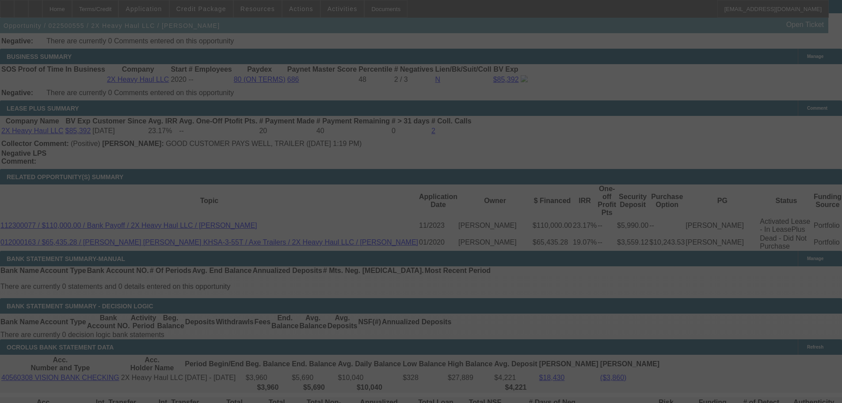
select select "0.2"
select select "2"
select select "0"
select select "6"
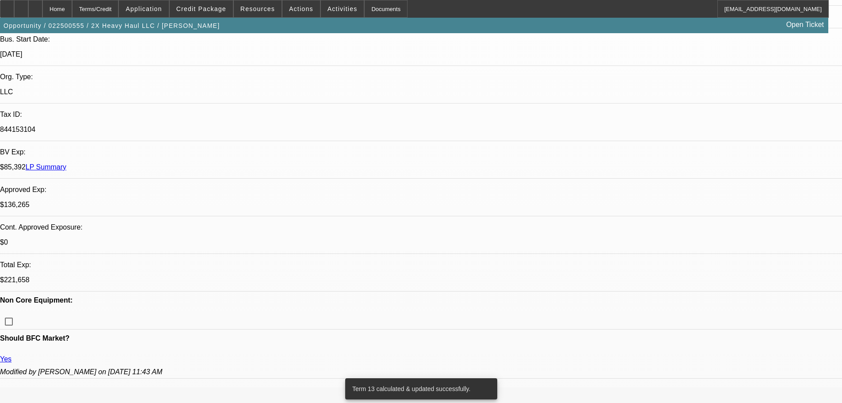
scroll to position [191, 0]
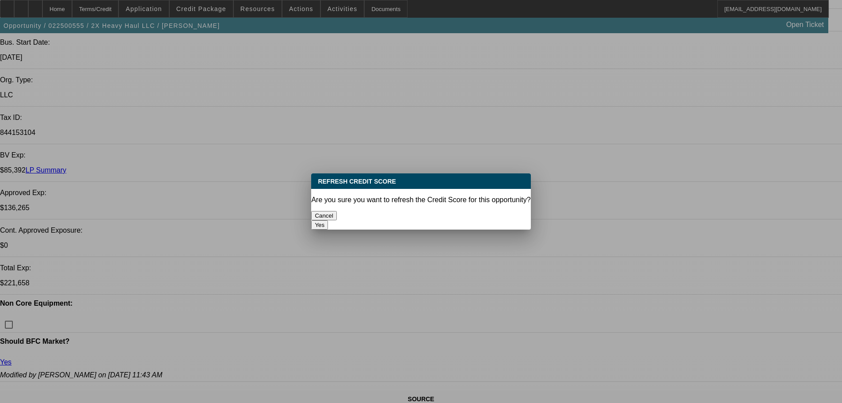
click at [328, 220] on button "Yes" at bounding box center [319, 224] width 17 height 9
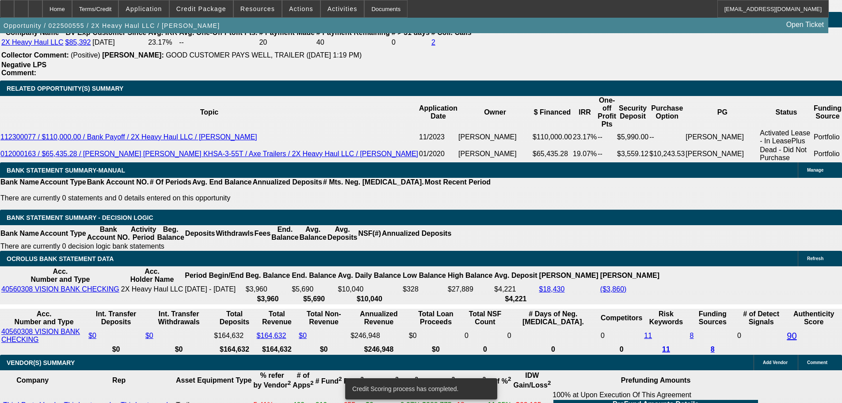
scroll to position [1513, 0]
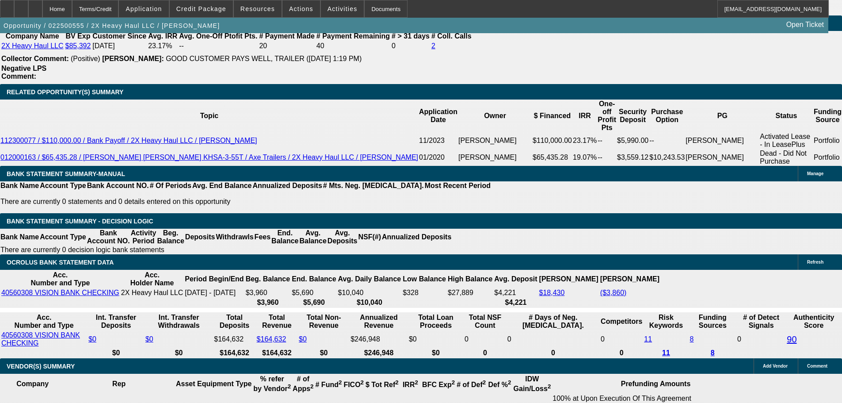
select select "0.1"
type input "$11,500.00"
type input "UNKNOWN"
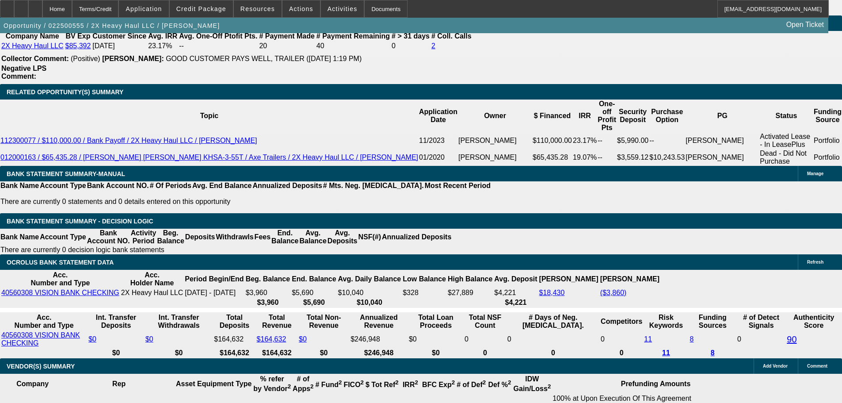
type input "$3,144.36"
type input "$6,288.72"
drag, startPoint x: 91, startPoint y: 201, endPoint x: 93, endPoint y: 205, distance: 5.5
drag, startPoint x: 133, startPoint y: 220, endPoint x: 258, endPoint y: 213, distance: 125.2
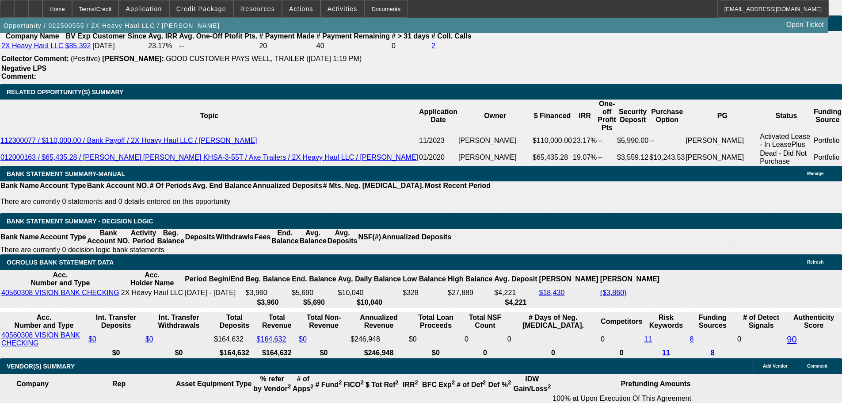
type input "314"
type input "$628.00"
type input "3145"
type input "19.9"
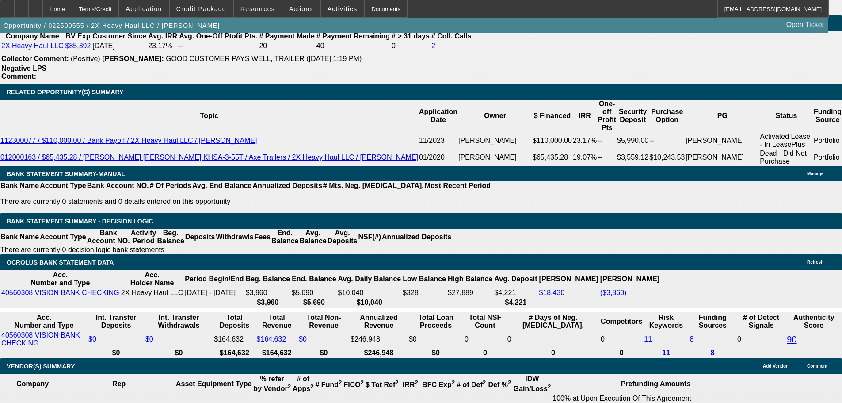
type input "$6,290.00"
type input "$3,145.00"
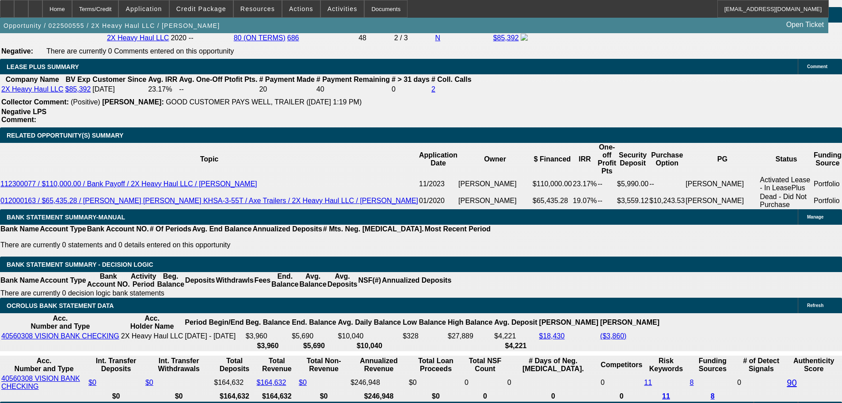
scroll to position [1380, 0]
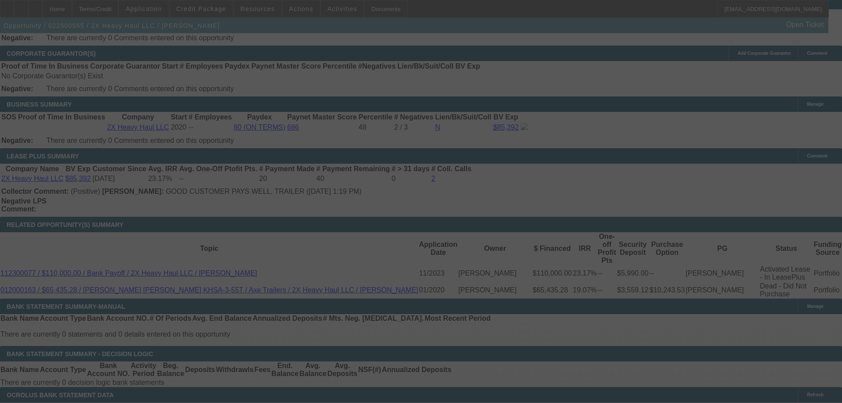
select select "0.1"
select select "2"
select select "0"
select select "6"
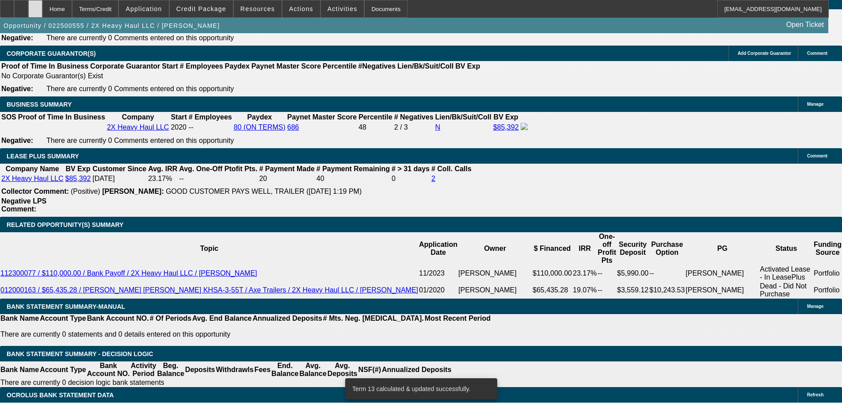
click at [42, 6] on div at bounding box center [35, 9] width 14 height 18
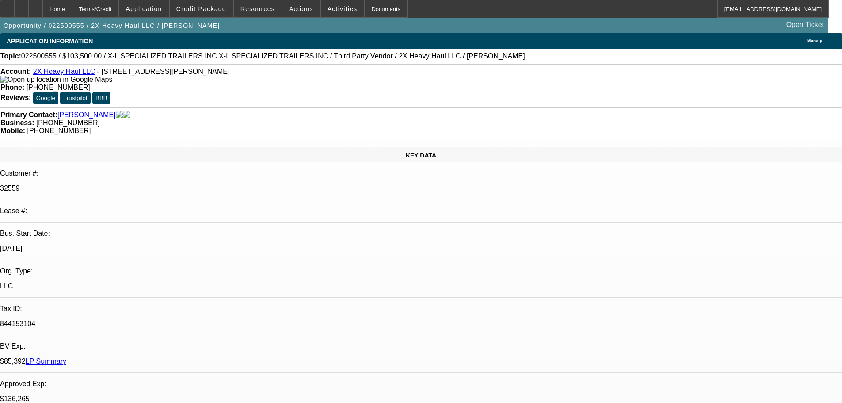
select select "0.1"
select select "2"
select select "0"
select select "6"
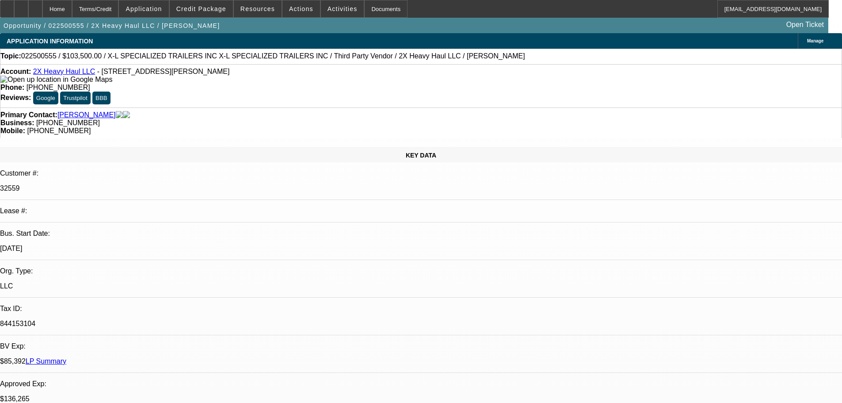
select select "0"
select select "2"
select select "0"
select select "6"
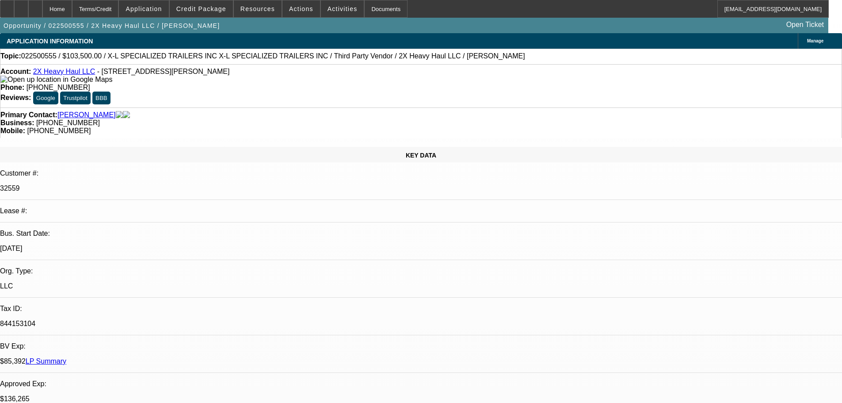
select select "0"
select select "2"
select select "0"
select select "6"
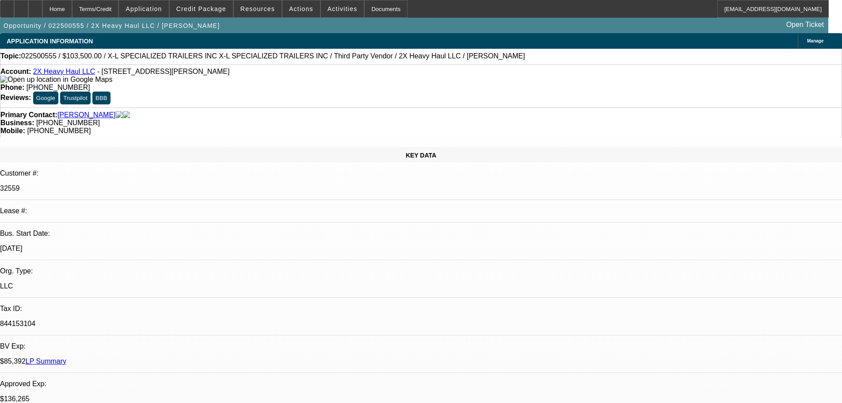
select select "0"
select select "2"
select select "0"
select select "6"
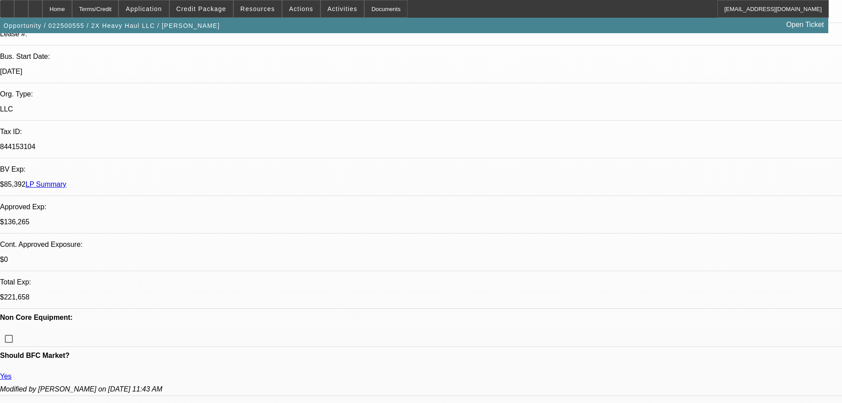
scroll to position [44, 0]
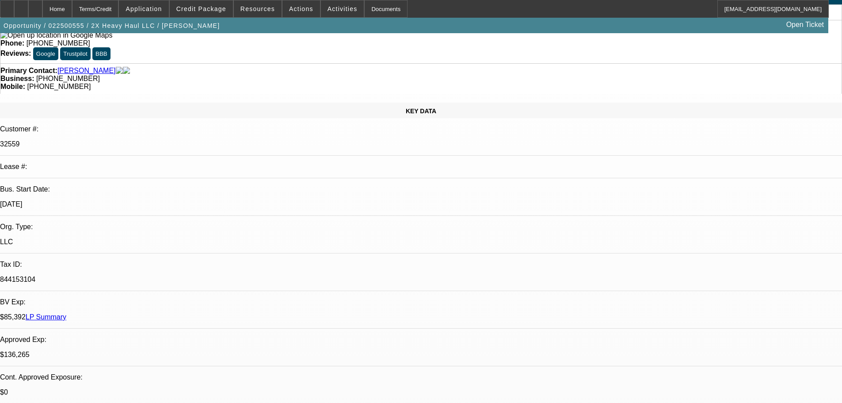
click at [66, 313] on link "LP Summary" at bounding box center [46, 317] width 41 height 8
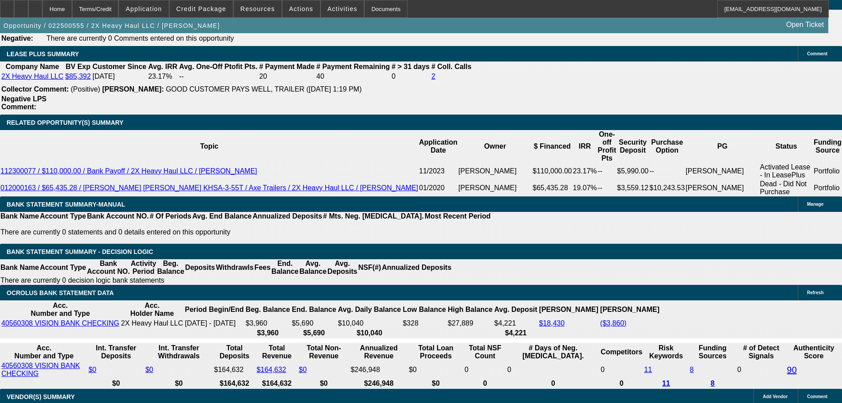
scroll to position [1502, 0]
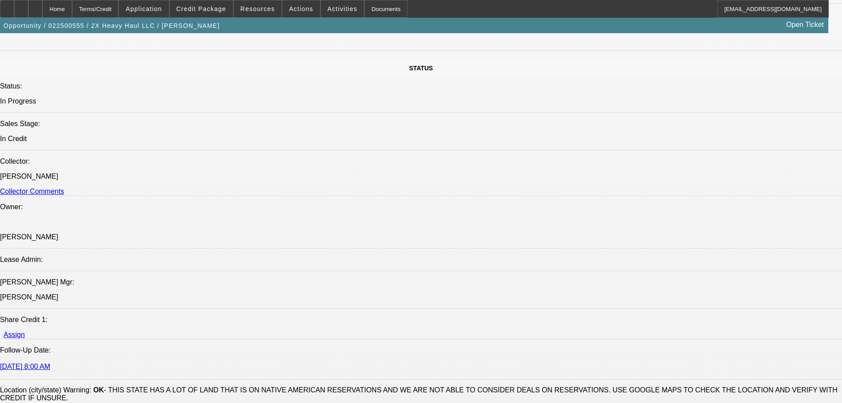
scroll to position [619, 0]
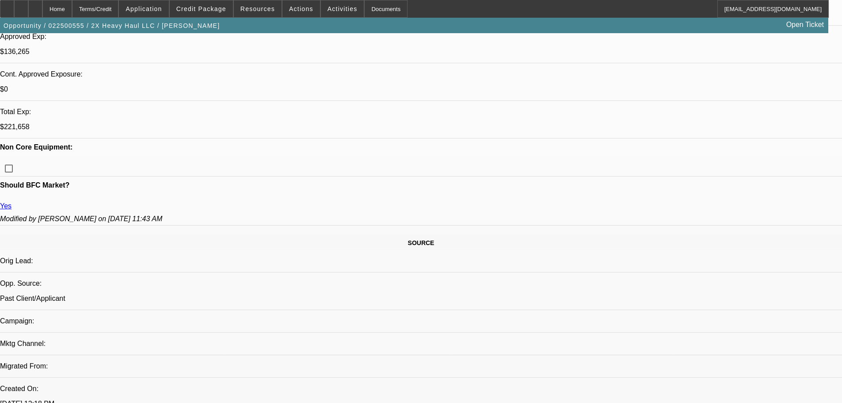
scroll to position [353, 0]
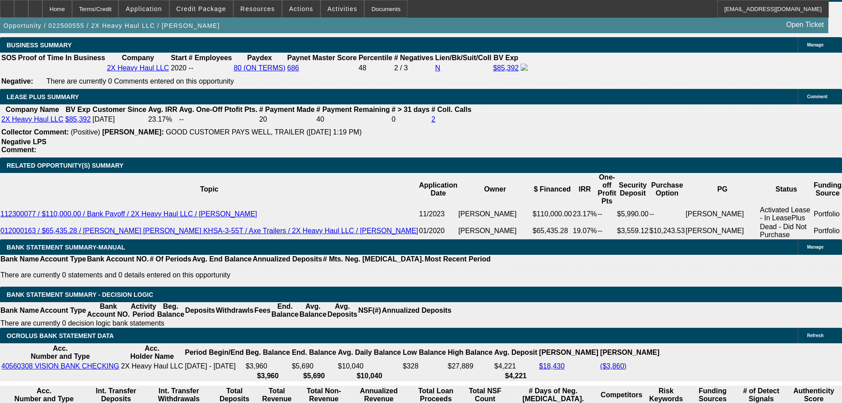
scroll to position [1502, 0]
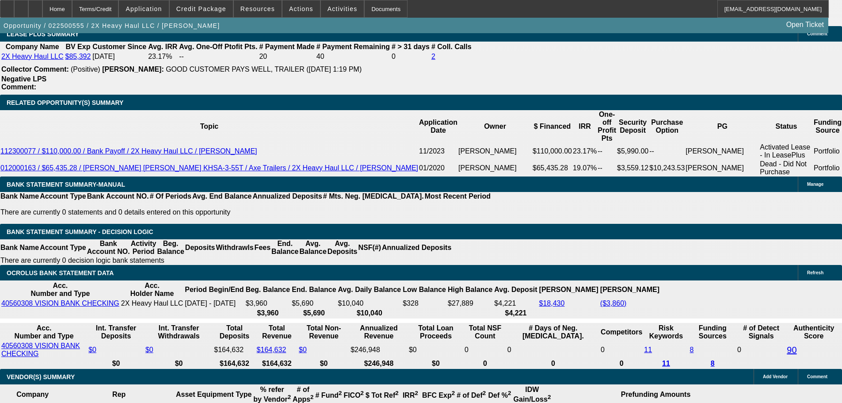
drag, startPoint x: 174, startPoint y: 230, endPoint x: 281, endPoint y: 233, distance: 107.0
type input "60"
type input "UNKNOWN"
type input "$2,737.40"
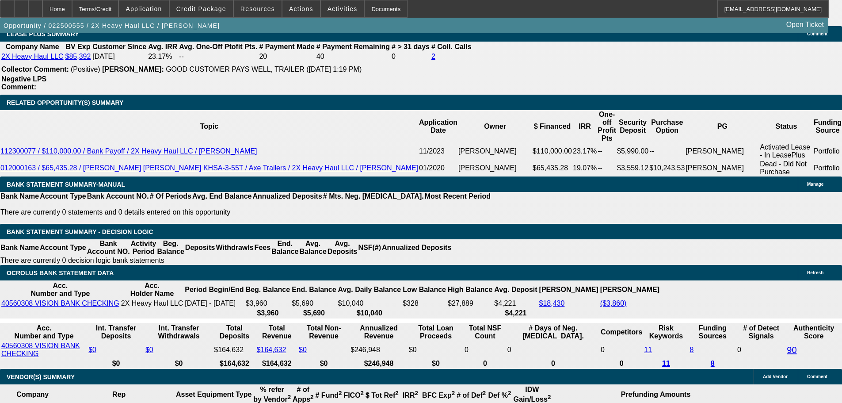
type input "$5,474.80"
type input "$18,265.87"
type input "$36,531.74"
drag, startPoint x: 205, startPoint y: 231, endPoint x: 254, endPoint y: 237, distance: 49.8
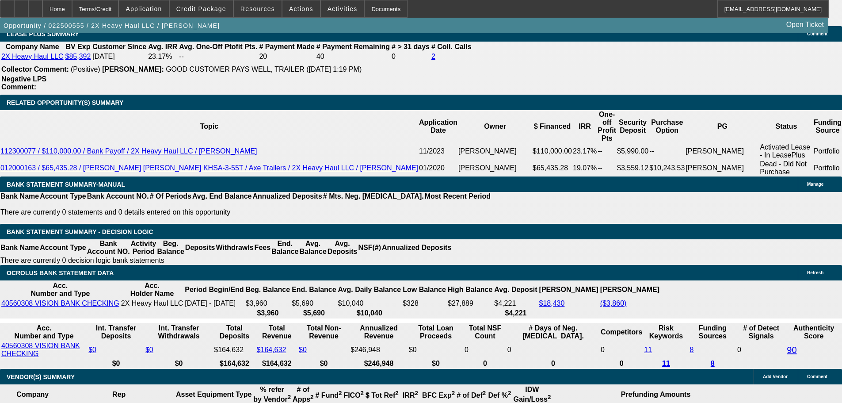
type input "60"
type input "$2,737.40"
type input "$5,474.80"
type input "$18,265.87"
type input "$36,531.74"
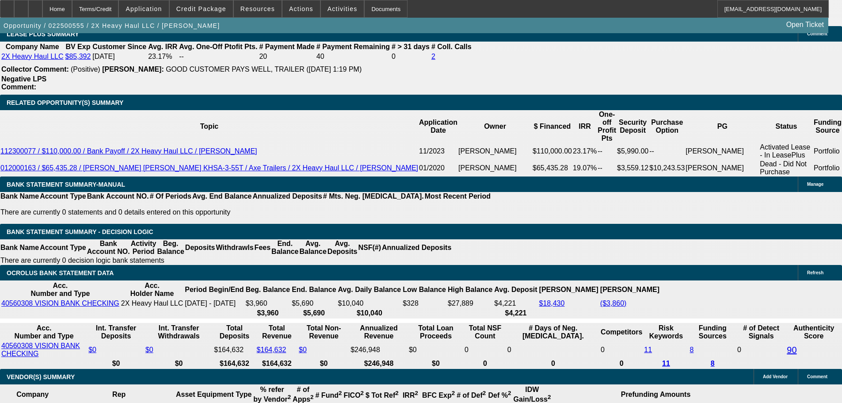
drag, startPoint x: 192, startPoint y: 228, endPoint x: 235, endPoint y: 228, distance: 42.9
type input "60"
type input "$2,737.40"
type input "$5,474.80"
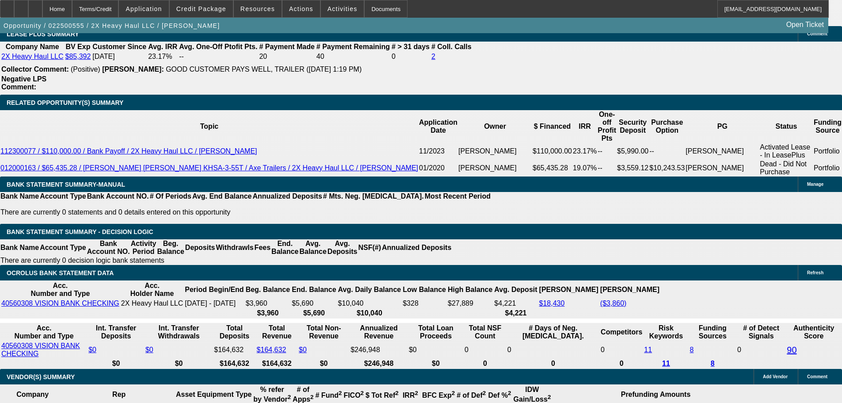
type input "60"
drag, startPoint x: 128, startPoint y: 230, endPoint x: 237, endPoint y: 229, distance: 109.1
type input "27"
type input "$54.00"
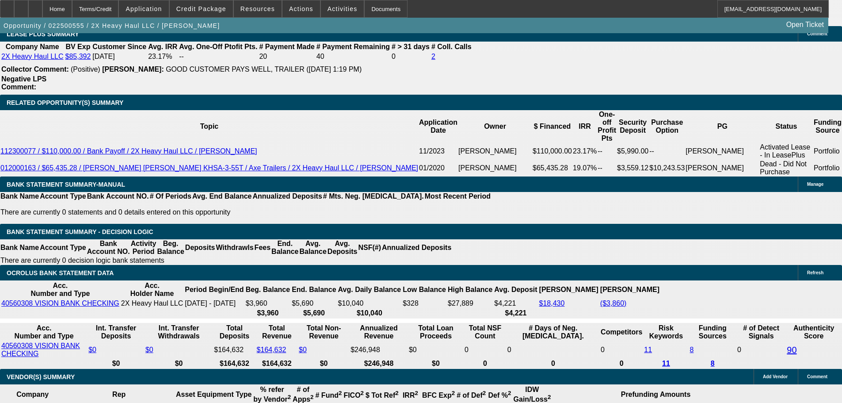
type input "2735"
type input "19.9"
type input "$5,470.00"
type input "$2,735.00"
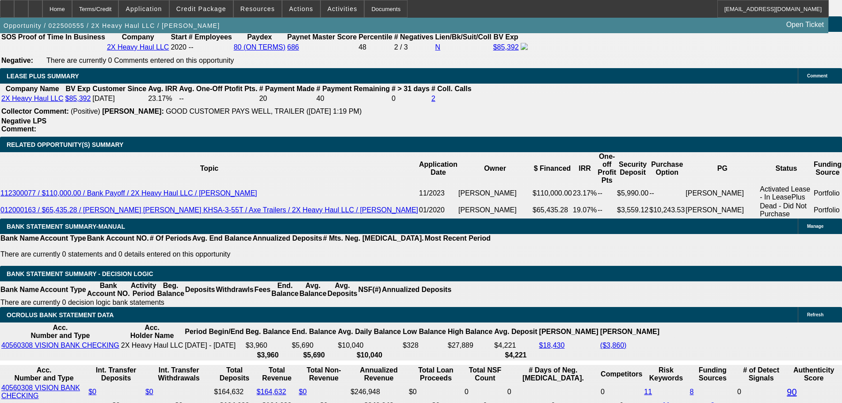
scroll to position [1414, 0]
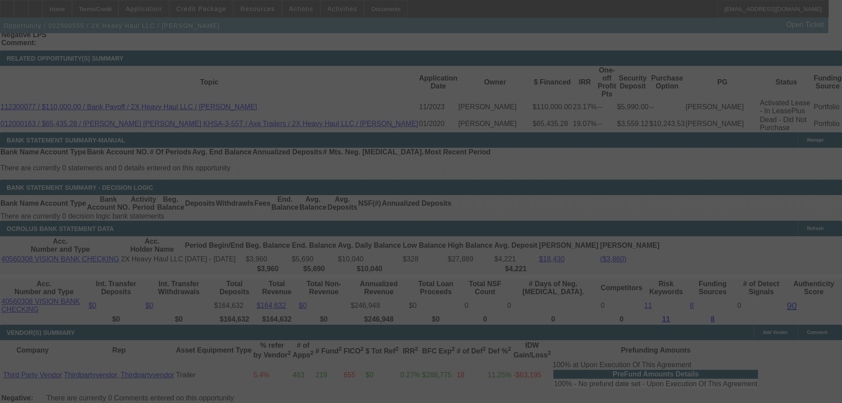
select select "0.1"
select select "2"
select select "0"
select select "6"
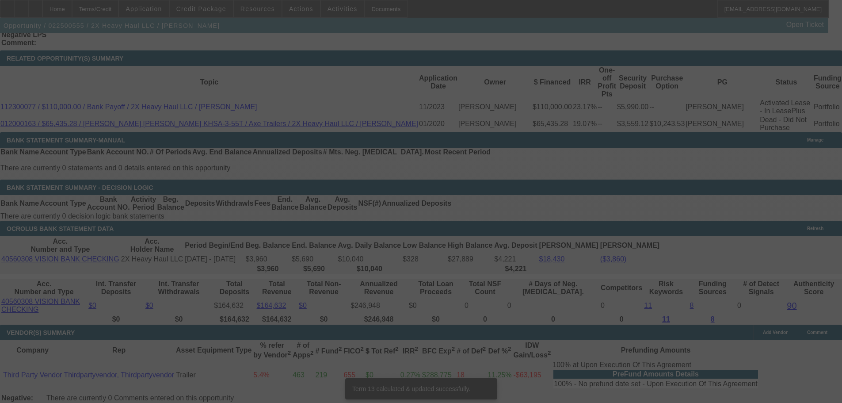
scroll to position [1542, 0]
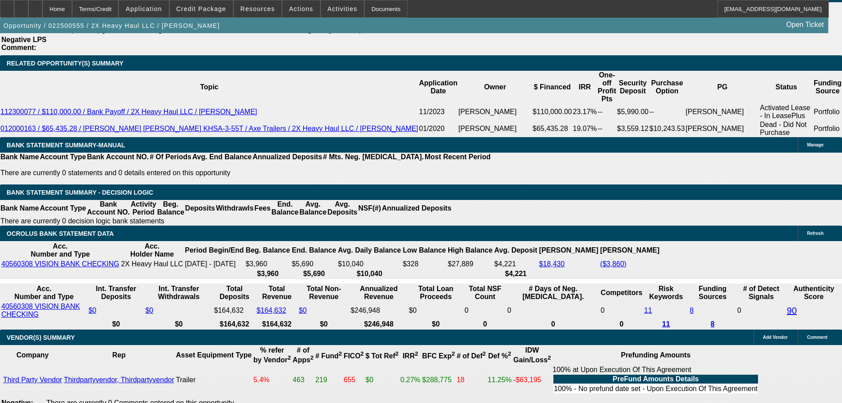
drag, startPoint x: 139, startPoint y: 191, endPoint x: 226, endPoint y: 185, distance: 87.3
type input "2"
type input "$4.00"
type input "UNKNOWN"
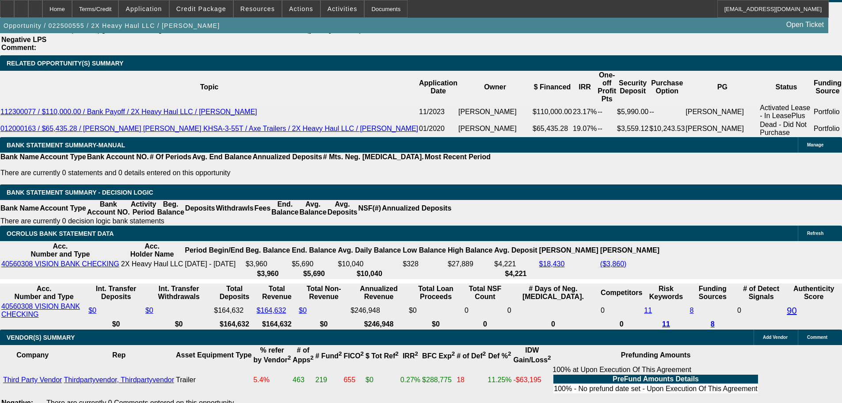
type input "2725"
type input "19.7"
type input "$5,450.00"
type input "$2,725.00"
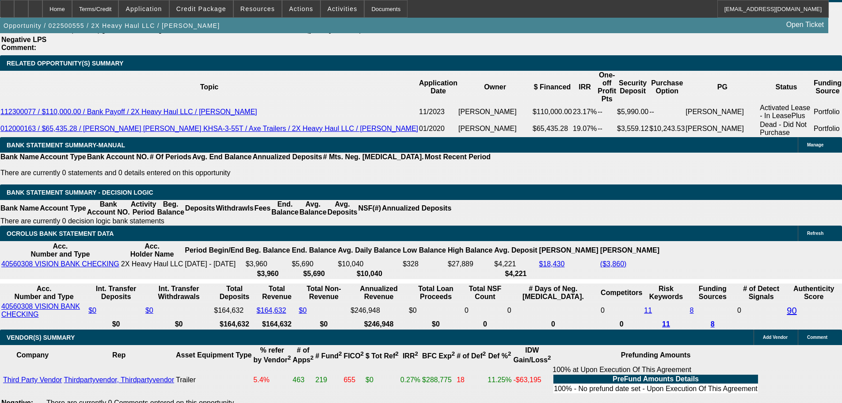
scroll to position [1365, 0]
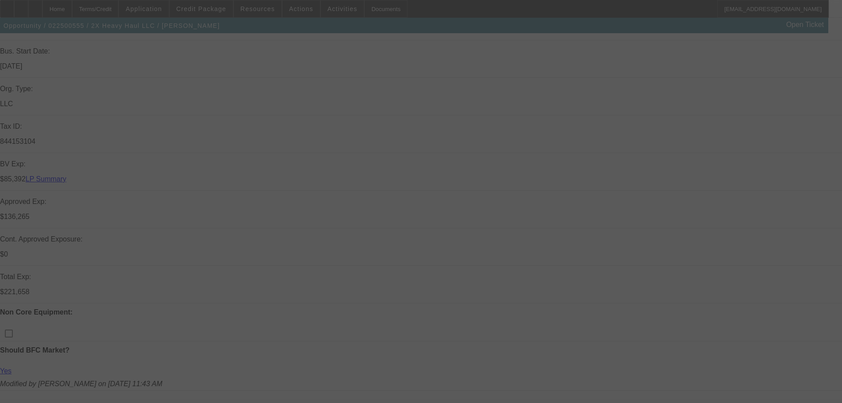
scroll to position [172, 0]
select select "0.1"
select select "2"
select select "0"
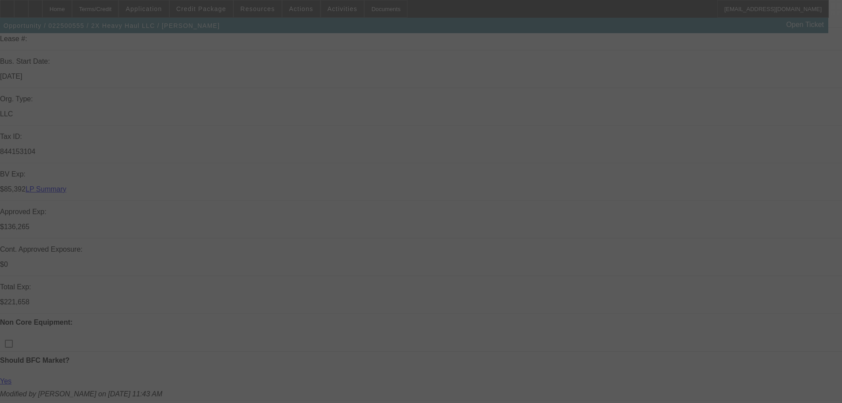
select select "6"
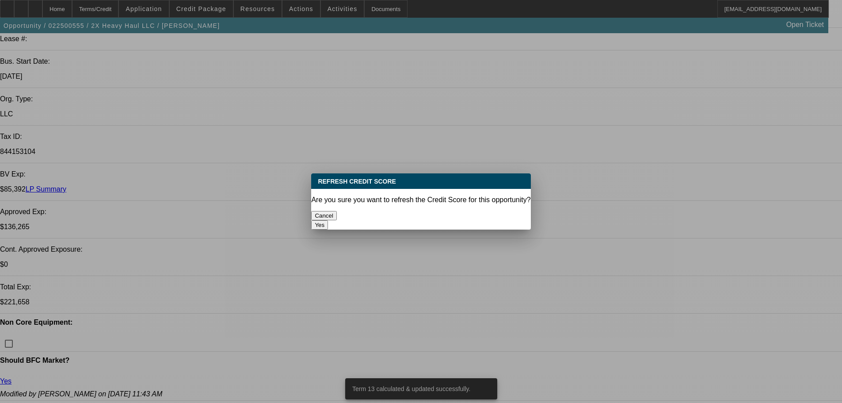
scroll to position [0, 0]
click at [328, 220] on button "Yes" at bounding box center [319, 224] width 17 height 9
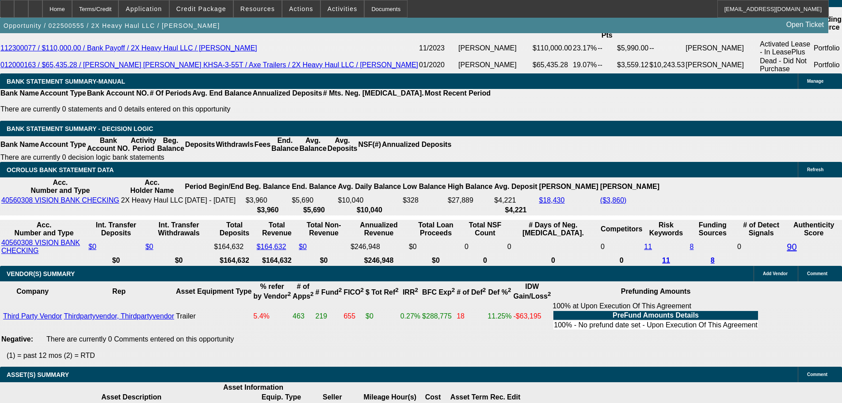
scroll to position [1807, 0]
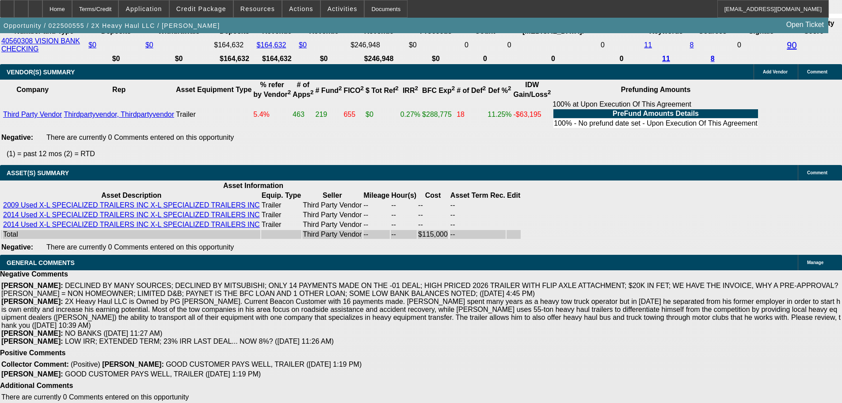
select select "3"
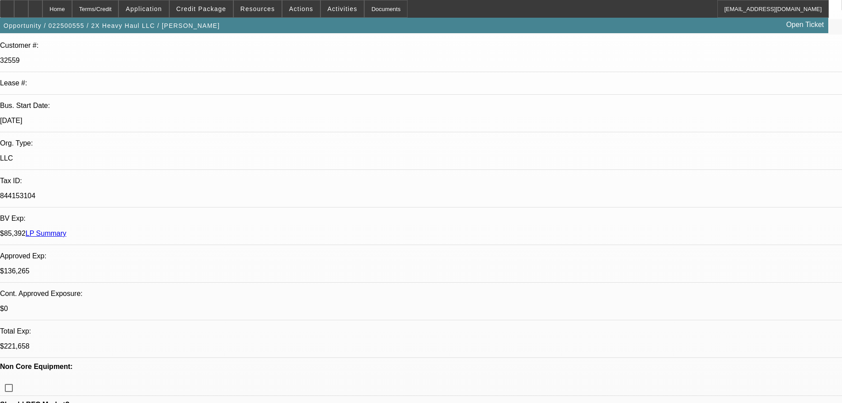
scroll to position [133, 0]
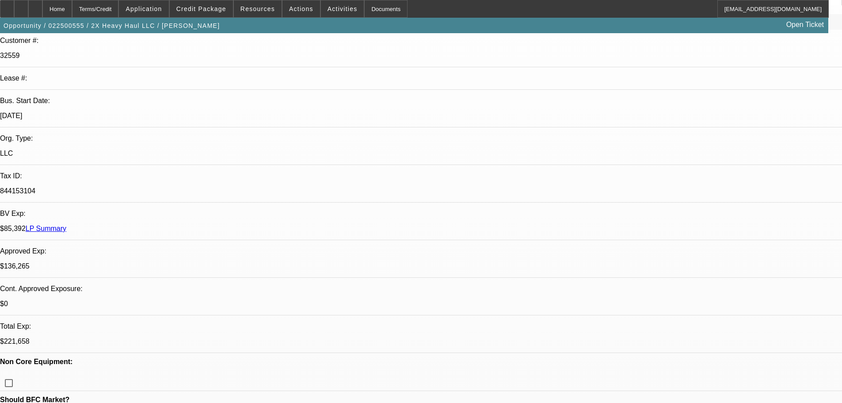
checkbox input "false"
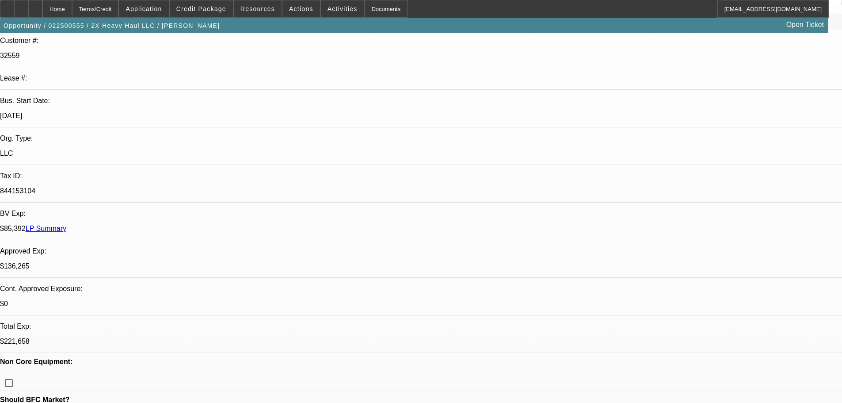
paste textarea "APPROVED, CONTINGENT ON ACCEPTABLE INSPECTION. FUNDING CONTINGENT ON CUSTOMER P…"
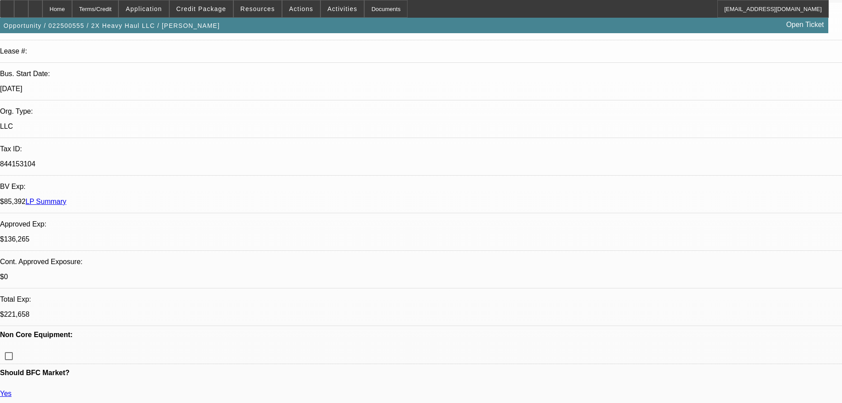
scroll to position [265, 0]
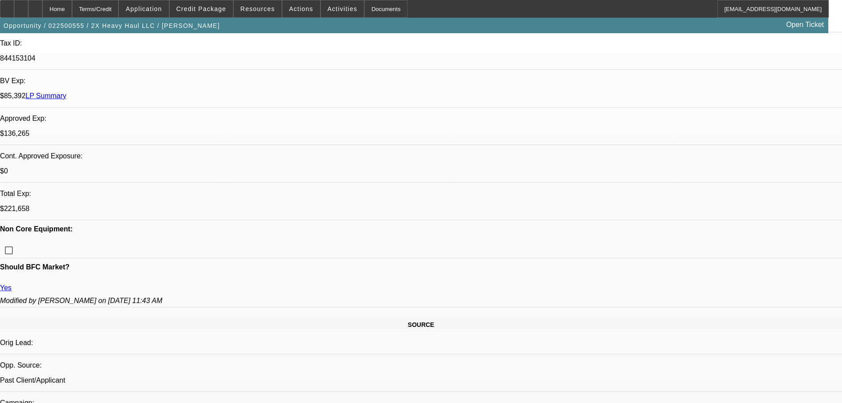
type textarea "APPROVED, CONTINGENT ON ACCEPTABLE INSPECTION. FUNDING CONTINGENT ON CUSTOMER P…"
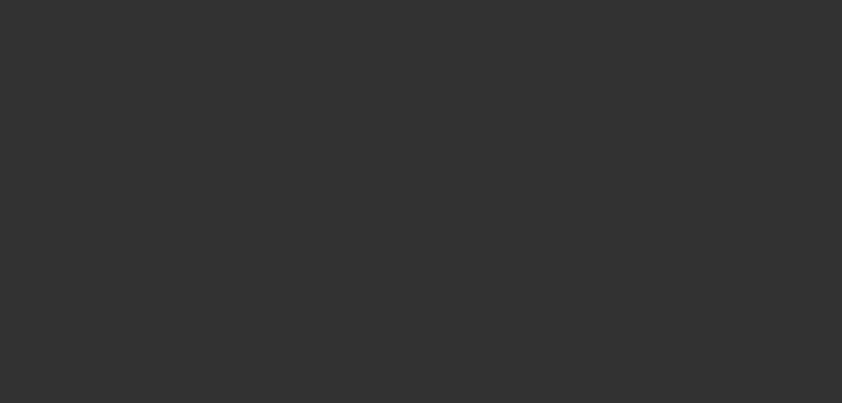
scroll to position [0, 0]
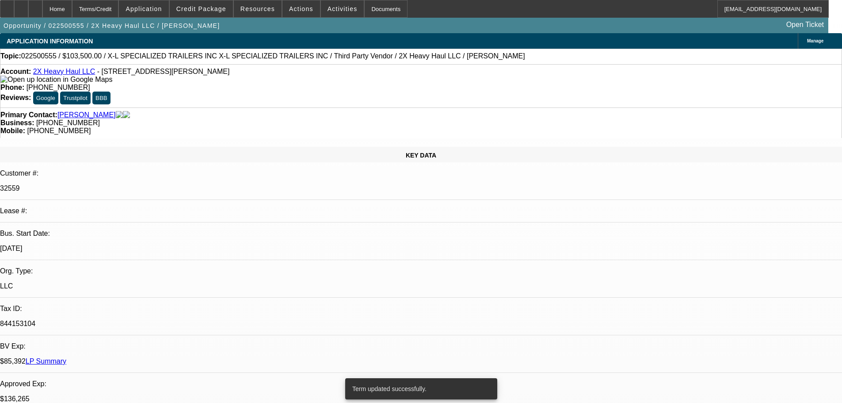
select select "0.1"
select select "2"
select select "0"
select select "6"
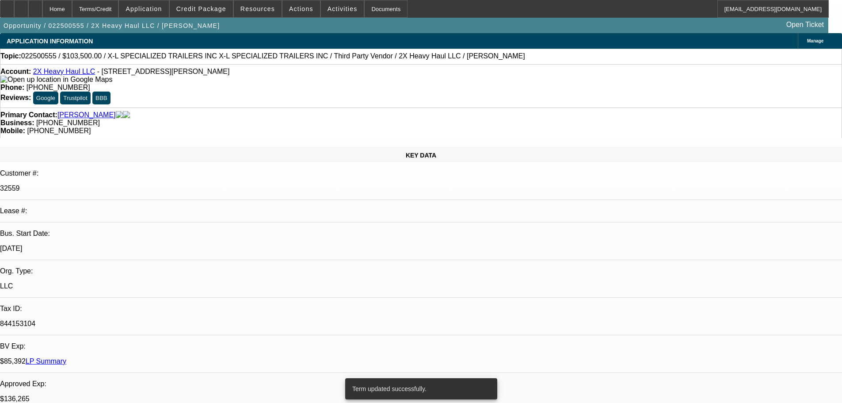
select select "0"
select select "2"
select select "0"
select select "6"
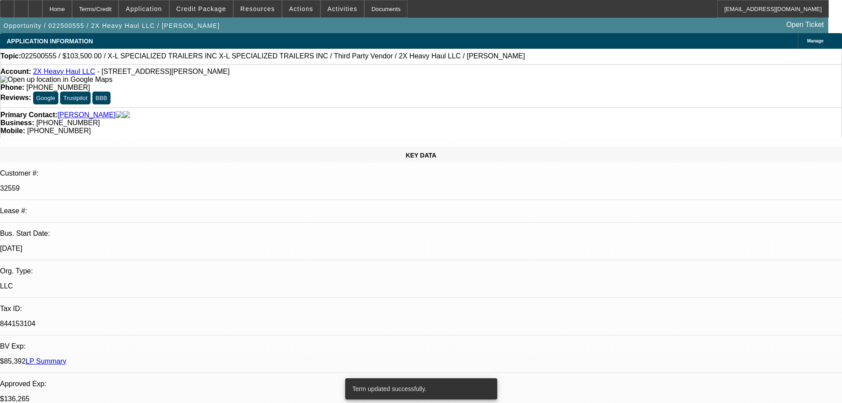
select select "0"
select select "2"
select select "0"
select select "6"
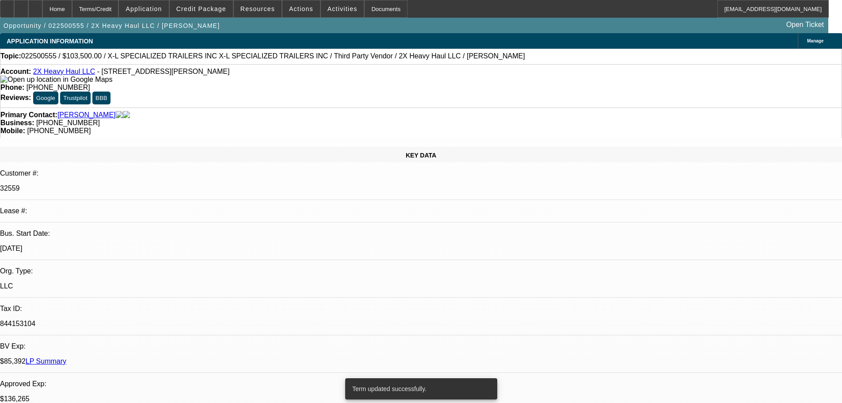
select select "0"
select select "2"
select select "0"
select select "6"
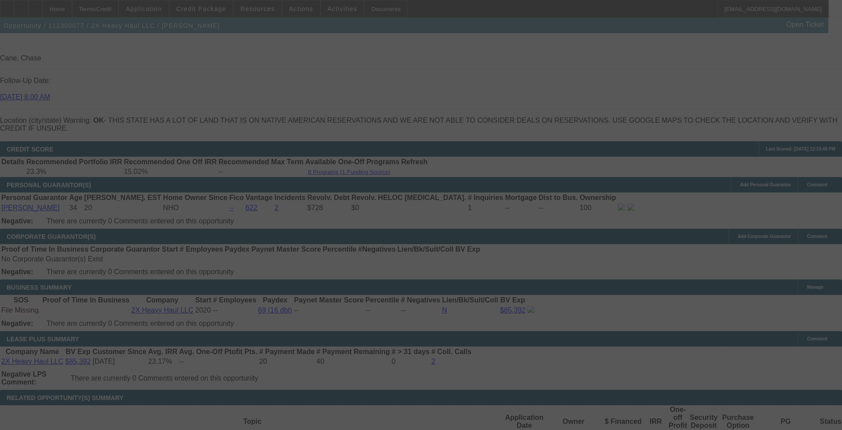
scroll to position [1019, 0]
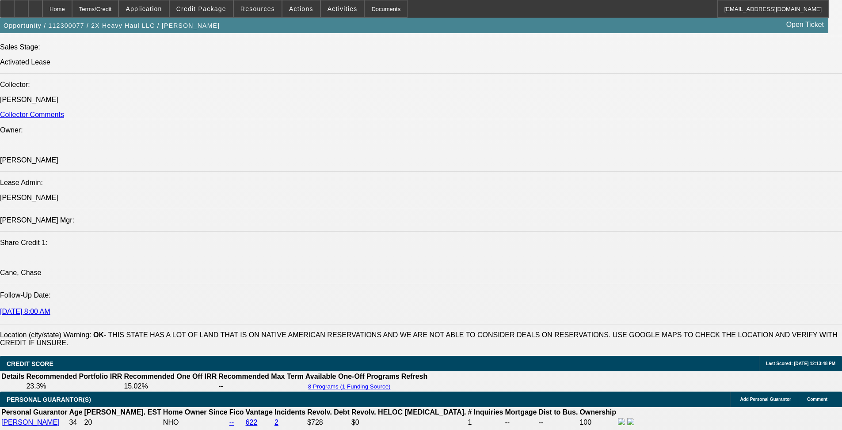
select select "0"
select select "2"
select select "0"
select select "6"
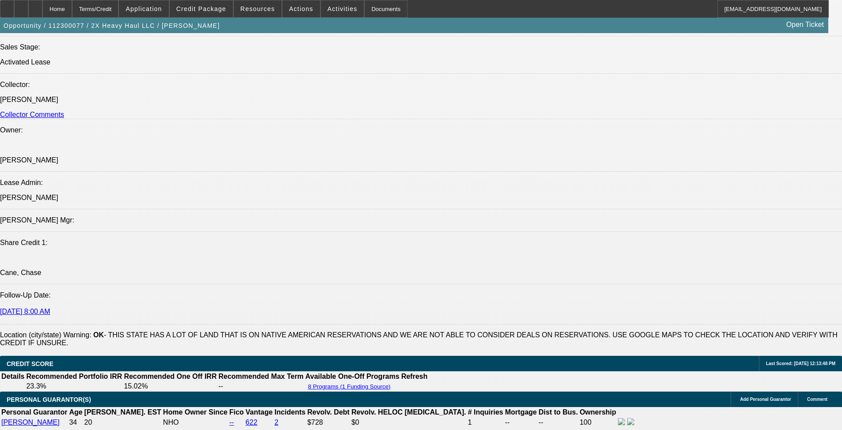
select select "0"
select select "2"
select select "0.15"
select select "16"
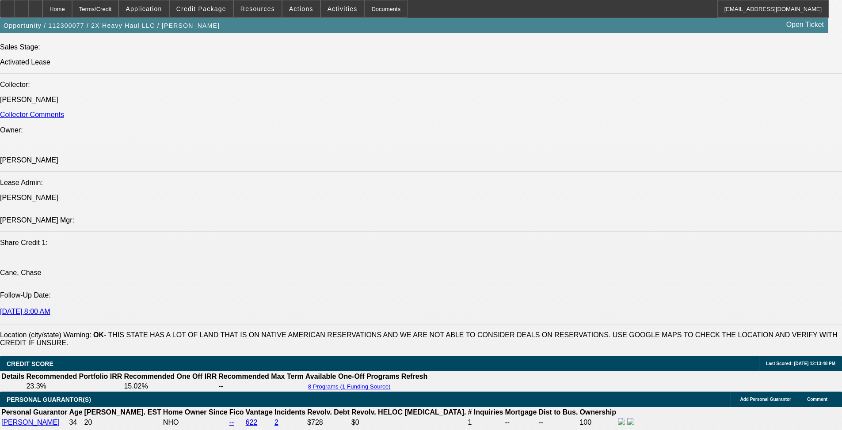
select select "0.1"
select select "0"
select select "6"
select select "0"
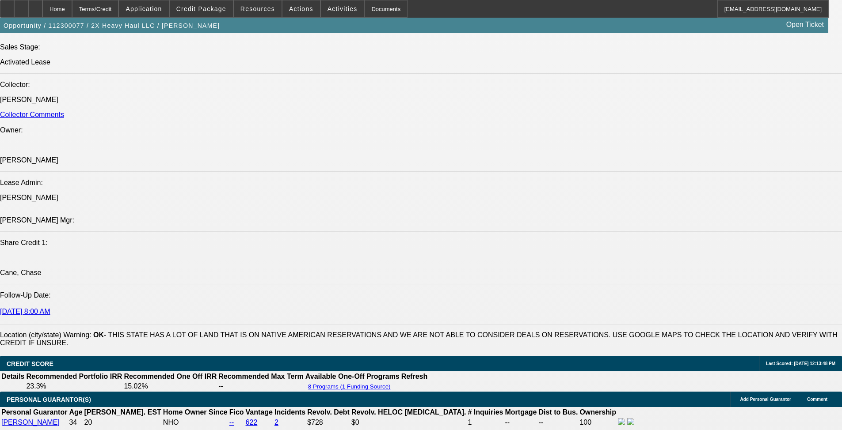
select select "2"
select select "0"
select select "6"
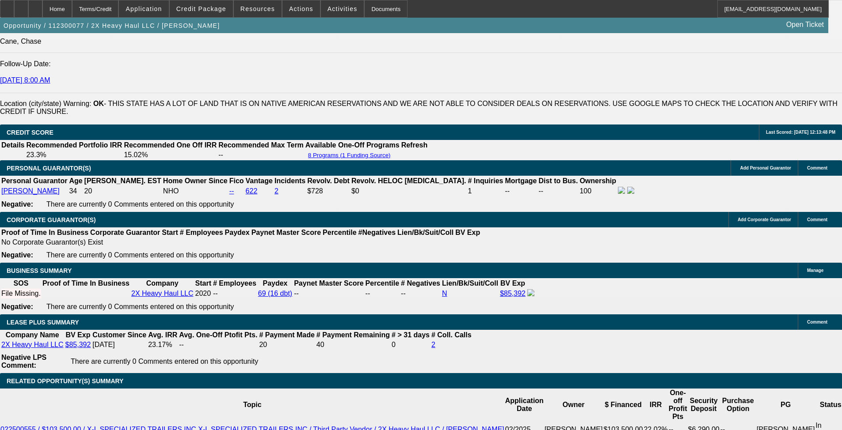
scroll to position [1240, 0]
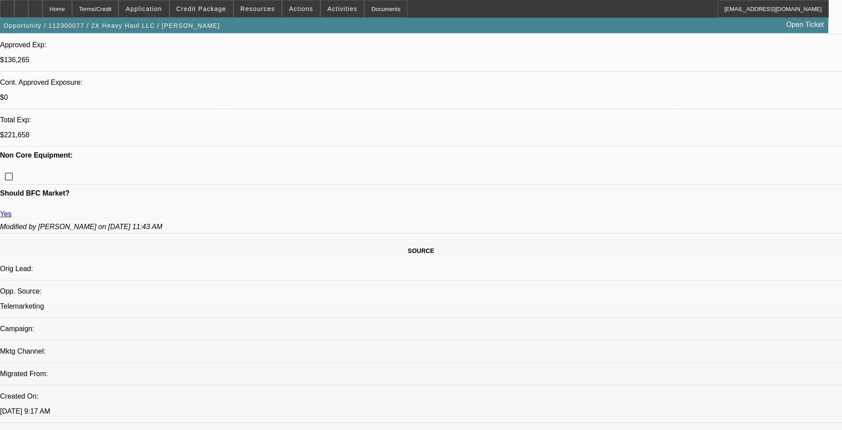
select select "0"
select select "2"
select select "0"
select select "6"
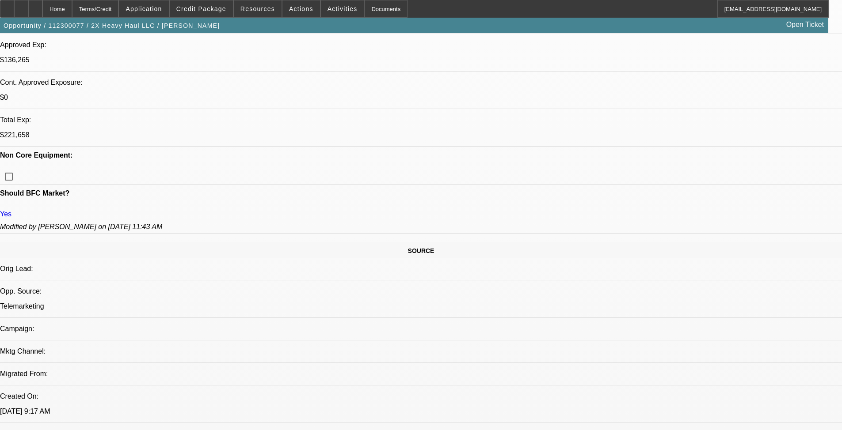
select select "0"
select select "2"
select select "0.15"
select select "16"
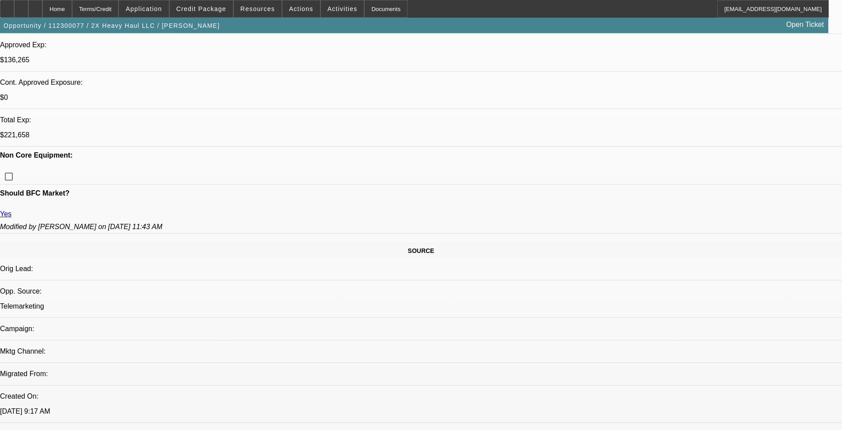
select select "0.1"
select select "0"
select select "6"
select select "0"
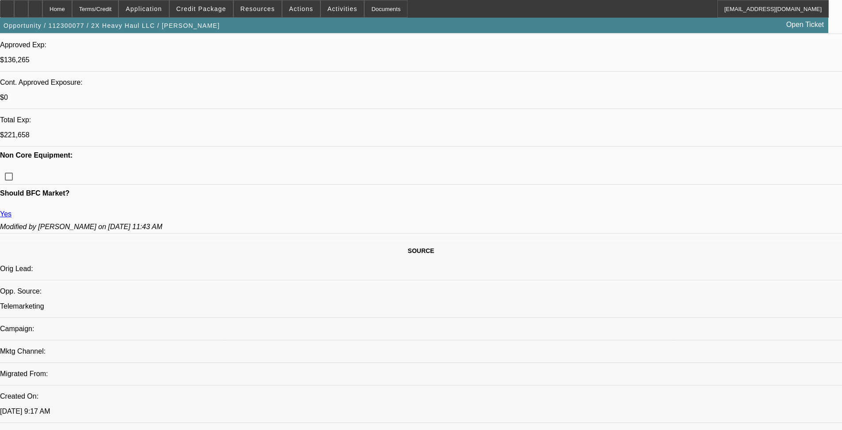
select select "2"
select select "0"
select select "6"
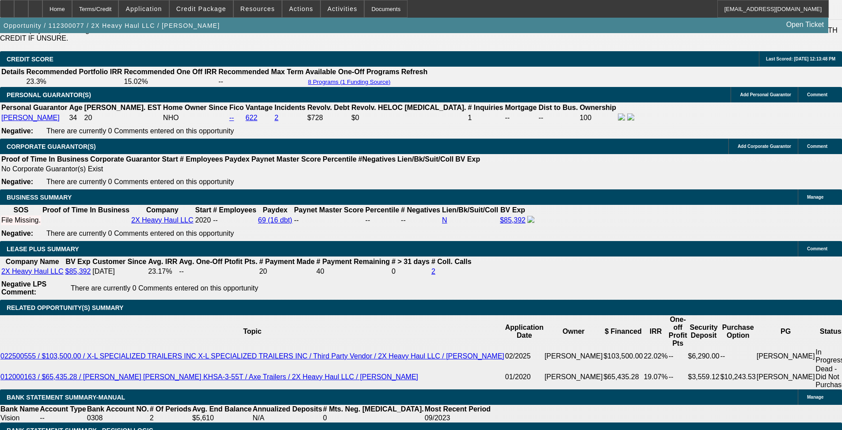
scroll to position [1325, 0]
